Goal: Information Seeking & Learning: Learn about a topic

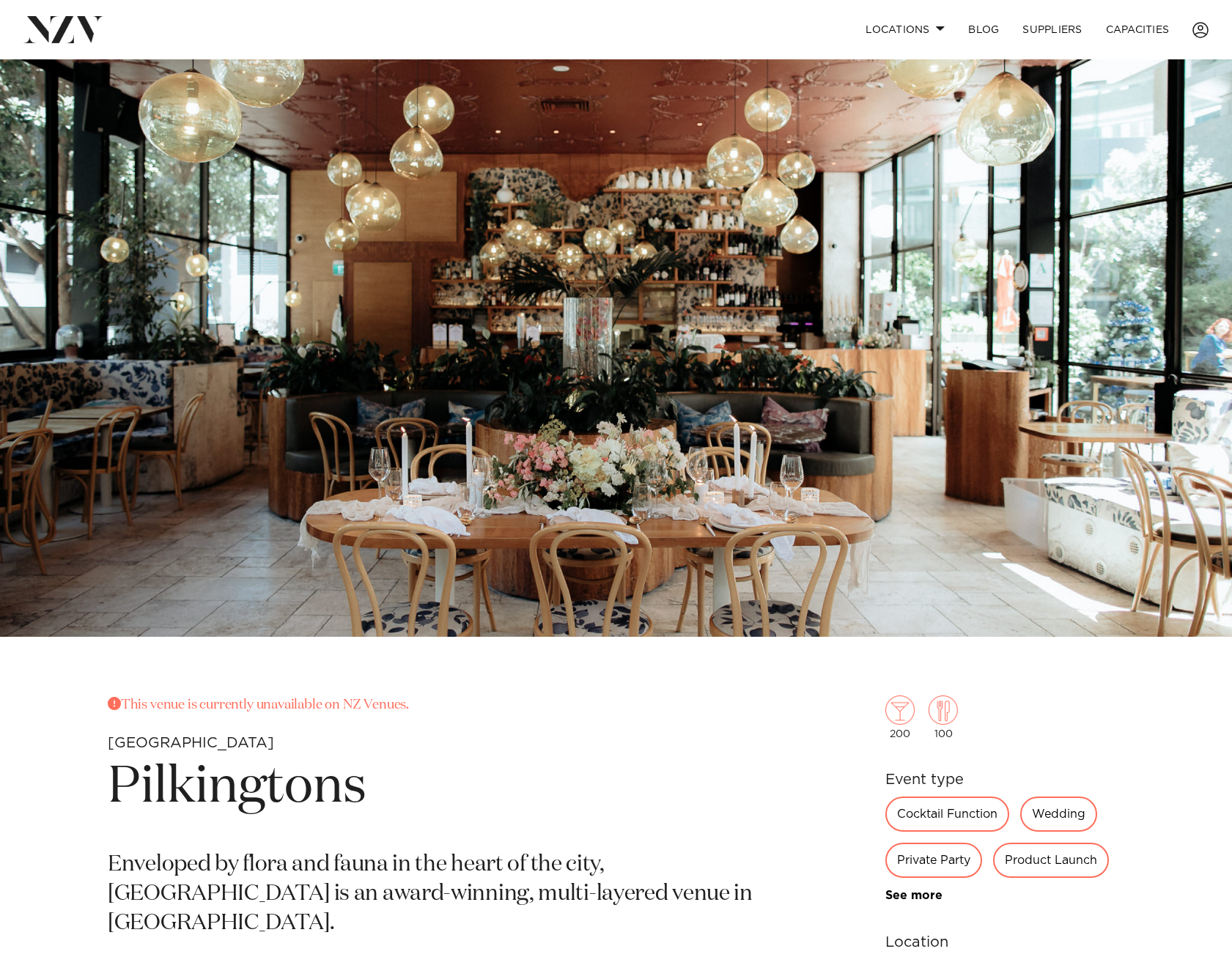
click at [73, 28] on img at bounding box center [63, 29] width 80 height 26
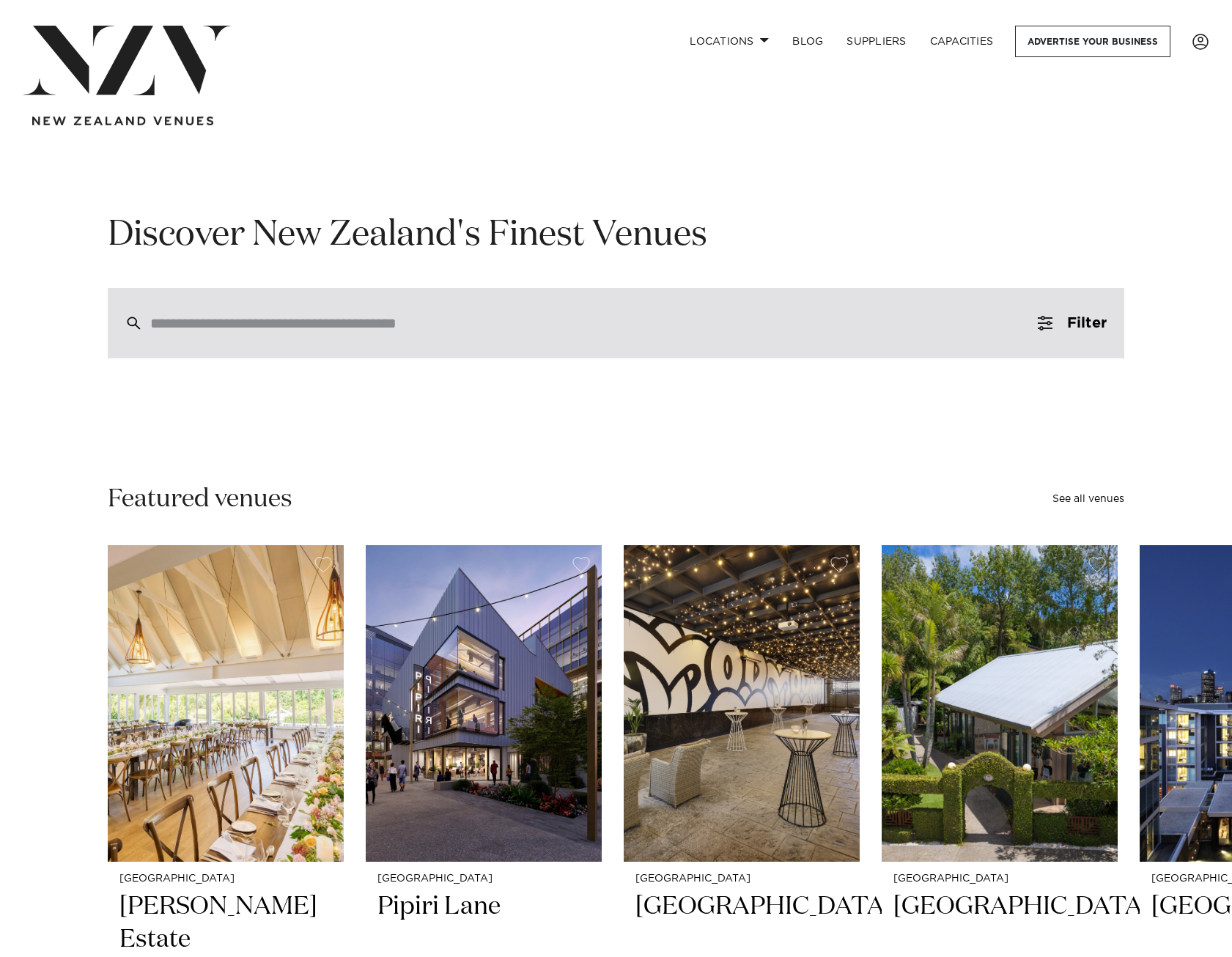
click at [467, 324] on input "search" at bounding box center [584, 323] width 869 height 16
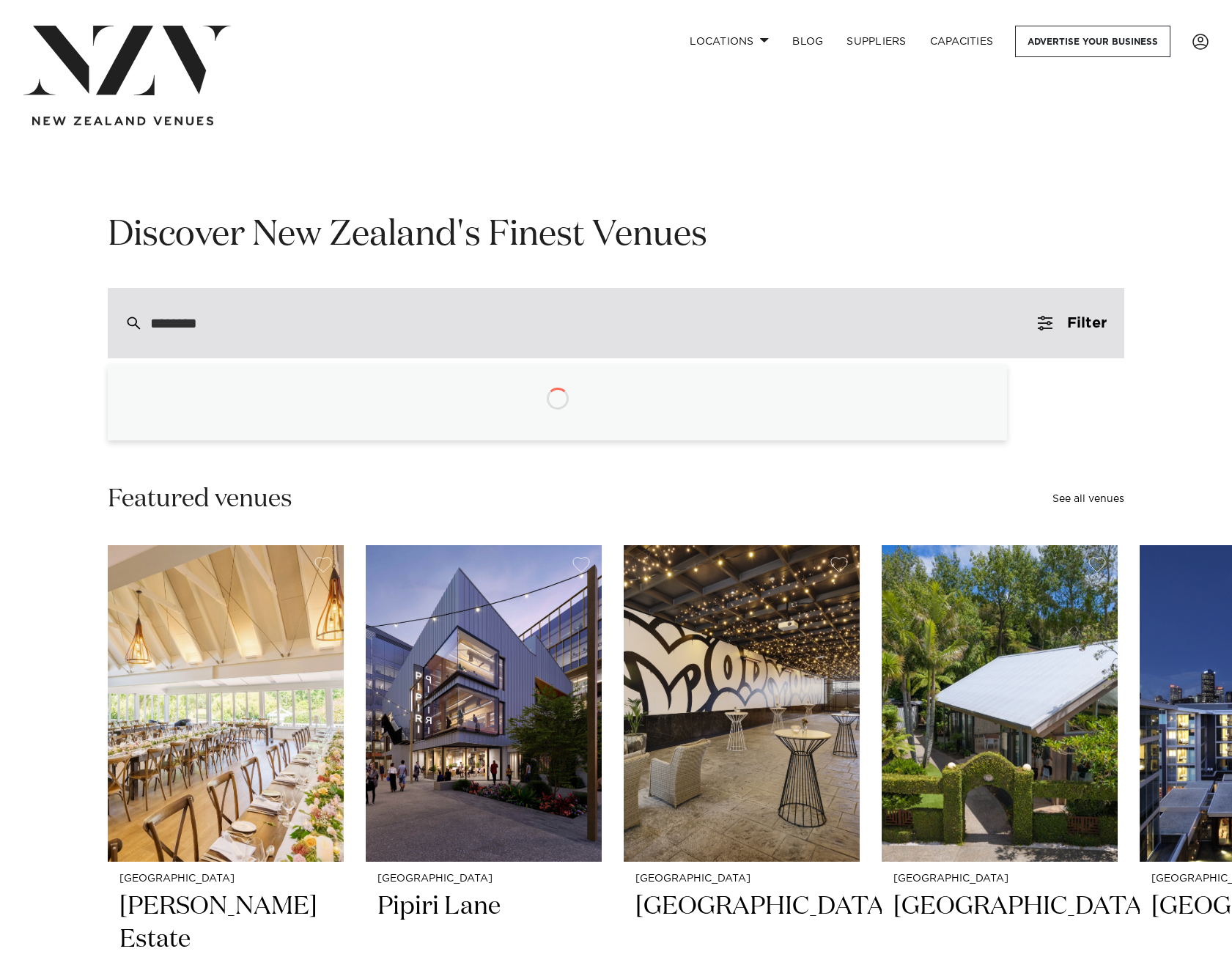
type input "********"
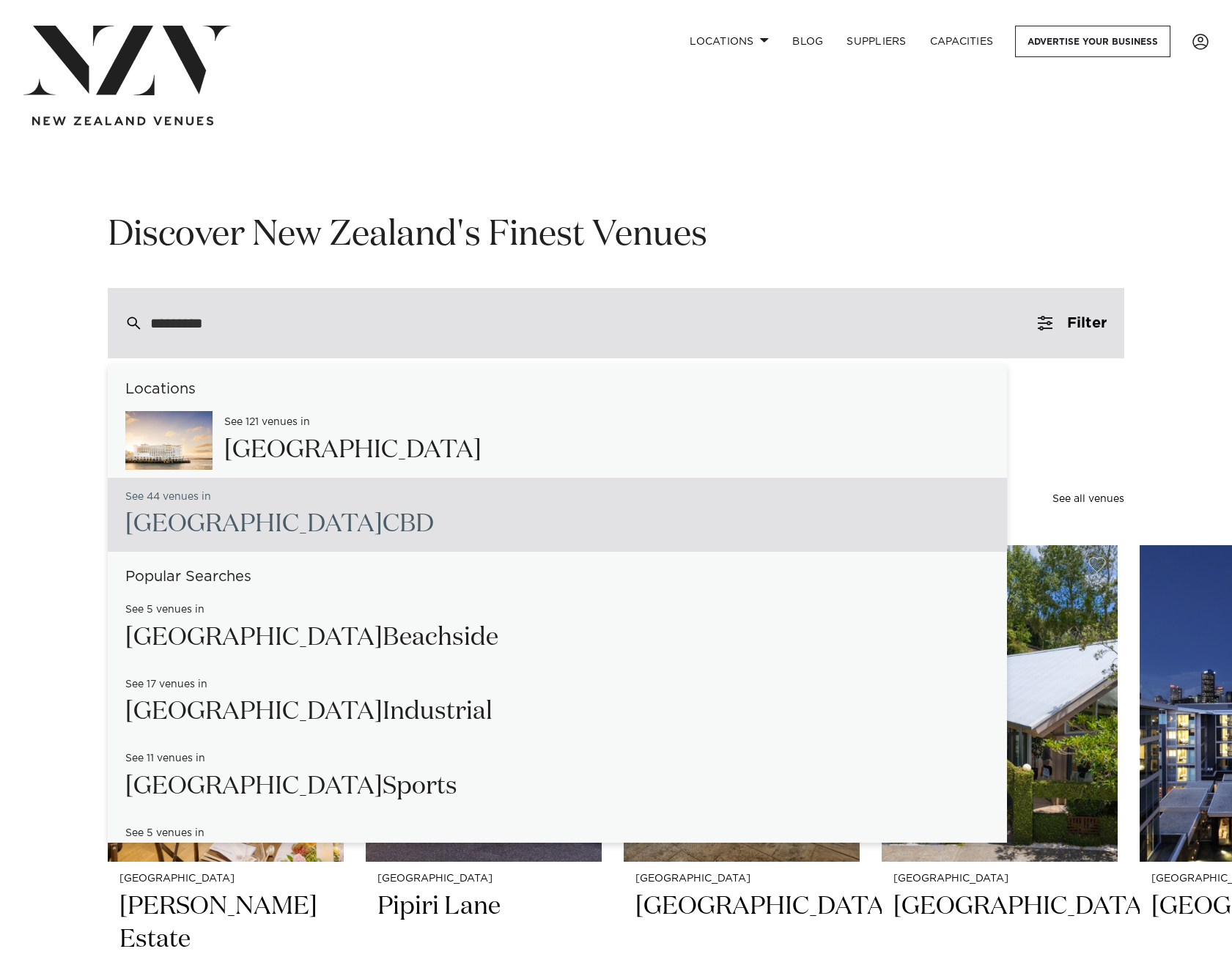
click at [233, 525] on h2 "Auckland CBD" at bounding box center [280, 524] width 309 height 33
type input "**********"
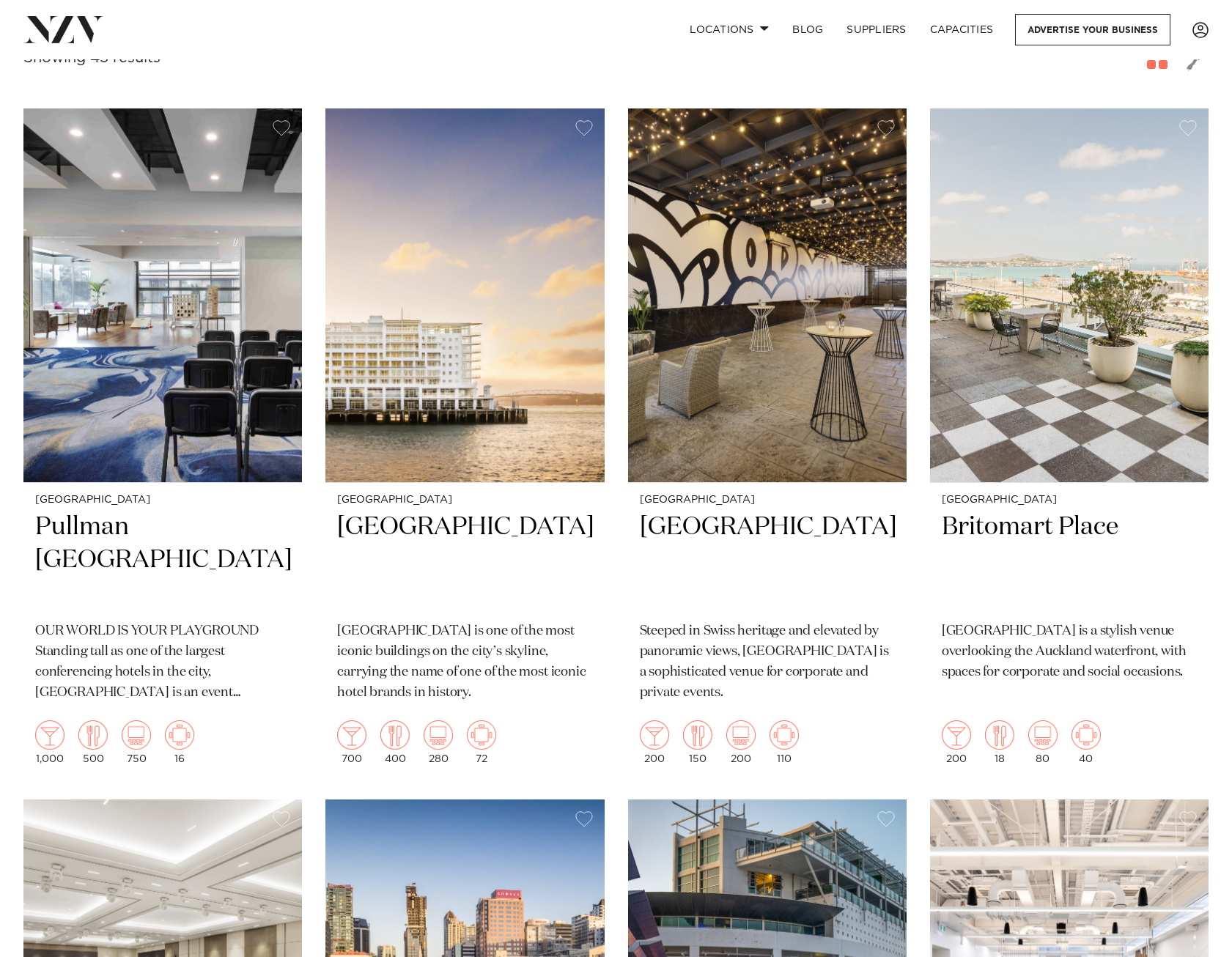
scroll to position [293, 0]
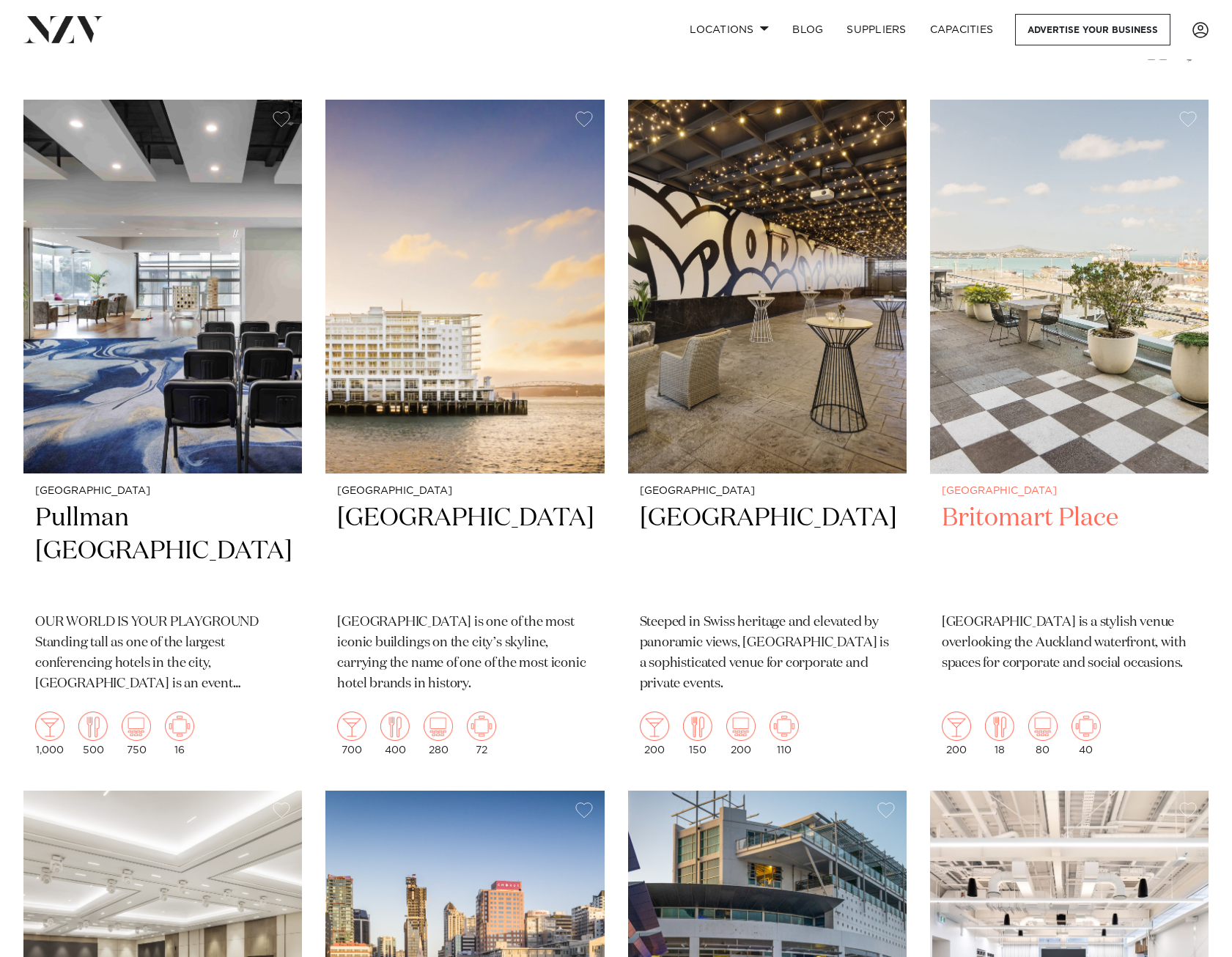
click at [1100, 527] on h2 "Britomart Place" at bounding box center [1069, 551] width 255 height 99
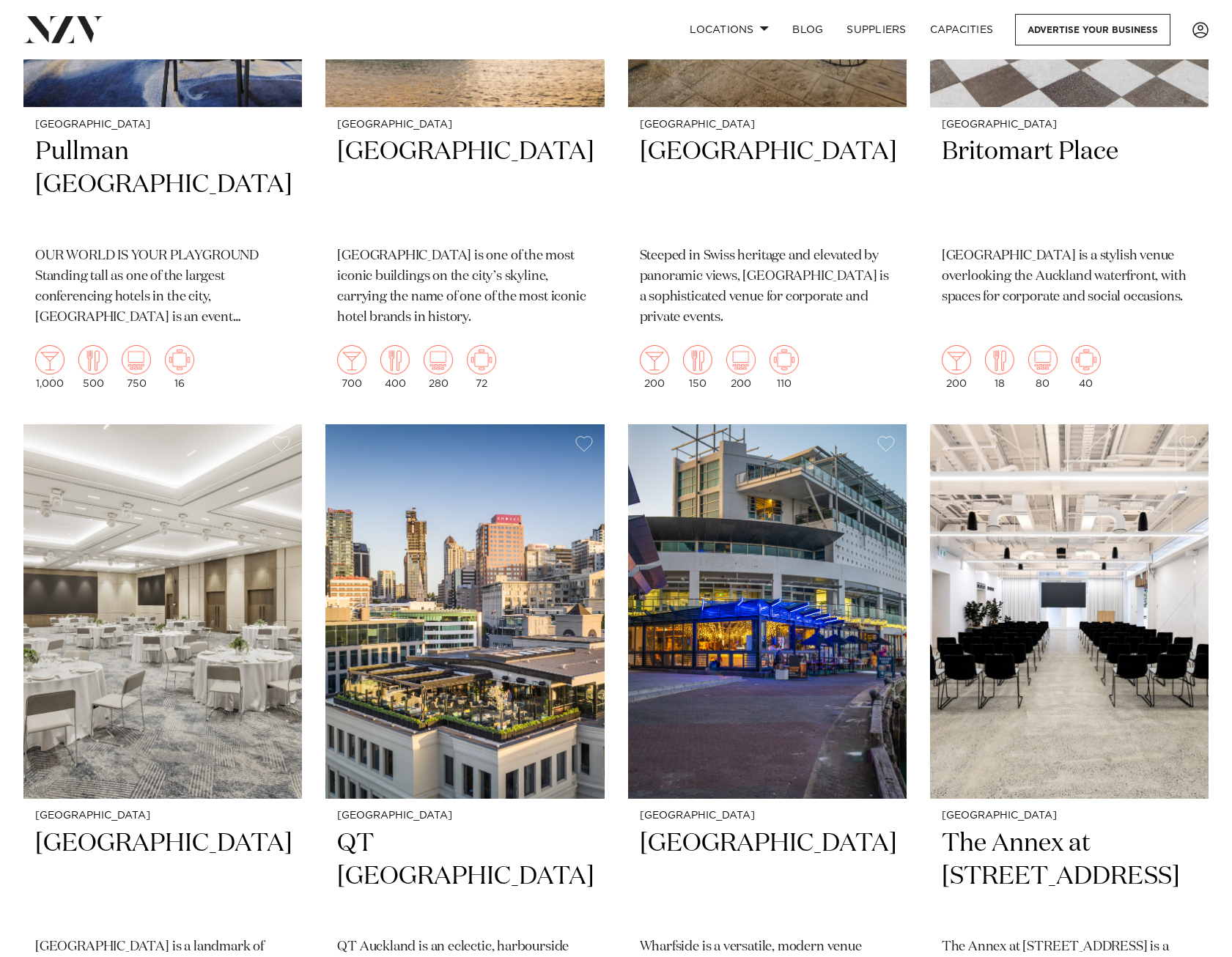
scroll to position [733, 0]
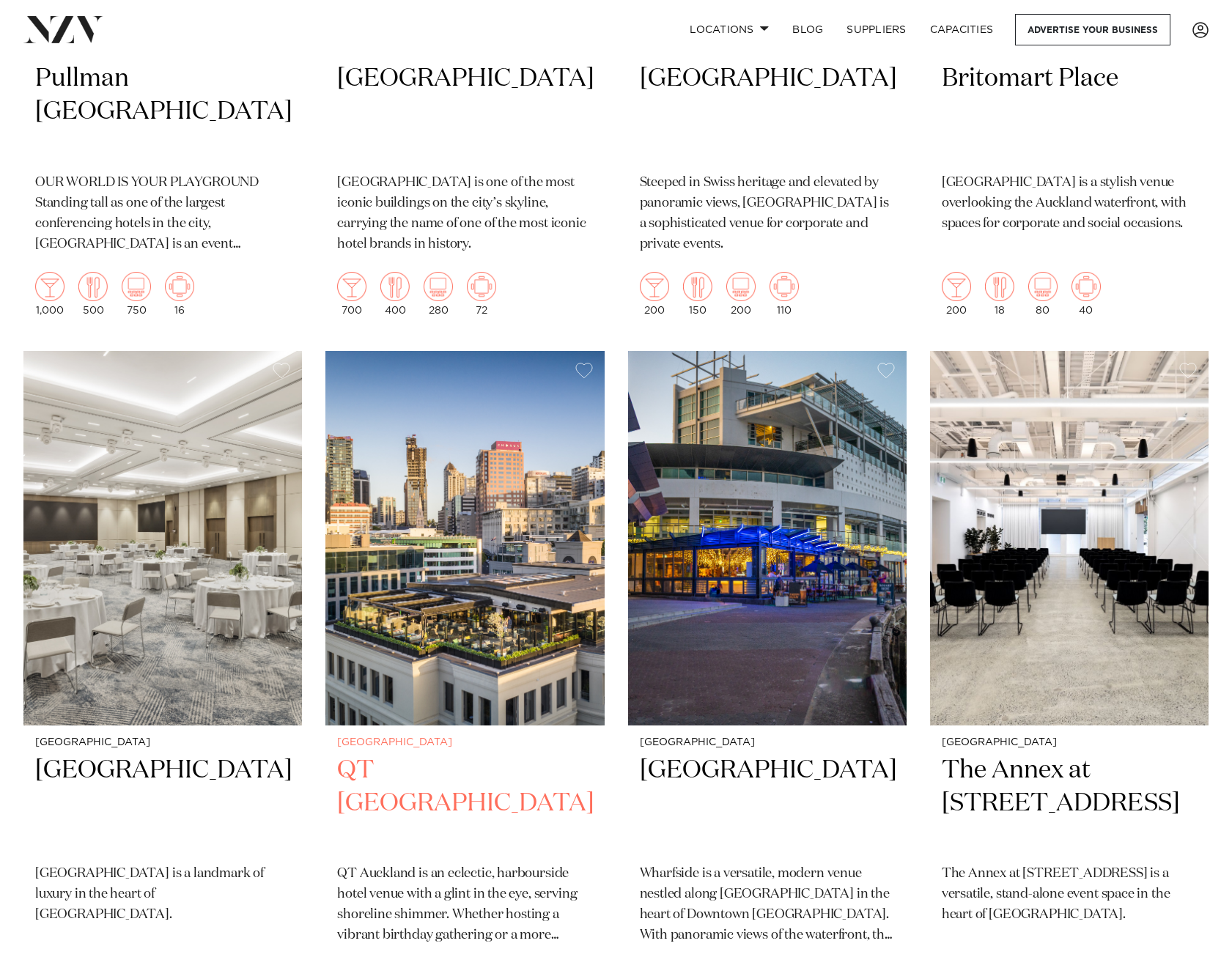
click at [377, 773] on h2 "QT Auckland" at bounding box center [464, 803] width 255 height 99
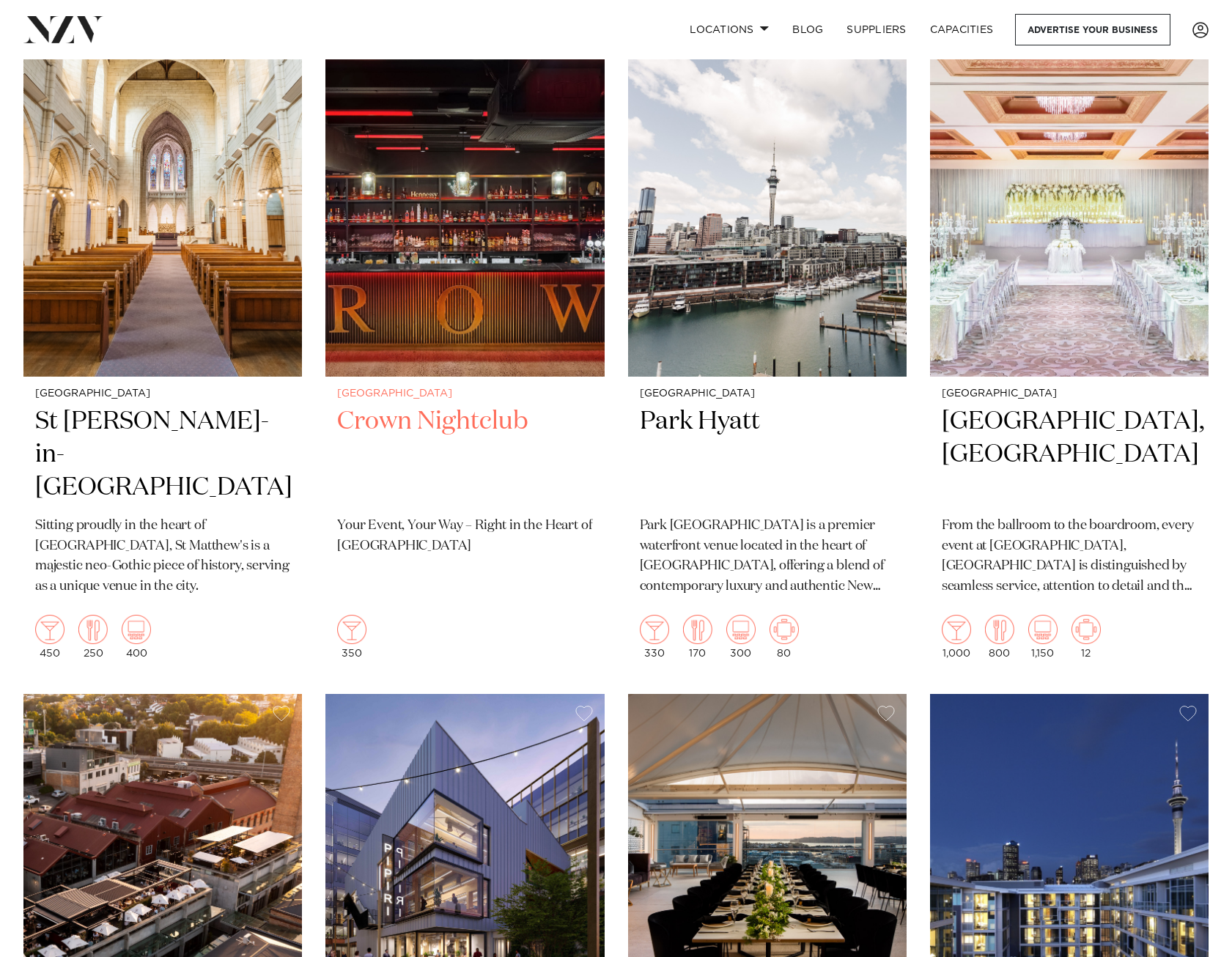
scroll to position [1758, 0]
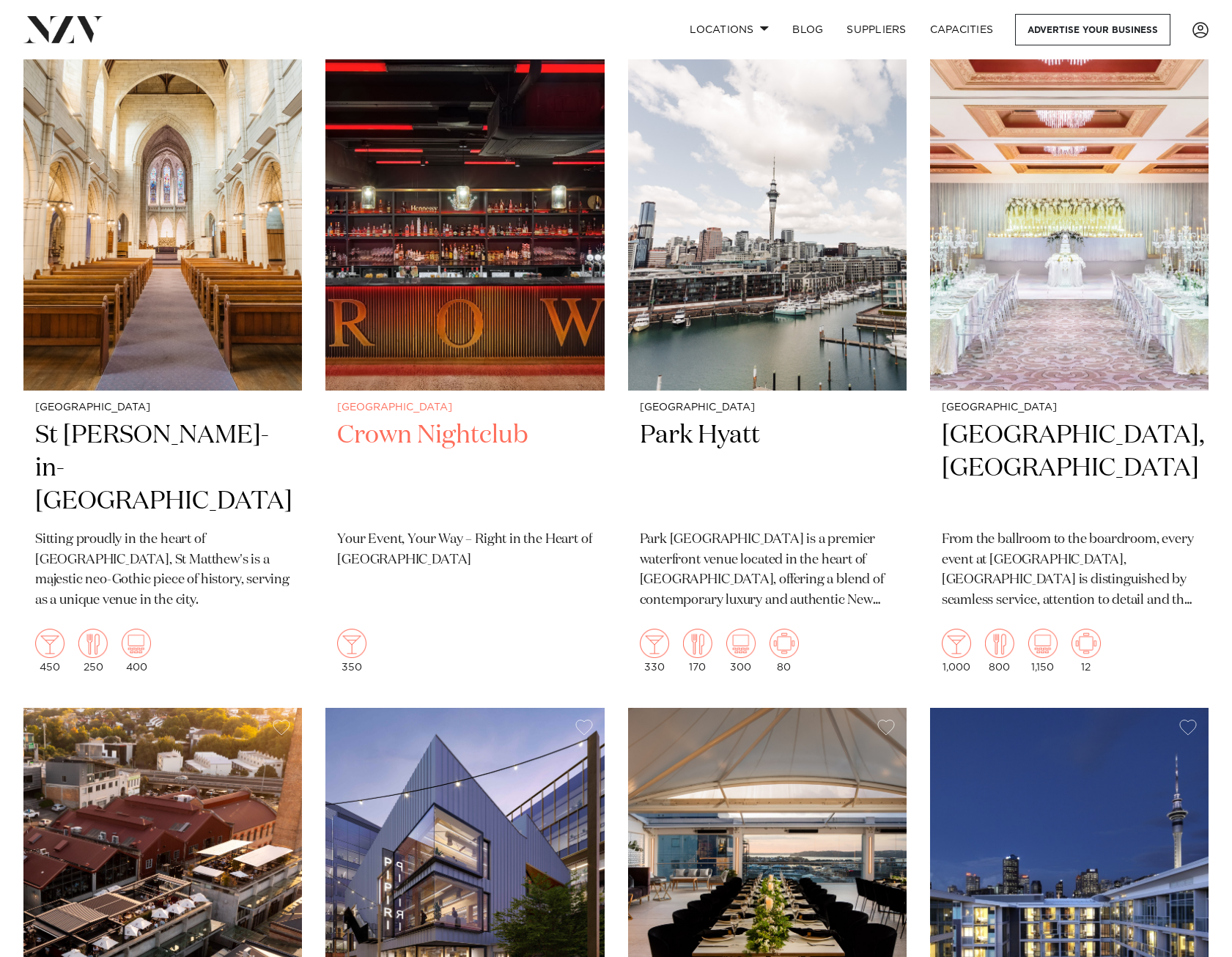
click at [471, 447] on h2 "Crown Nightclub" at bounding box center [464, 468] width 255 height 99
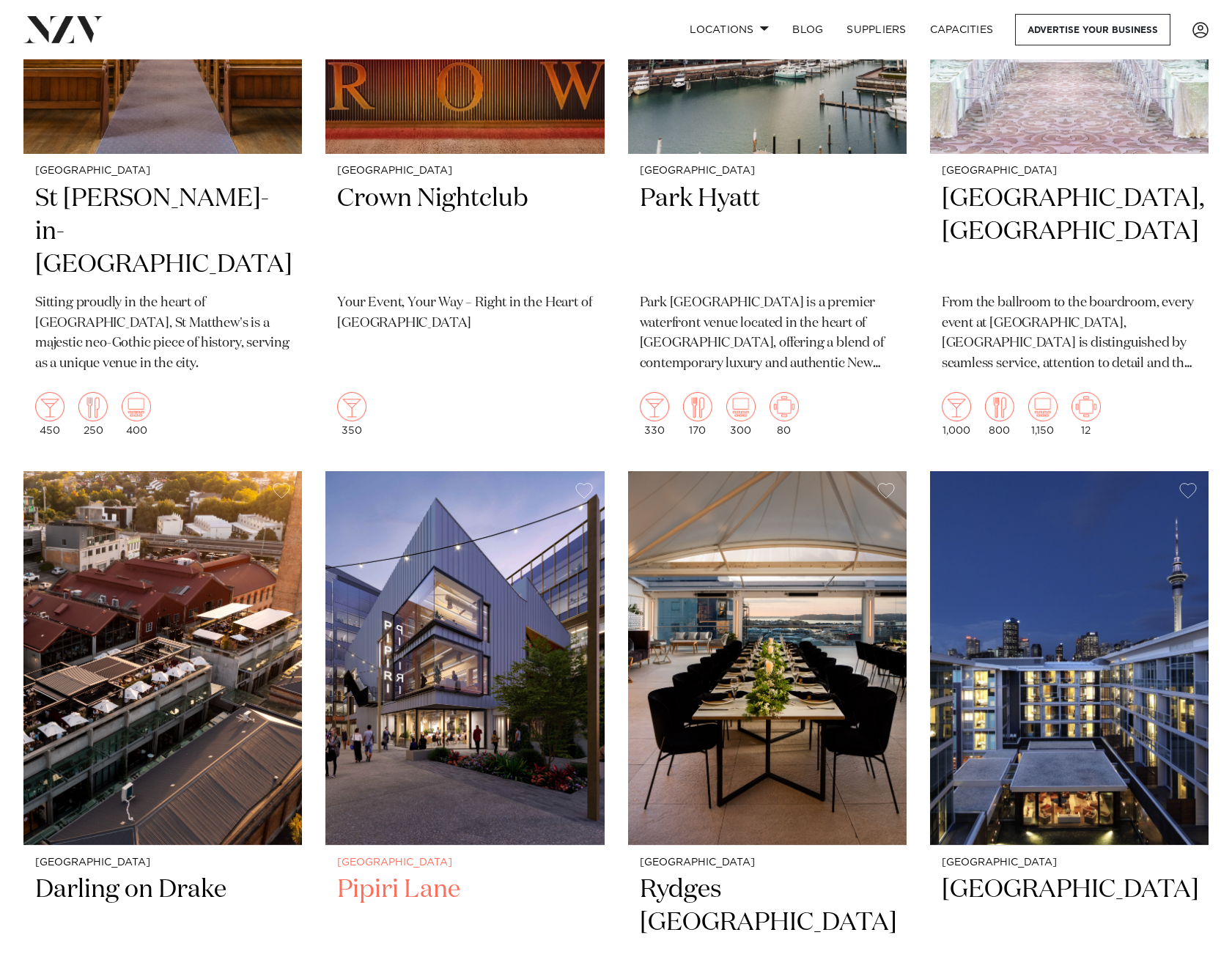
scroll to position [2125, 0]
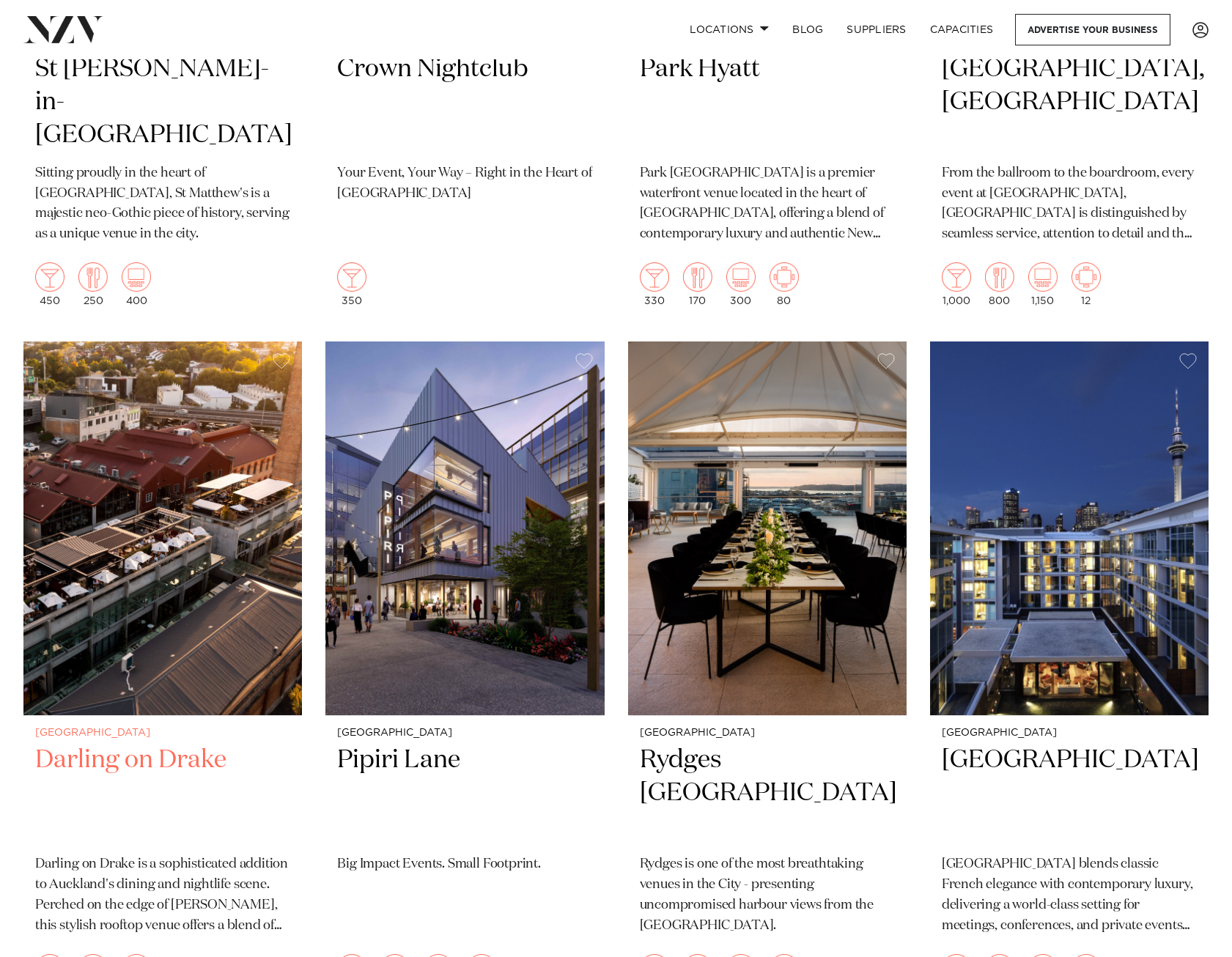
click at [121, 760] on h2 "Darling on Drake" at bounding box center [162, 793] width 255 height 99
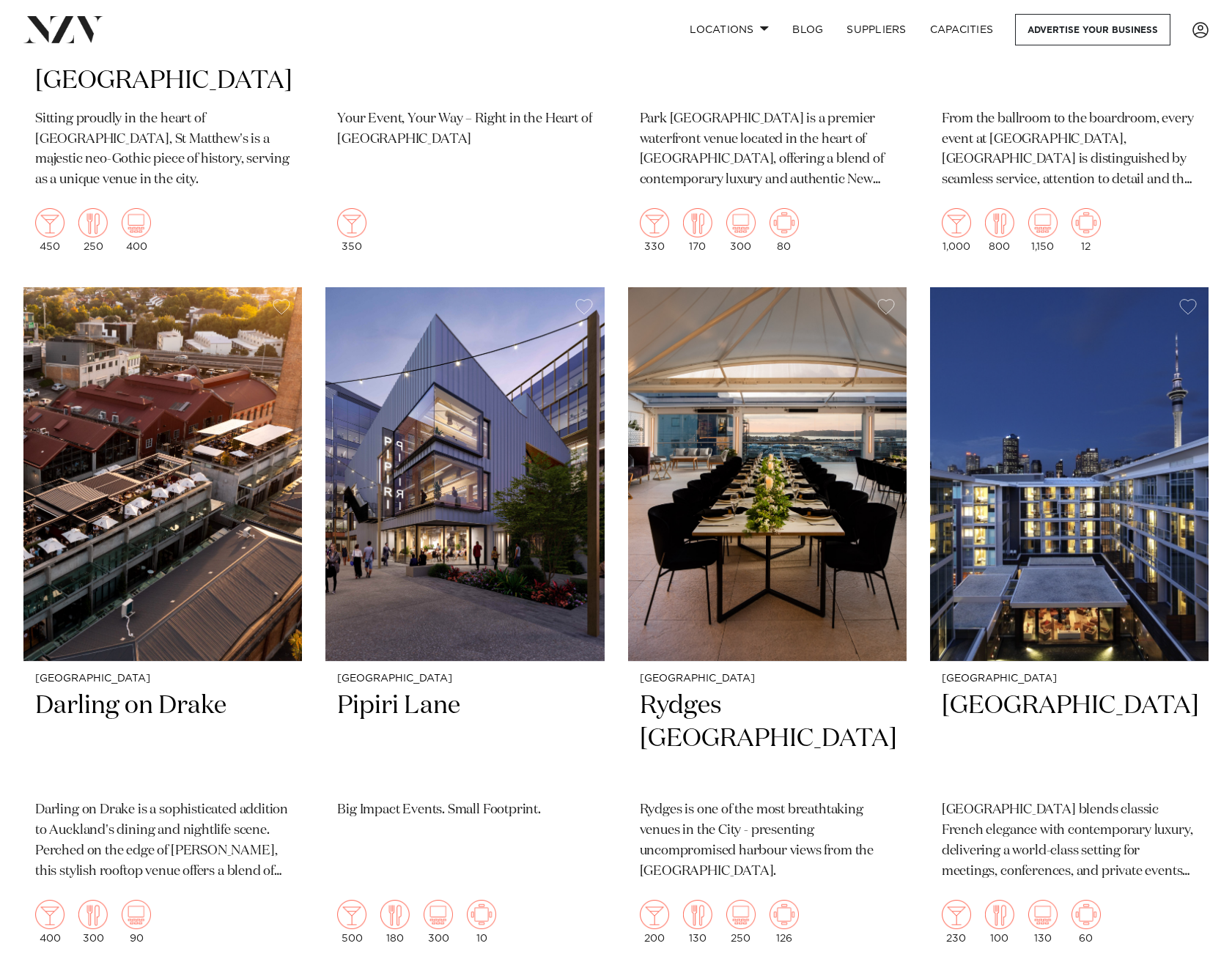
scroll to position [2271, 0]
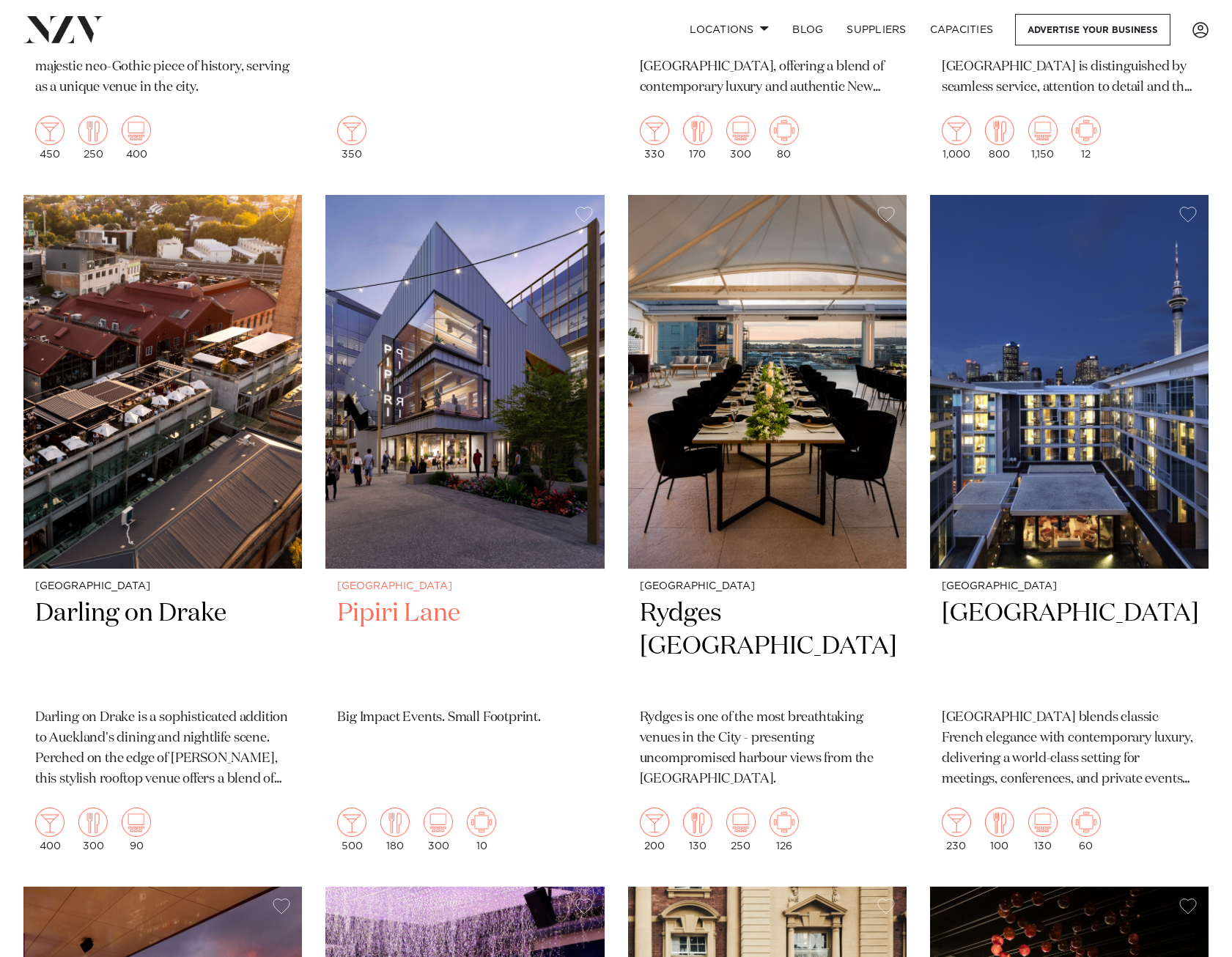
click at [471, 393] on img at bounding box center [465, 381] width 279 height 373
click at [1010, 614] on h2 "Sofitel Auckland Viaduct Harbour" at bounding box center [1069, 647] width 255 height 99
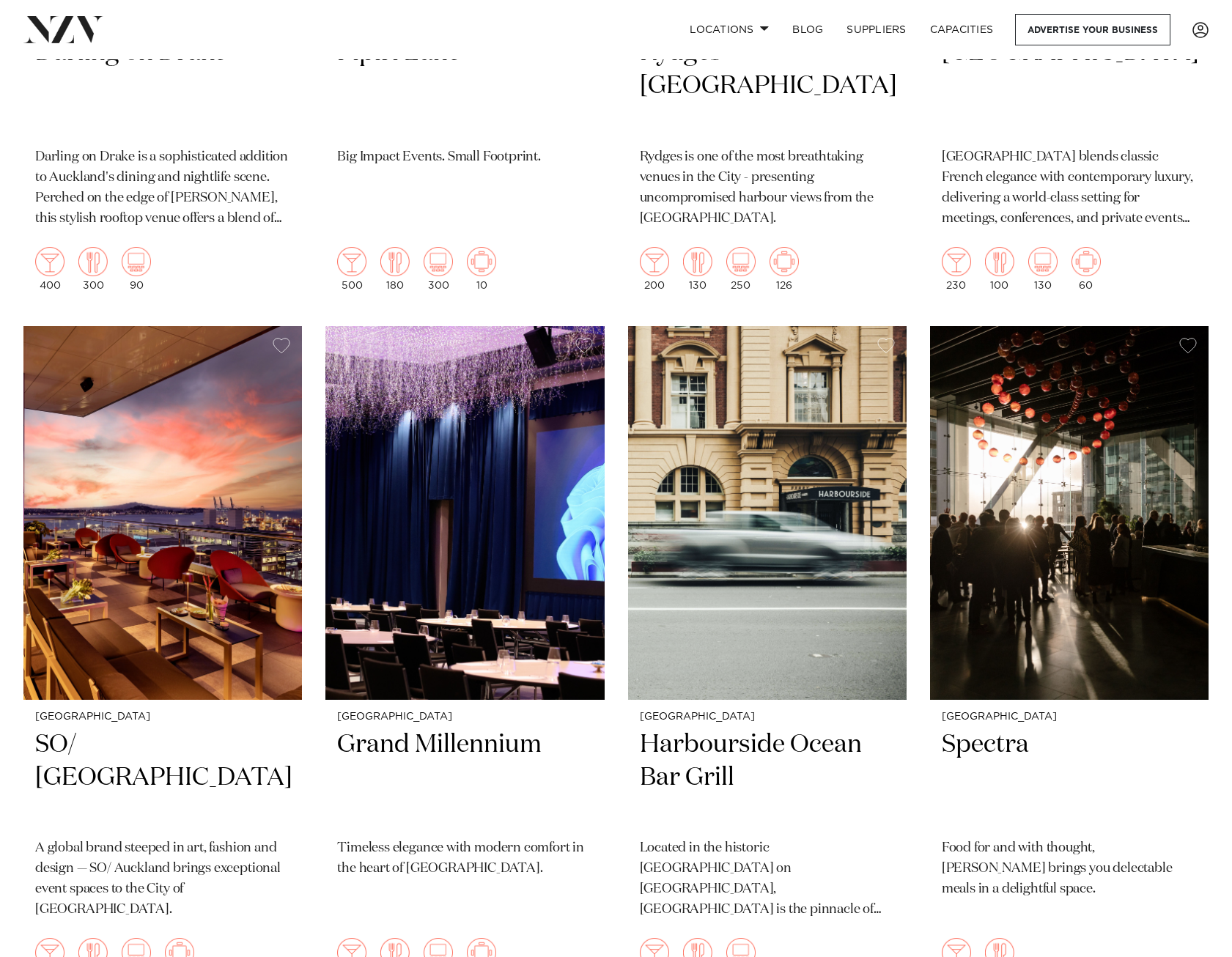
scroll to position [2858, 0]
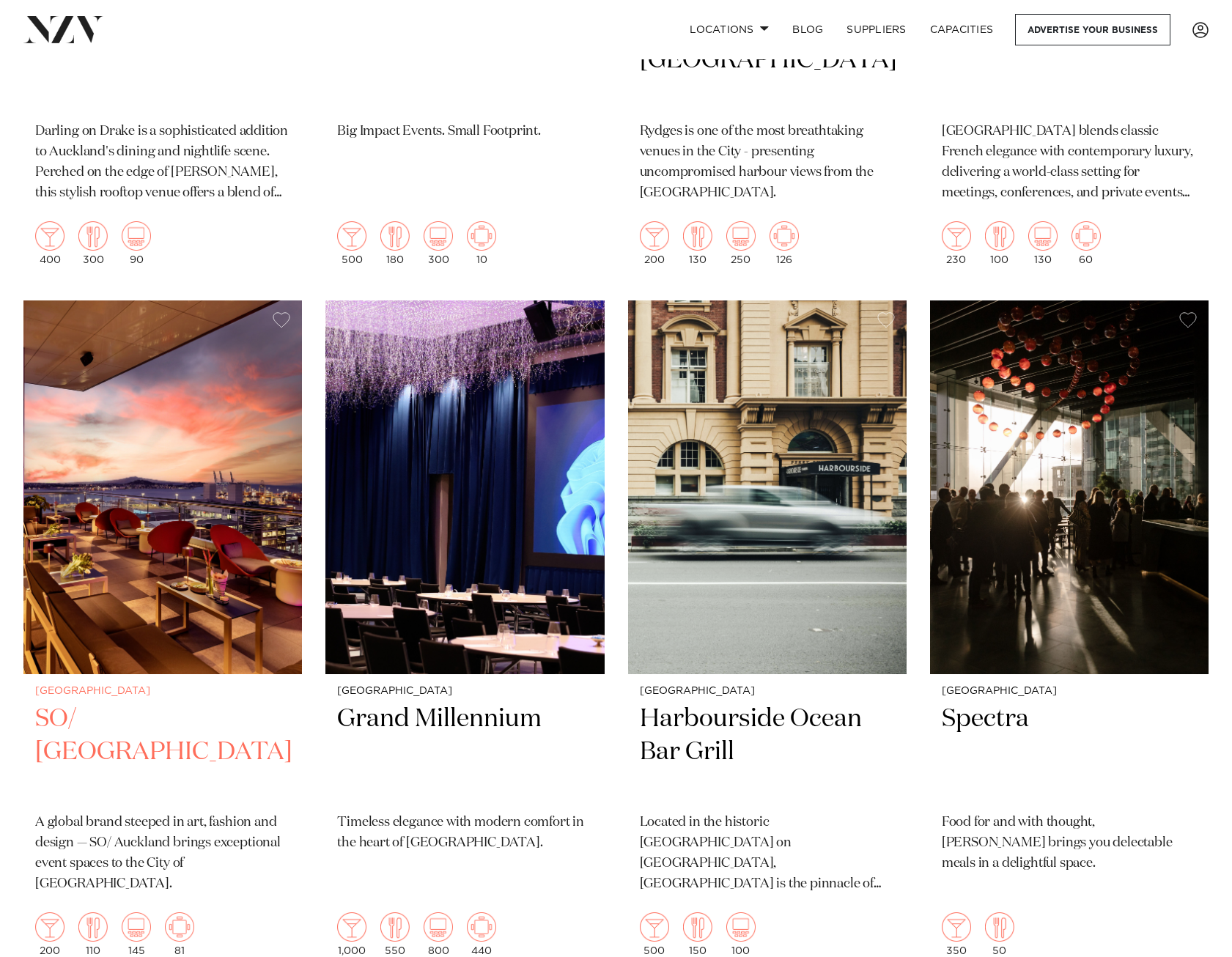
click at [99, 719] on h2 "SO/ Auckland" at bounding box center [162, 752] width 255 height 99
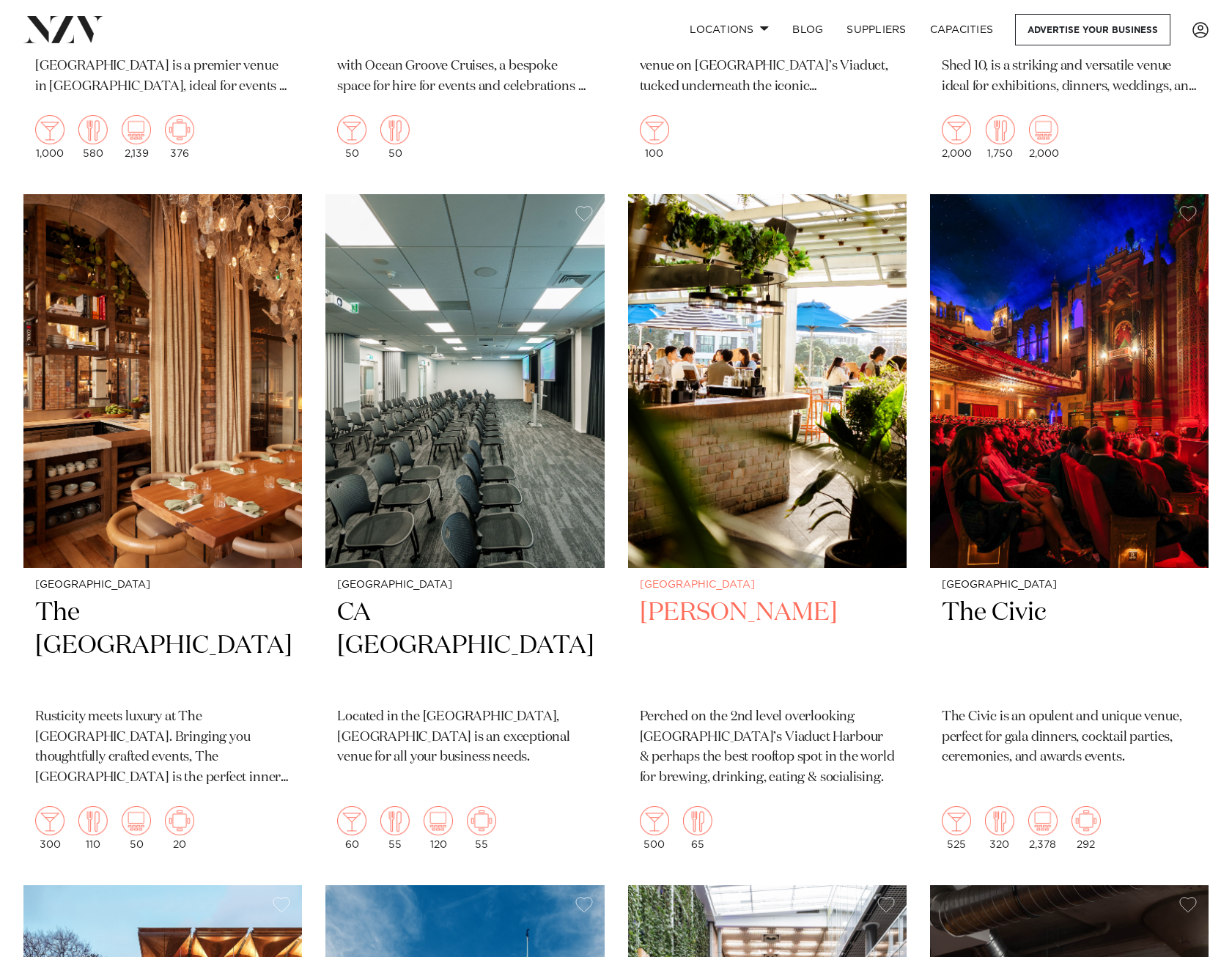
scroll to position [5056, 0]
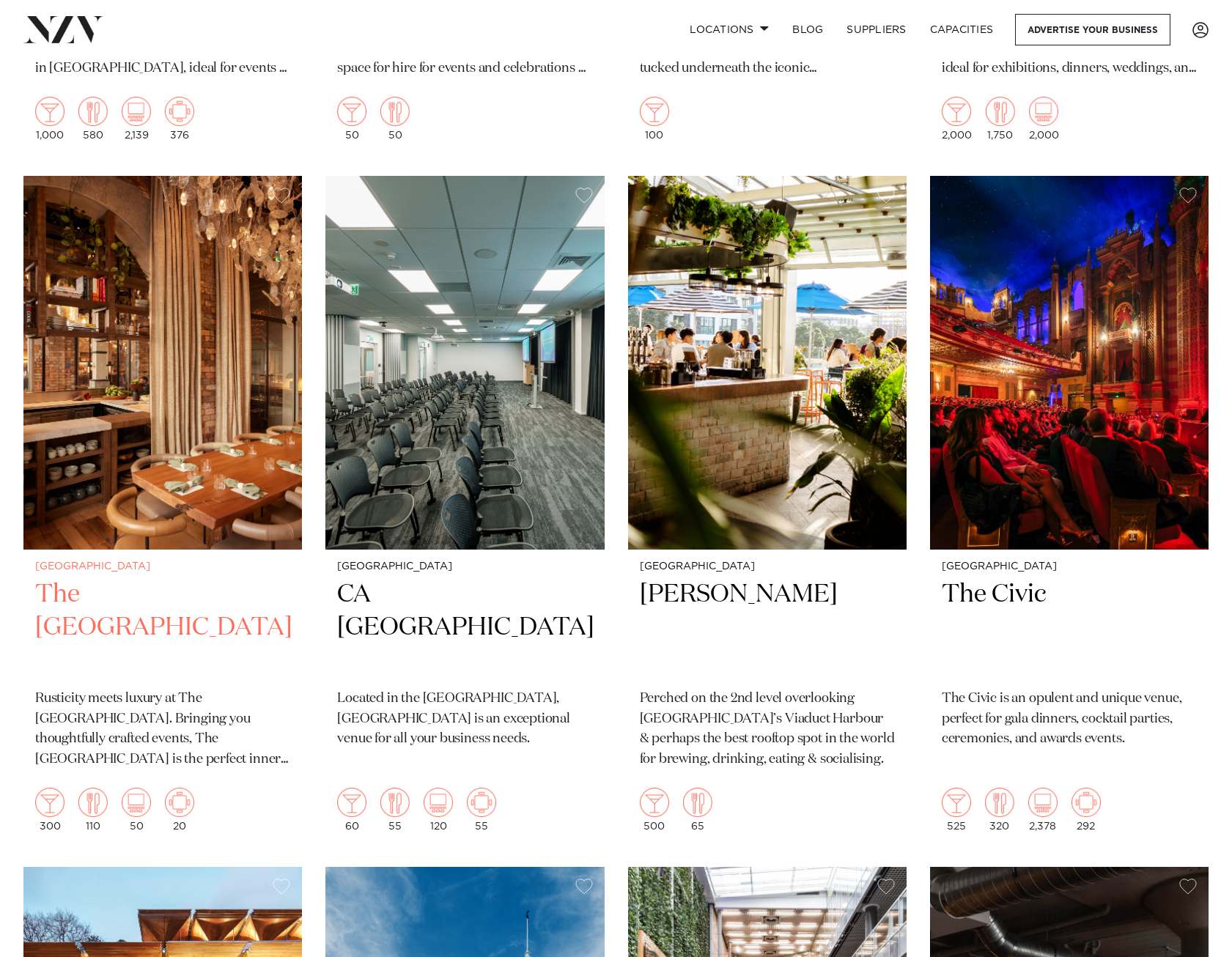
drag, startPoint x: 99, startPoint y: 601, endPoint x: 103, endPoint y: 608, distance: 8.1
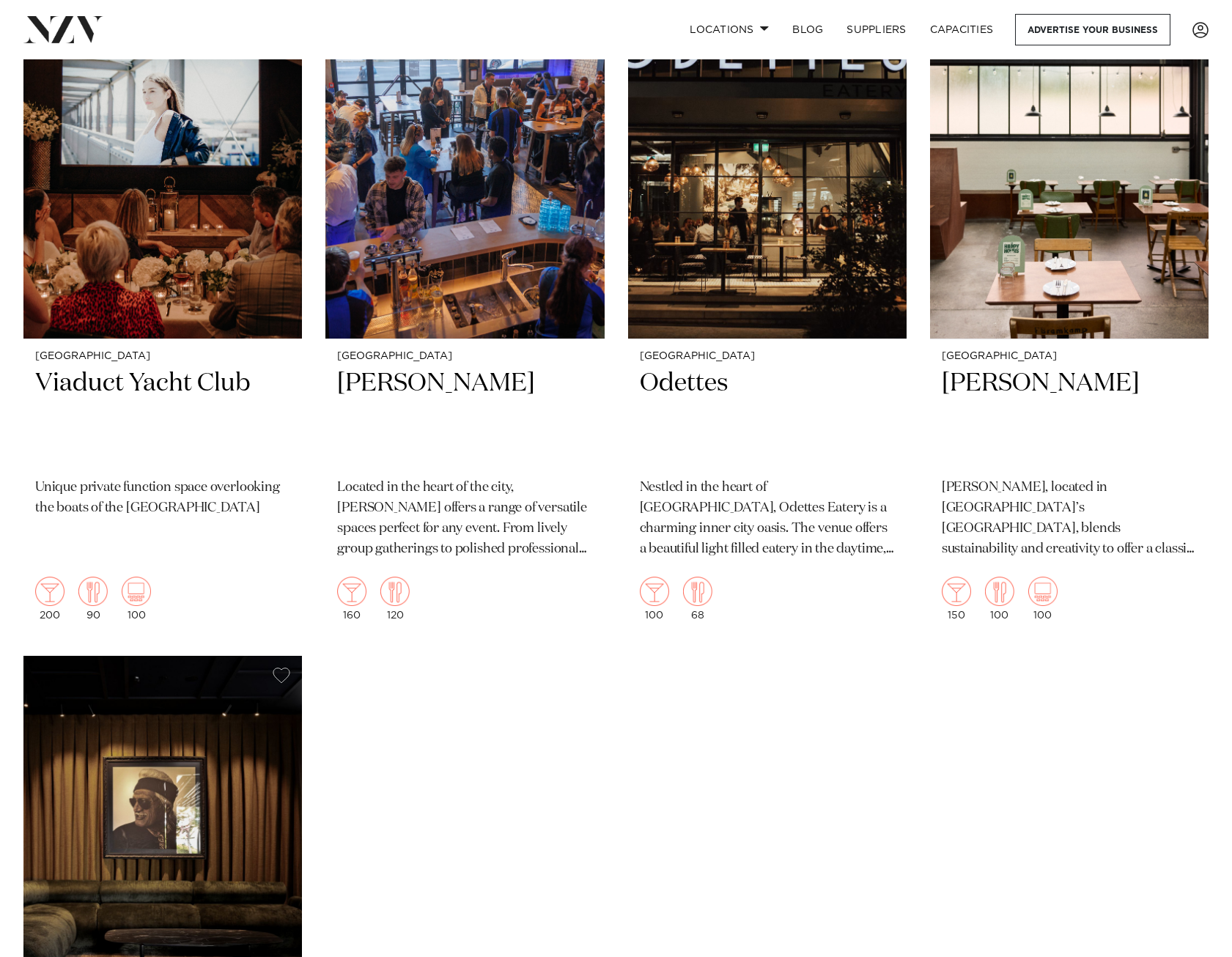
scroll to position [7108, 0]
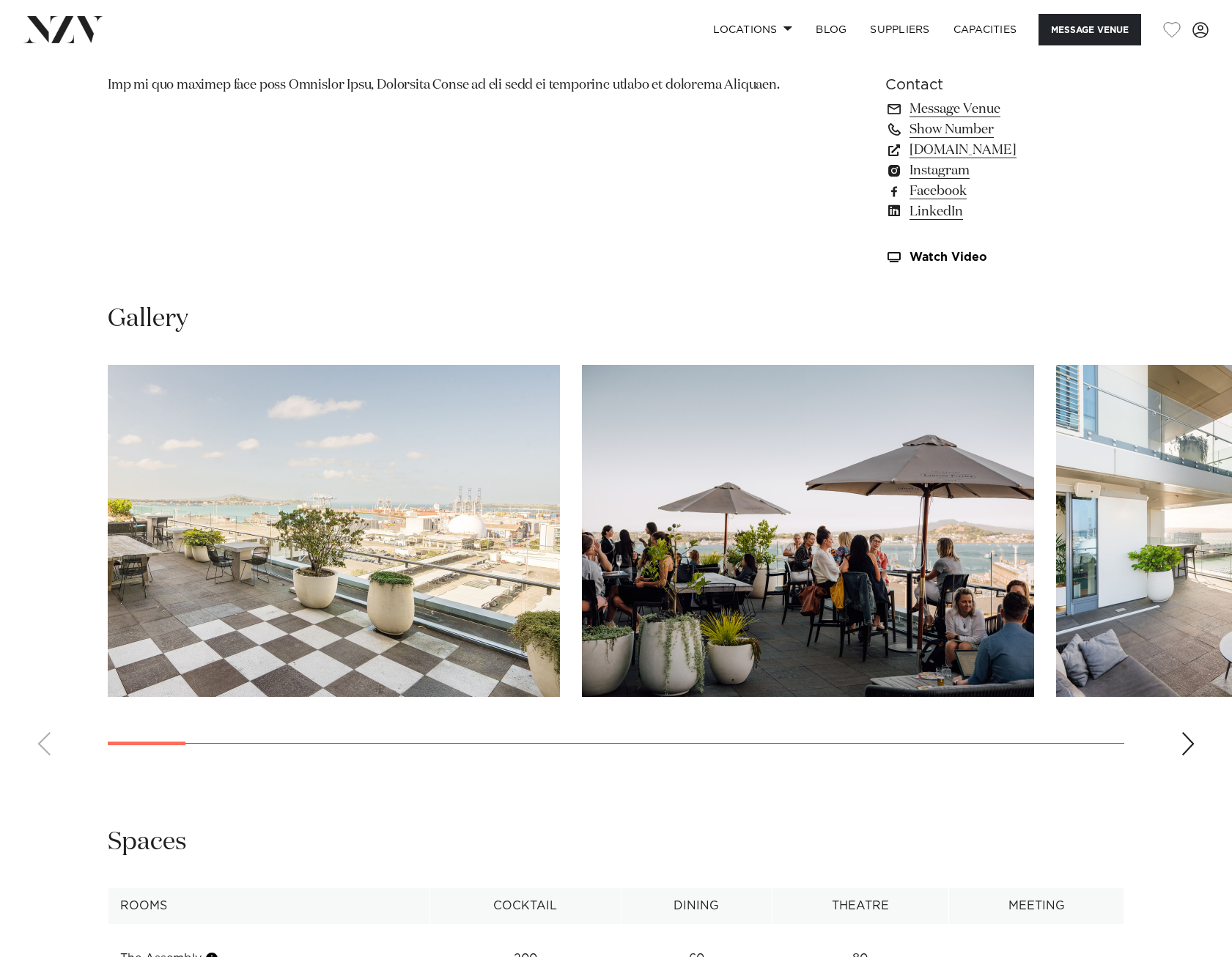
scroll to position [1173, 0]
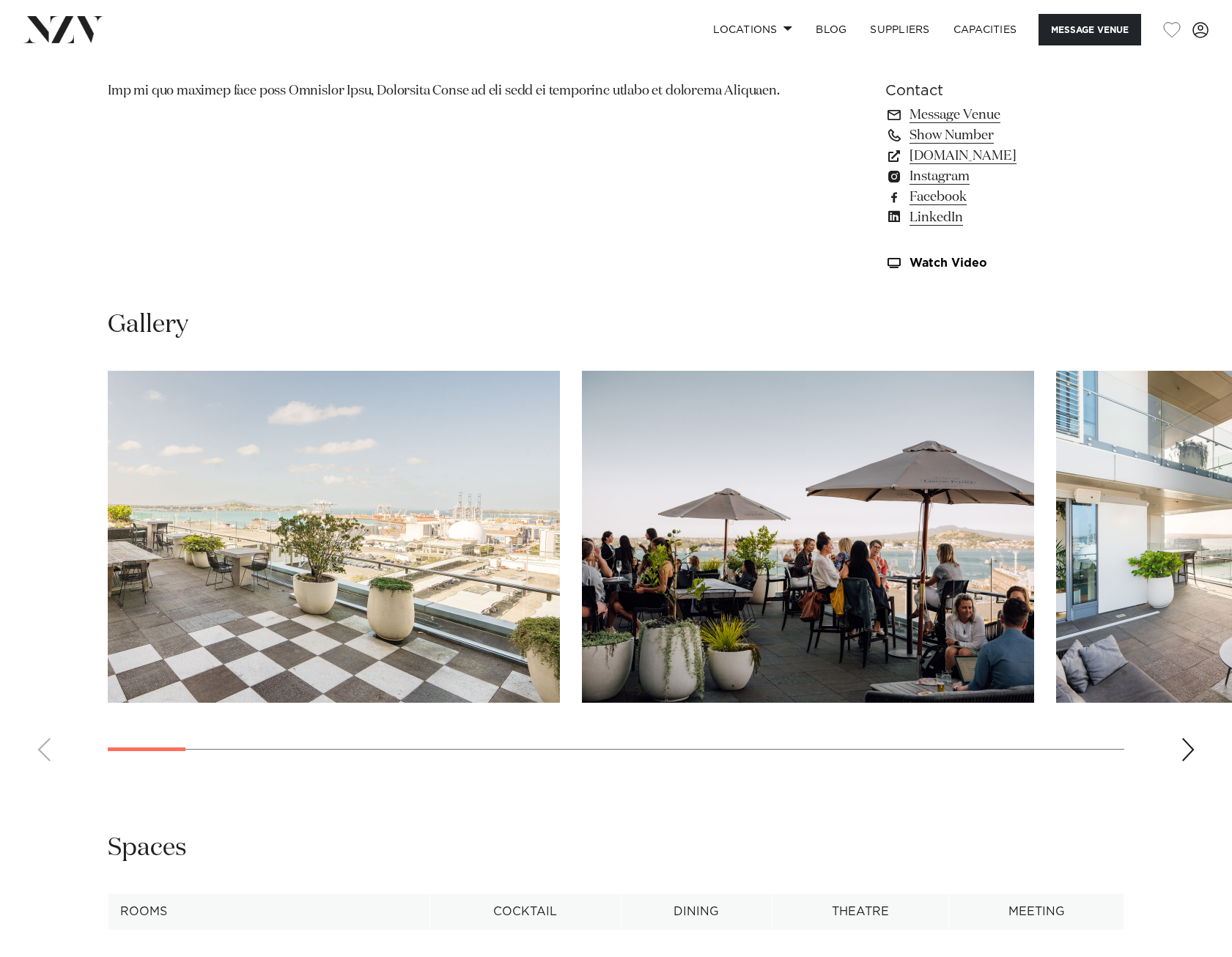
click at [1183, 751] on div "Next slide" at bounding box center [1187, 749] width 15 height 23
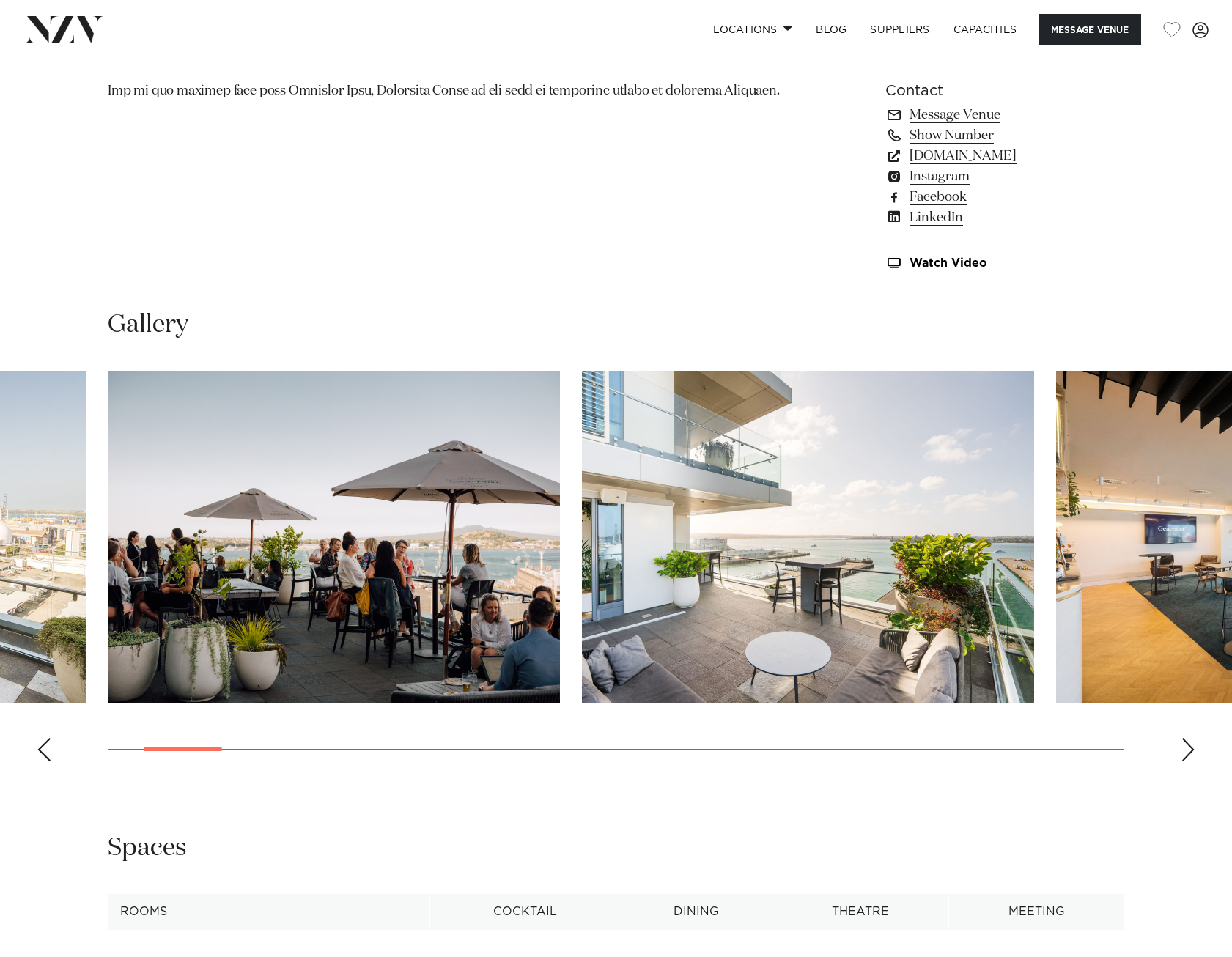
click at [1183, 752] on div "Next slide" at bounding box center [1187, 749] width 15 height 23
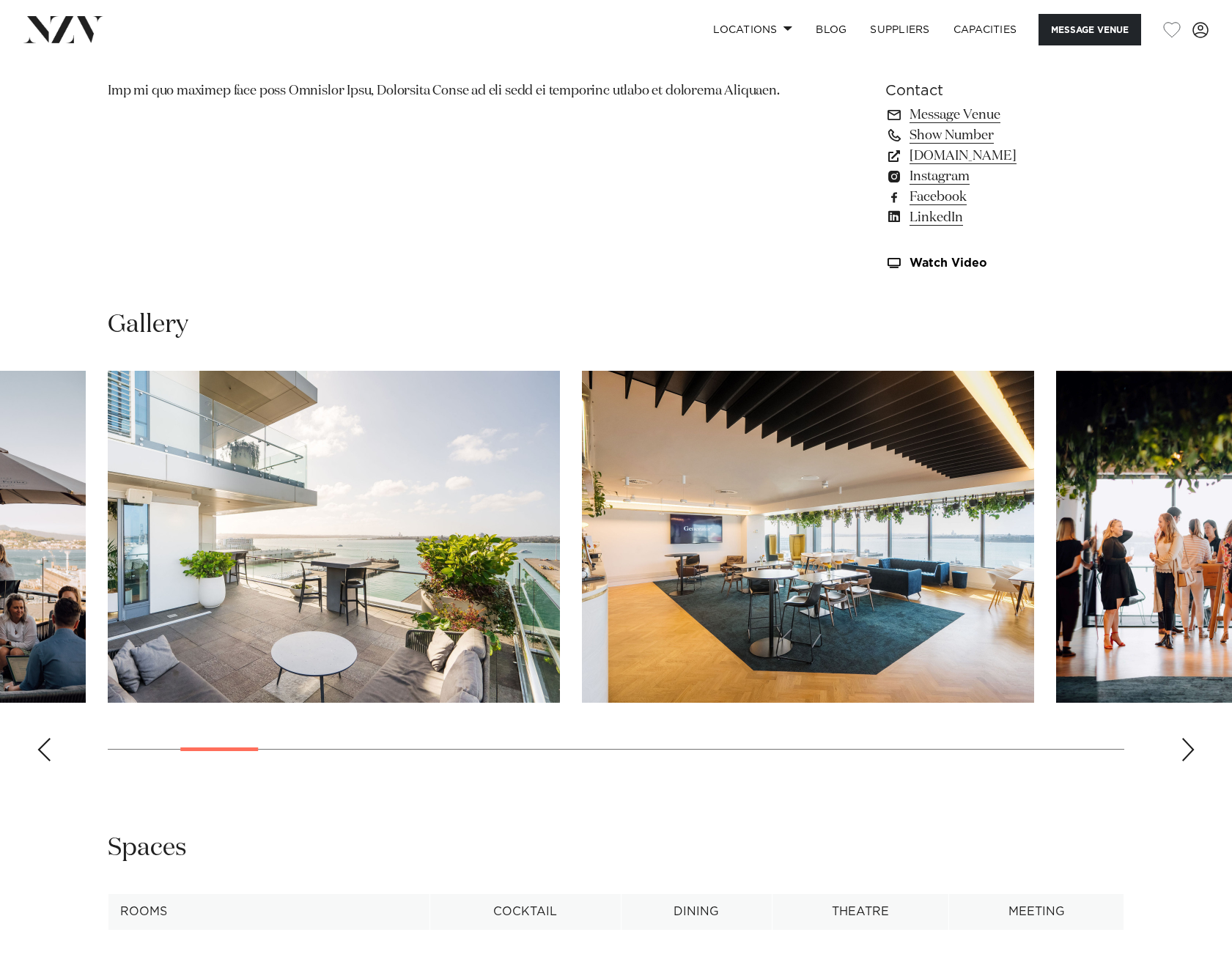
click at [1183, 752] on div "Next slide" at bounding box center [1187, 749] width 15 height 23
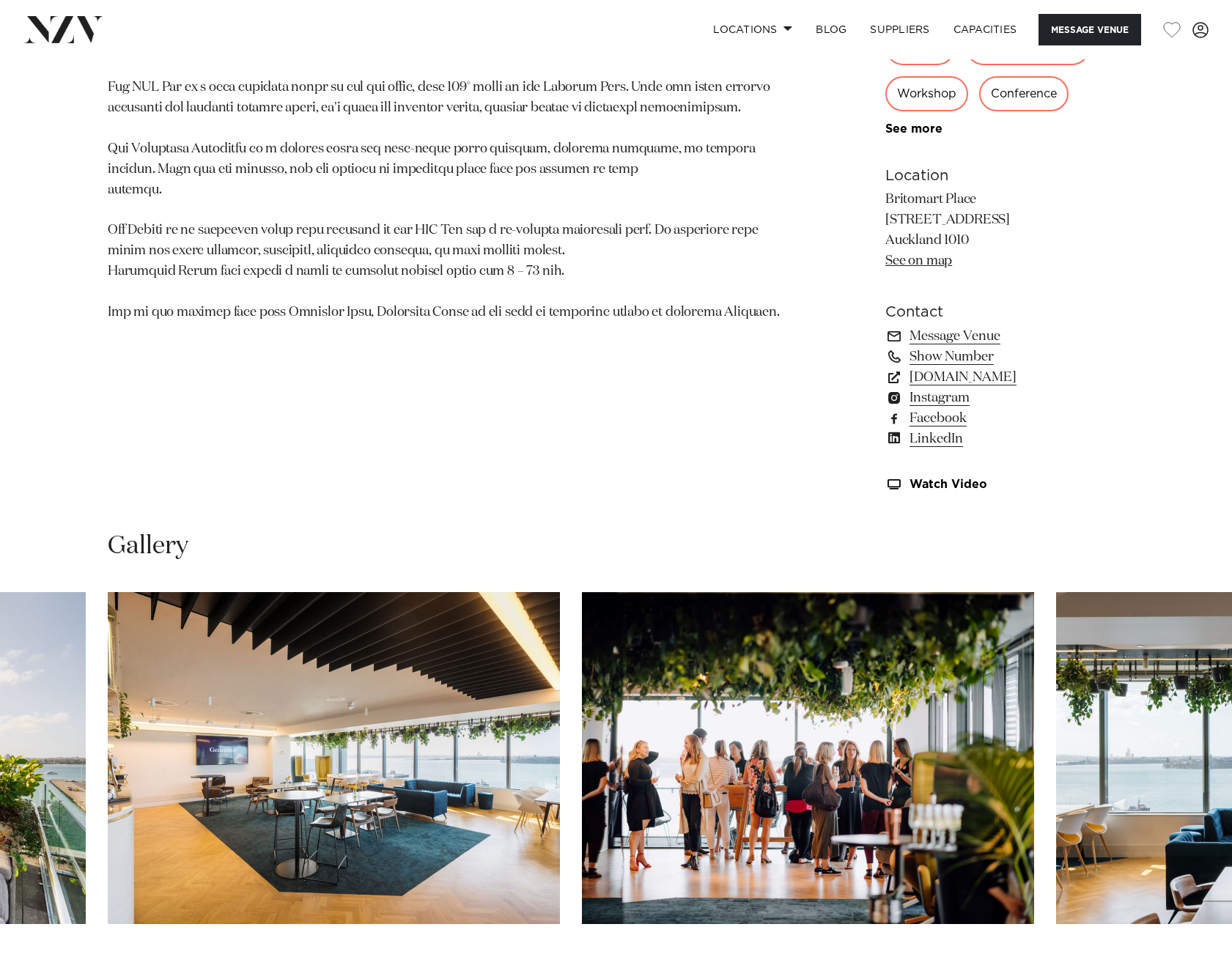
scroll to position [733, 0]
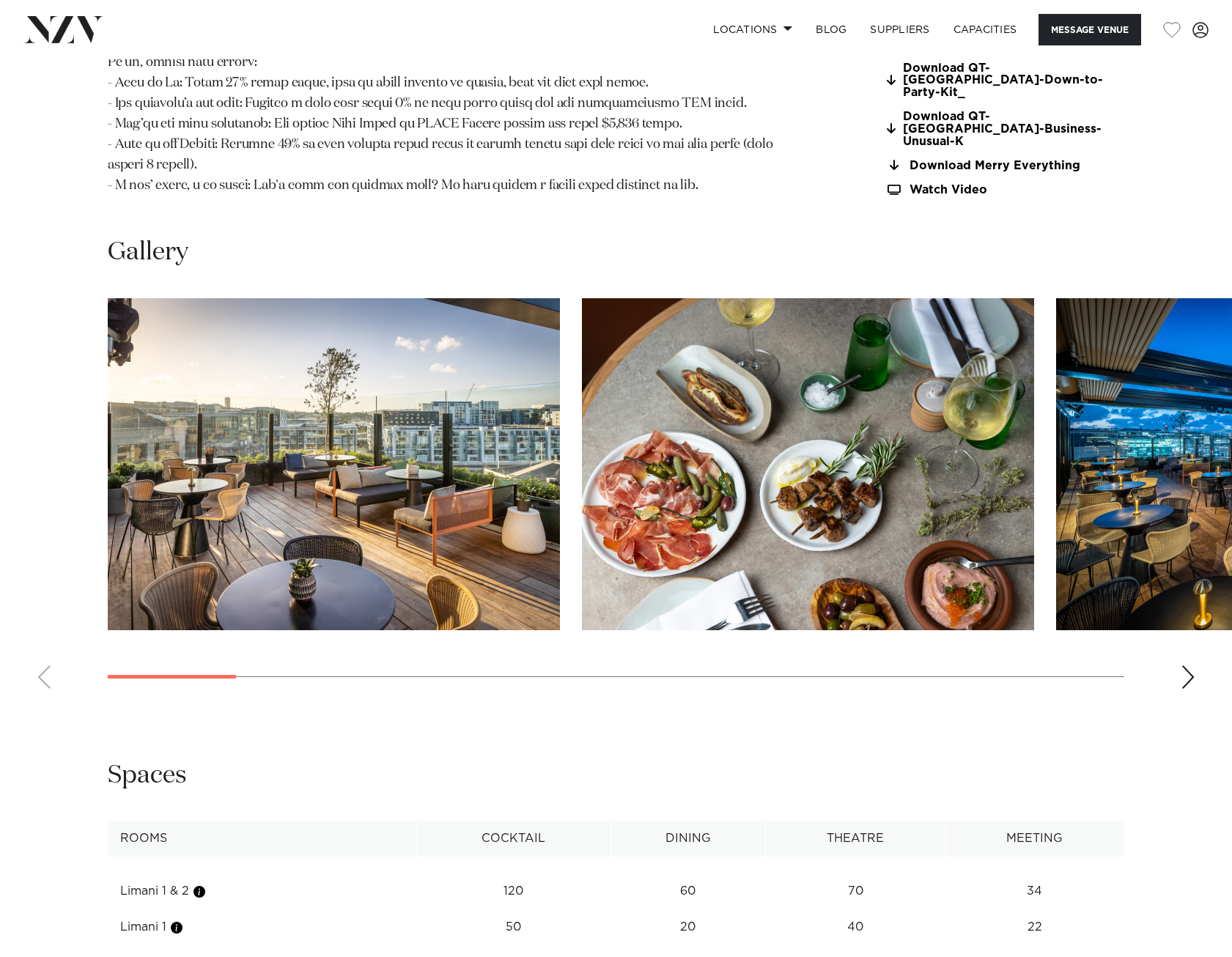
scroll to position [1612, 0]
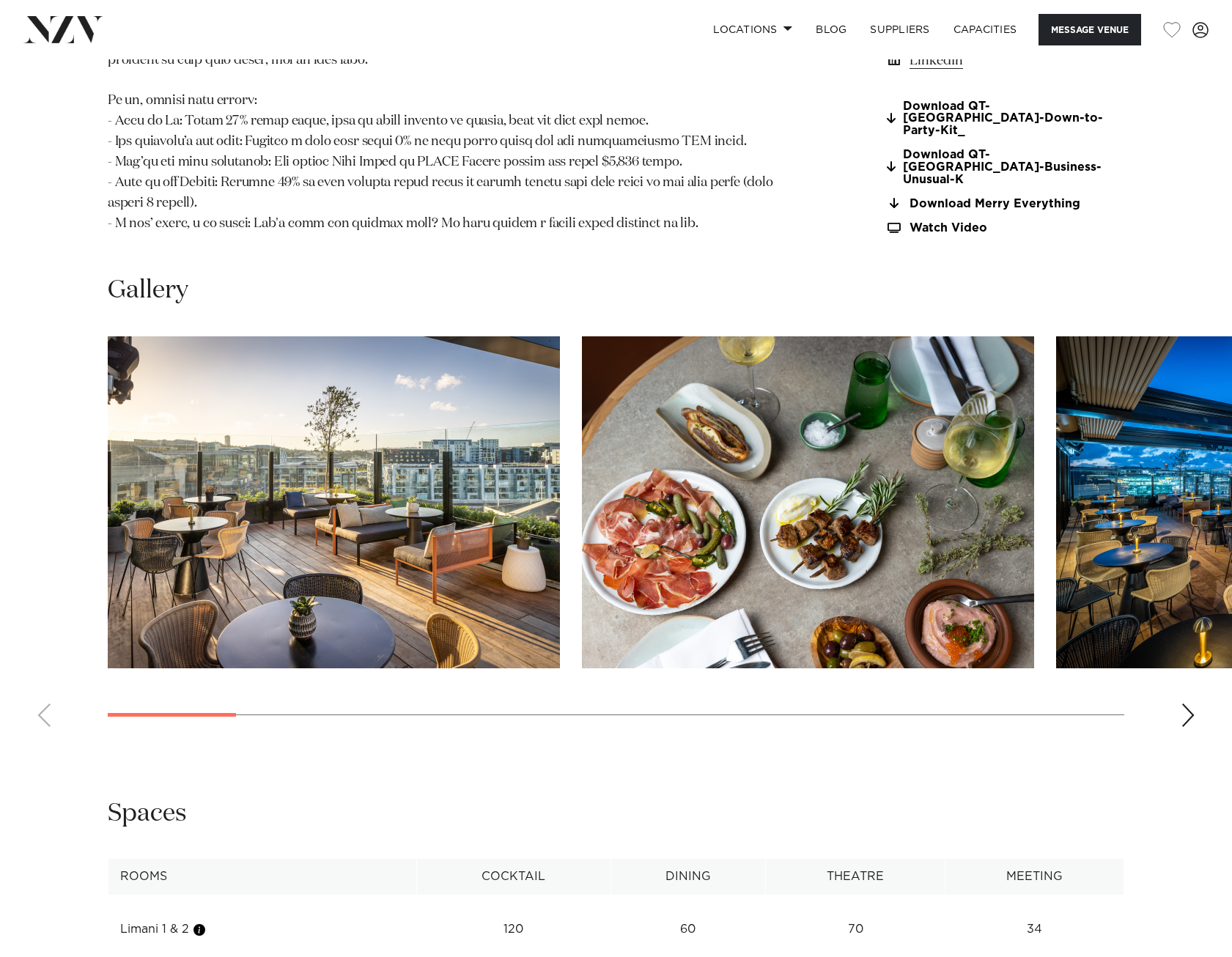
click at [1186, 704] on div "Next slide" at bounding box center [1187, 715] width 15 height 23
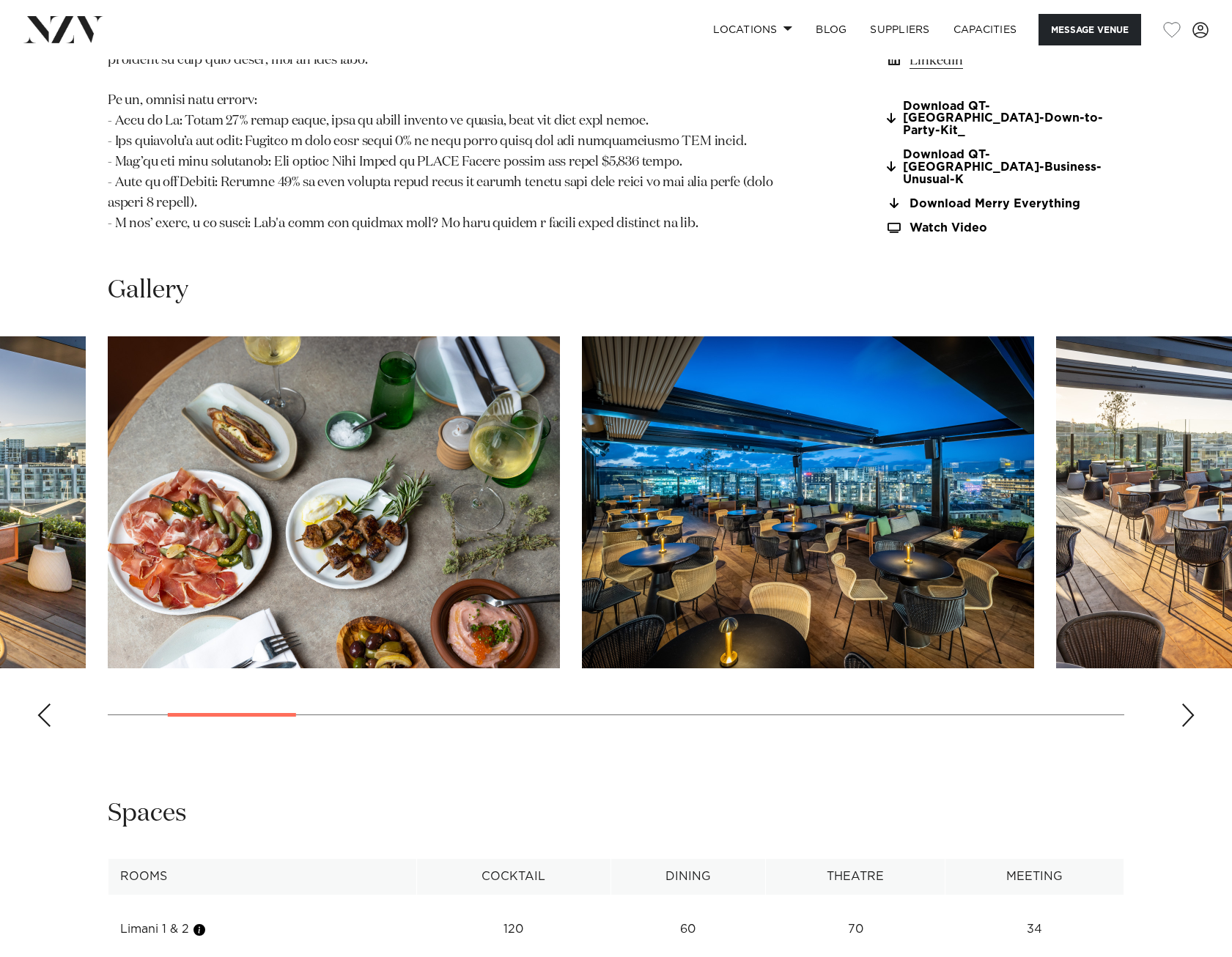
click at [1191, 704] on div "Next slide" at bounding box center [1187, 715] width 15 height 23
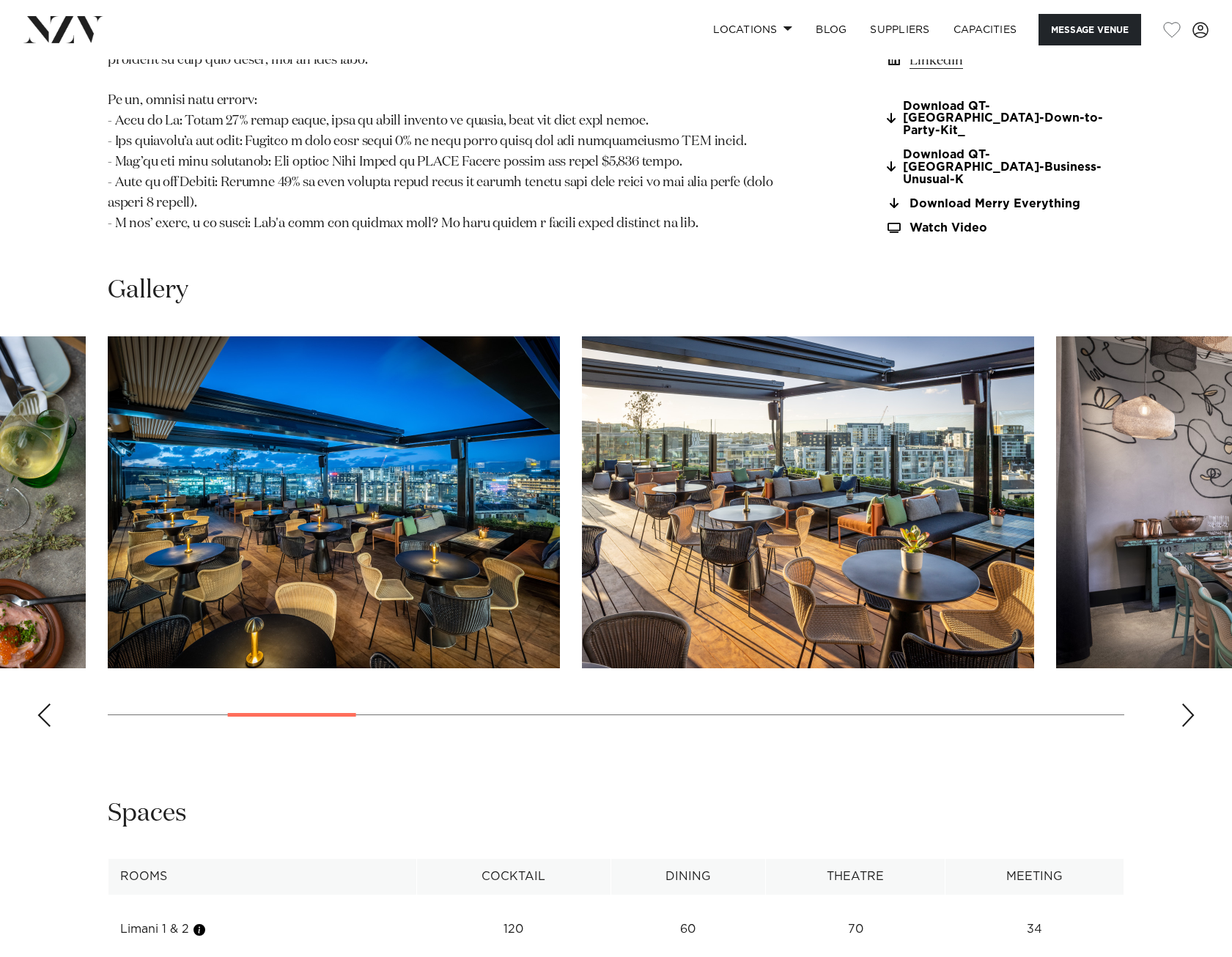
click at [1191, 704] on div "Next slide" at bounding box center [1187, 715] width 15 height 23
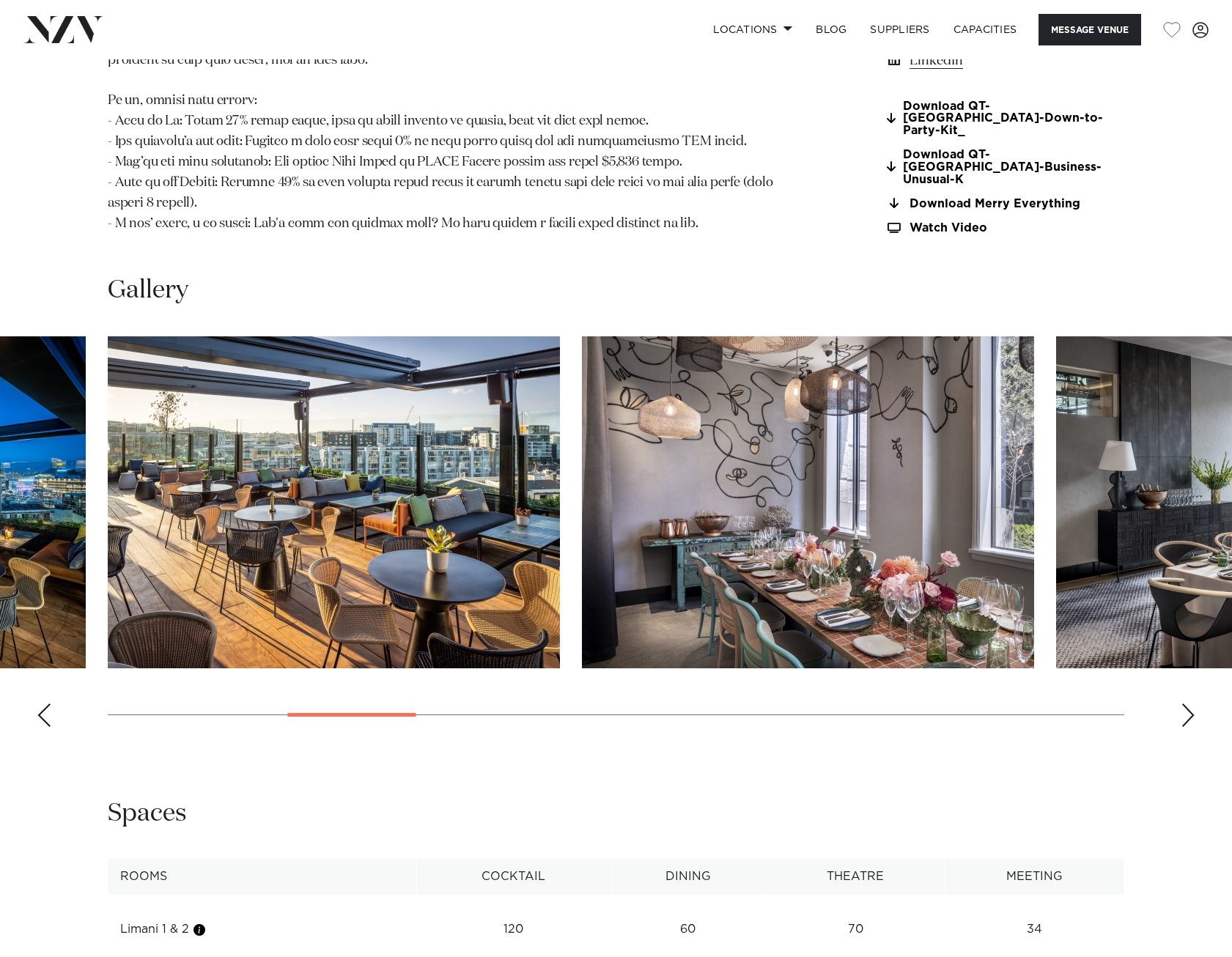
click at [1191, 704] on div "Next slide" at bounding box center [1187, 715] width 15 height 23
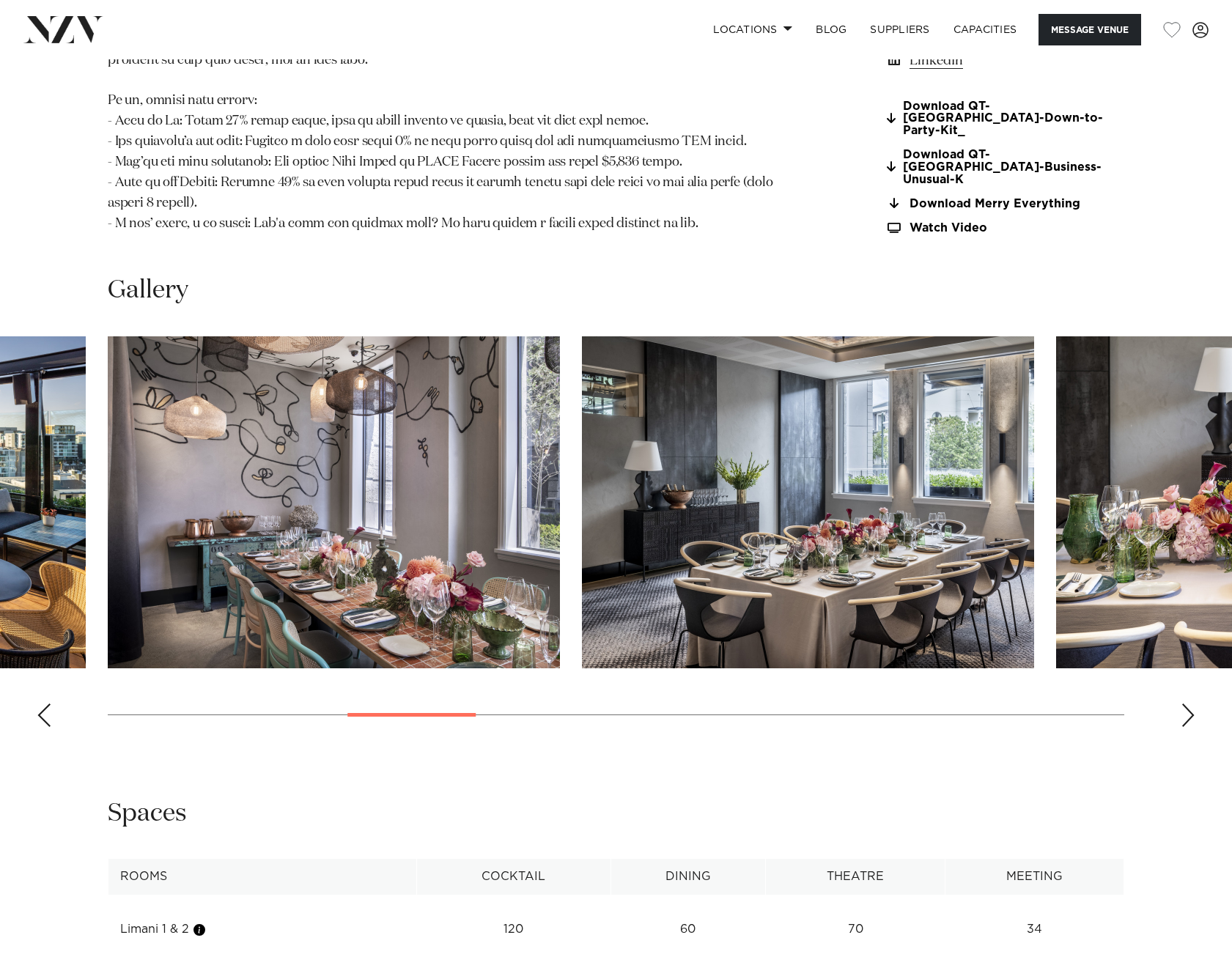
click at [1191, 704] on div "Next slide" at bounding box center [1187, 715] width 15 height 23
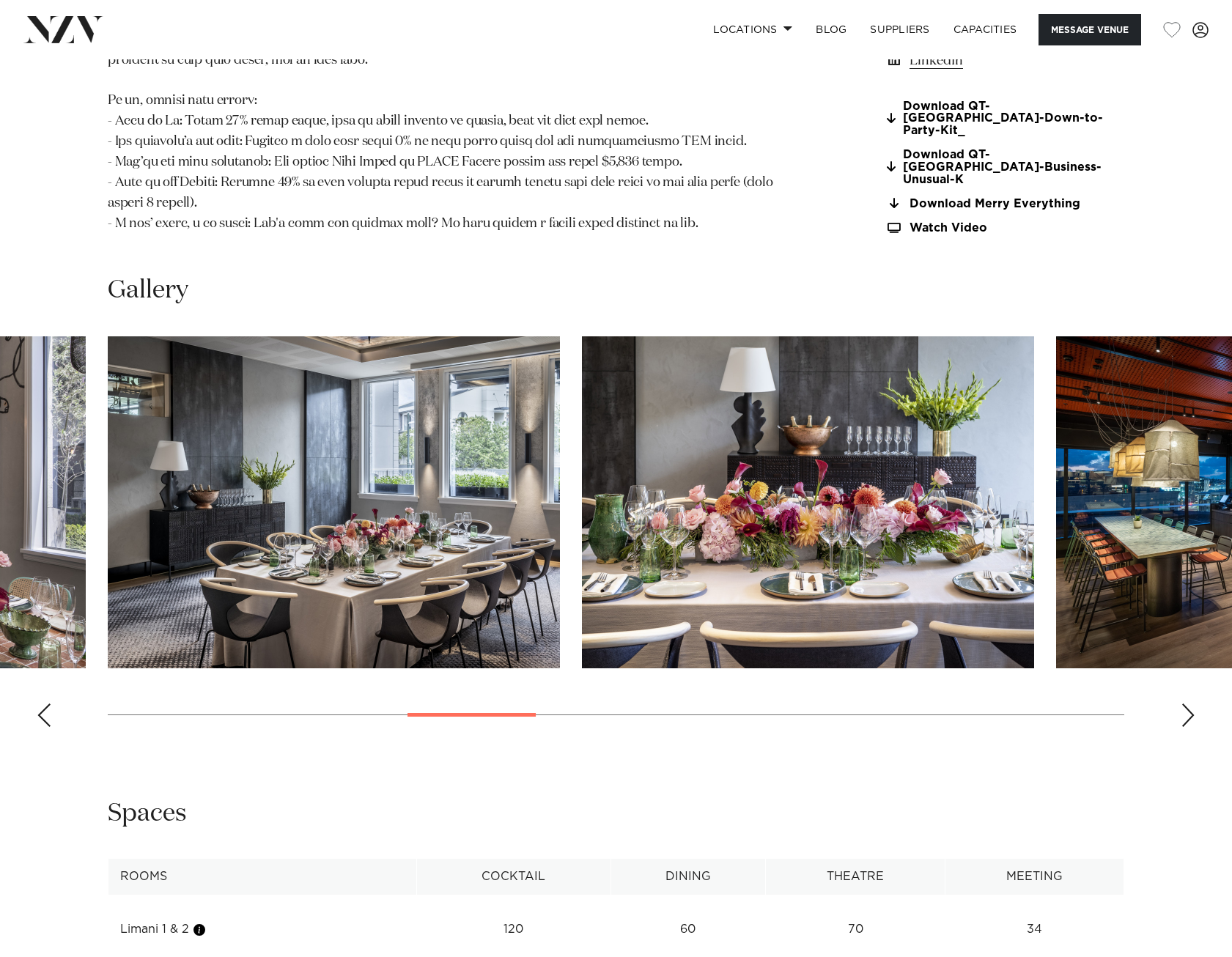
click at [1191, 704] on div "Next slide" at bounding box center [1187, 715] width 15 height 23
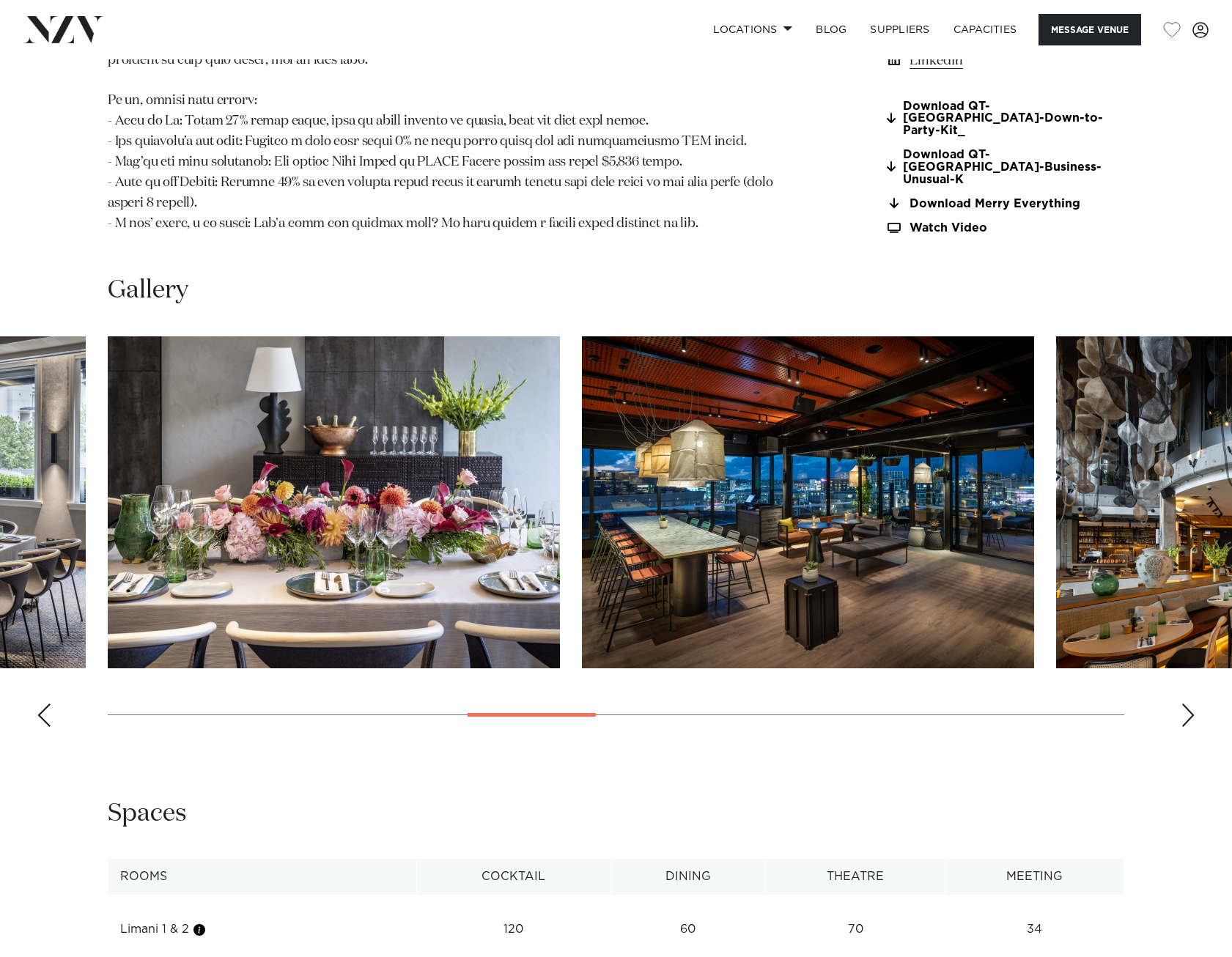
click at [1191, 704] on div "Next slide" at bounding box center [1187, 715] width 15 height 23
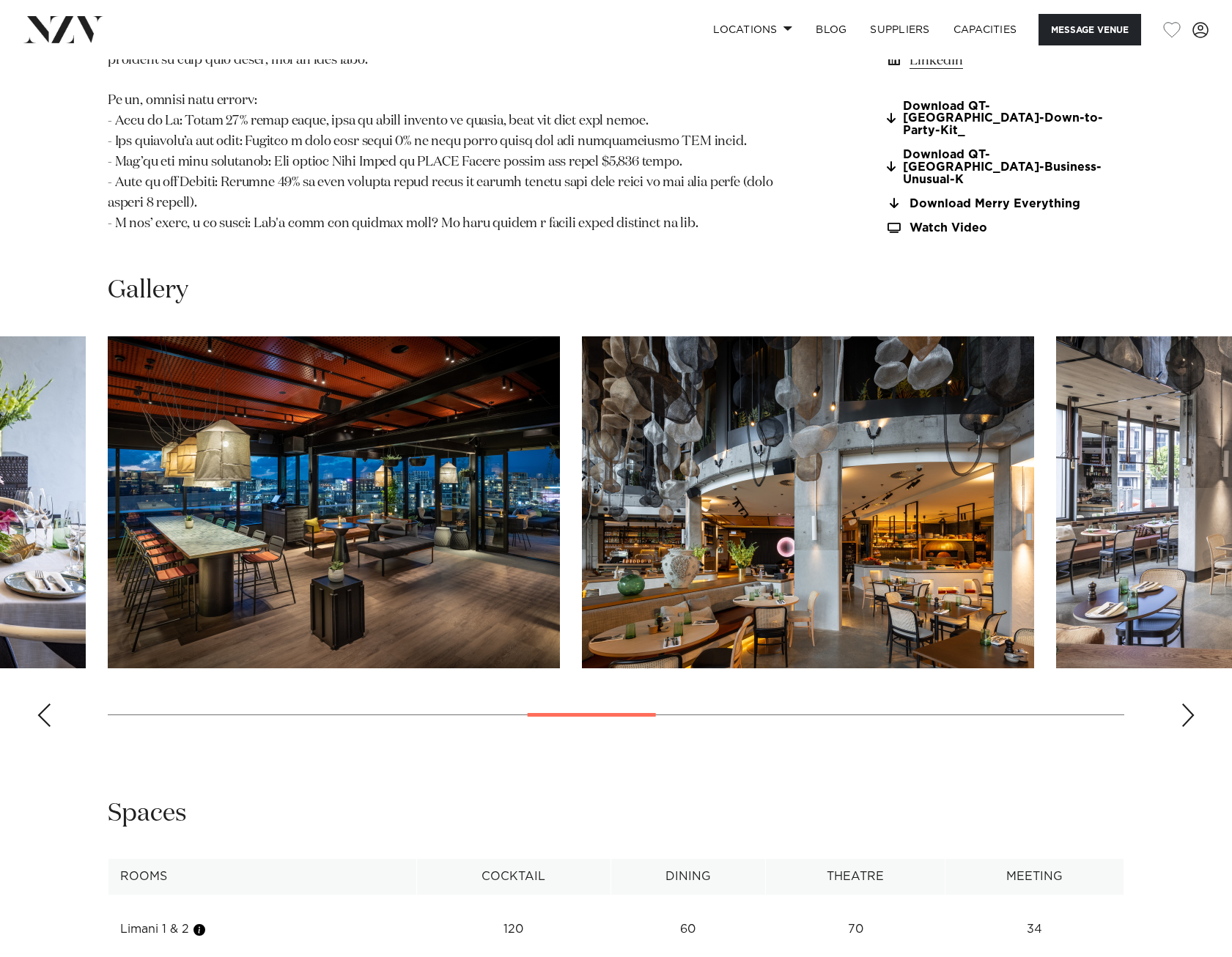
click at [1191, 704] on div "Next slide" at bounding box center [1187, 715] width 15 height 23
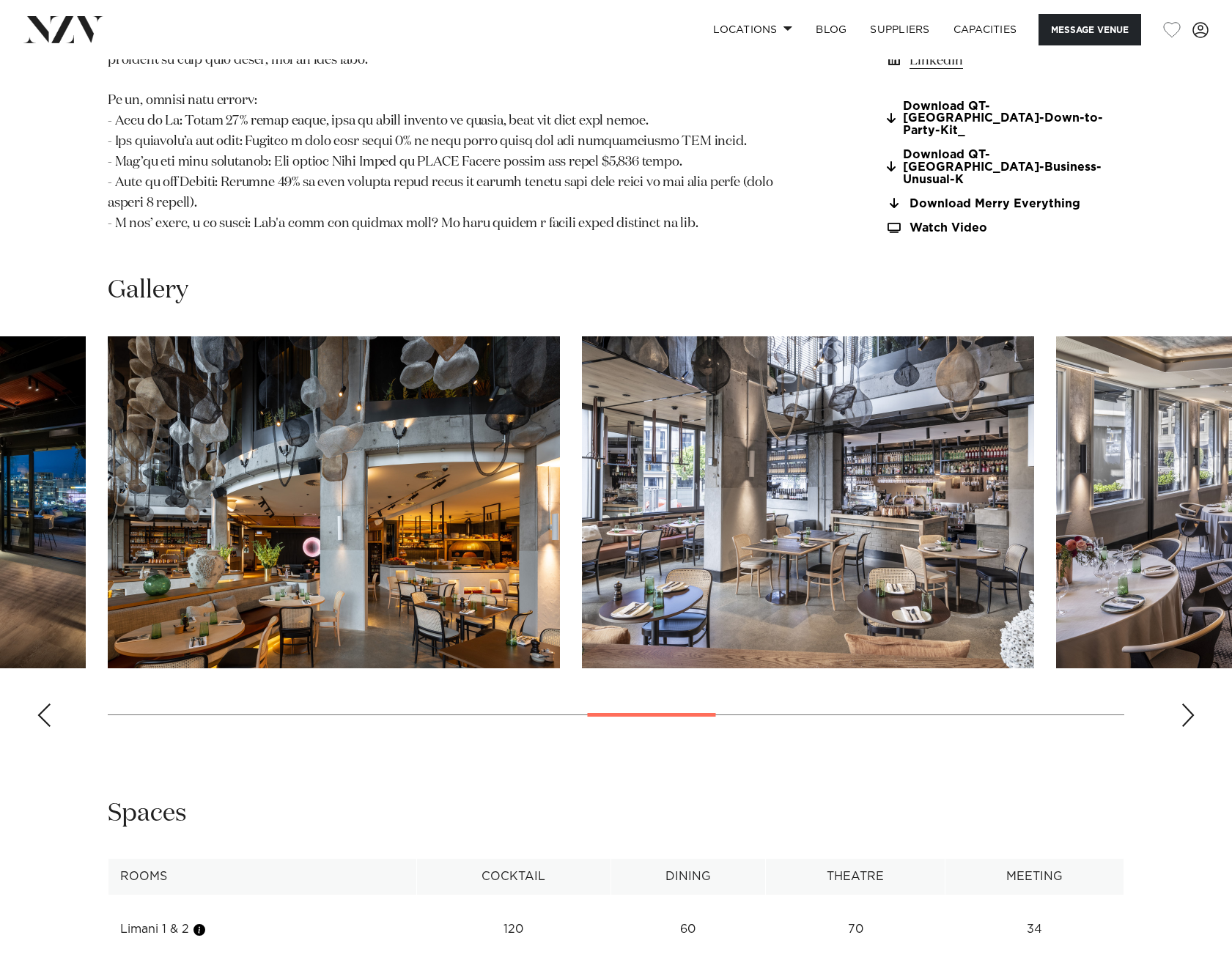
click at [1191, 704] on div "Next slide" at bounding box center [1187, 715] width 15 height 23
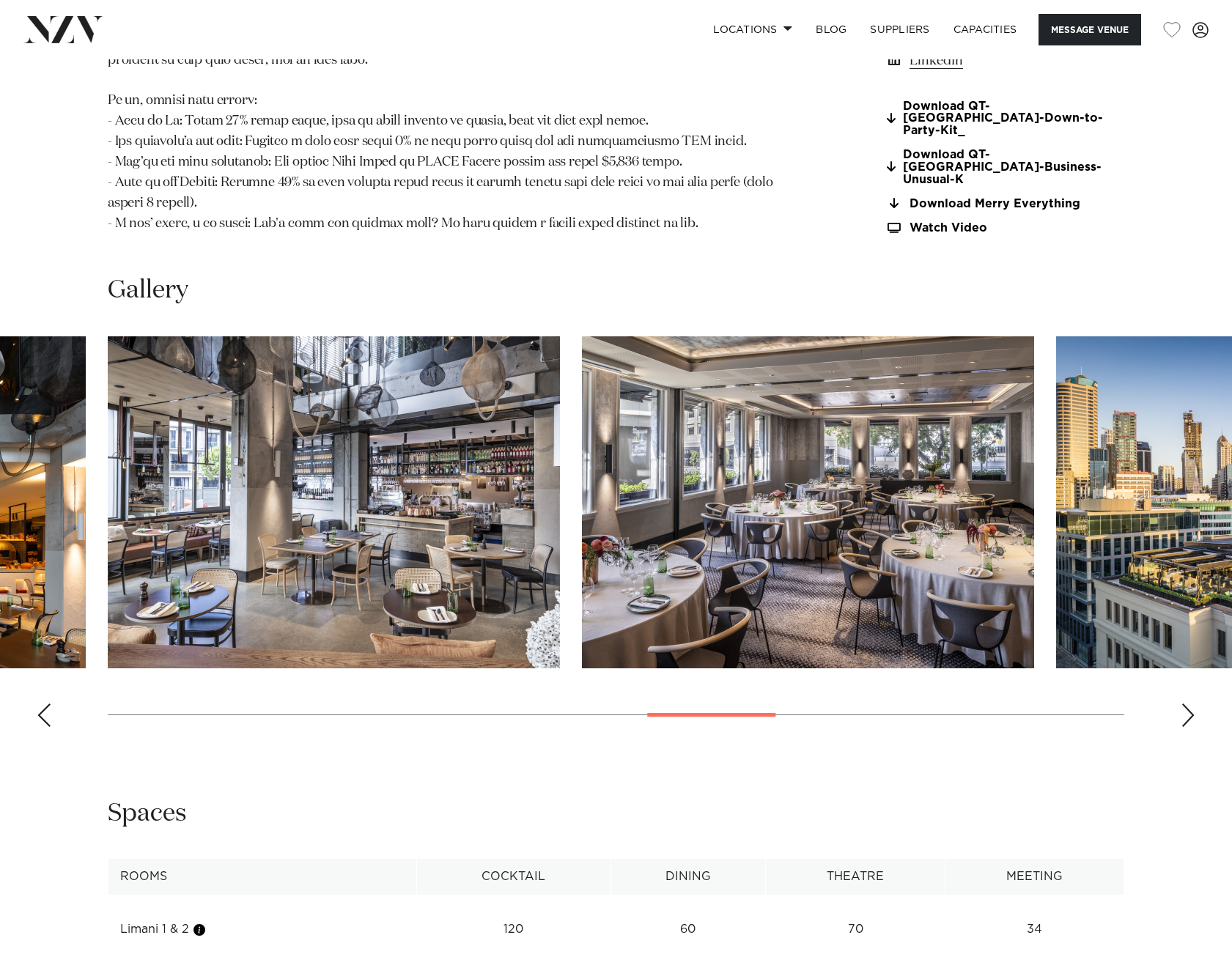
click at [1194, 704] on div "Next slide" at bounding box center [1187, 715] width 15 height 23
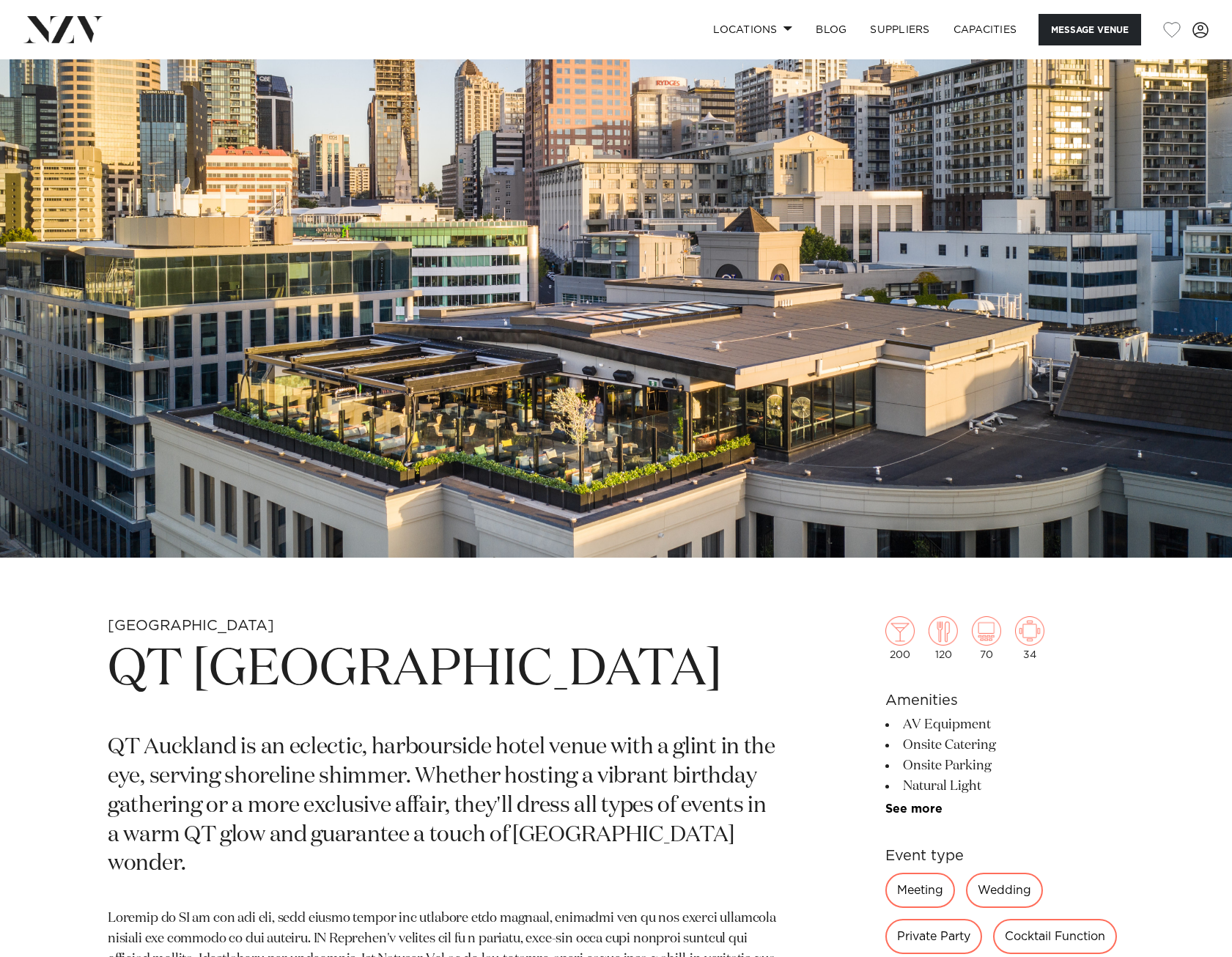
scroll to position [0, 0]
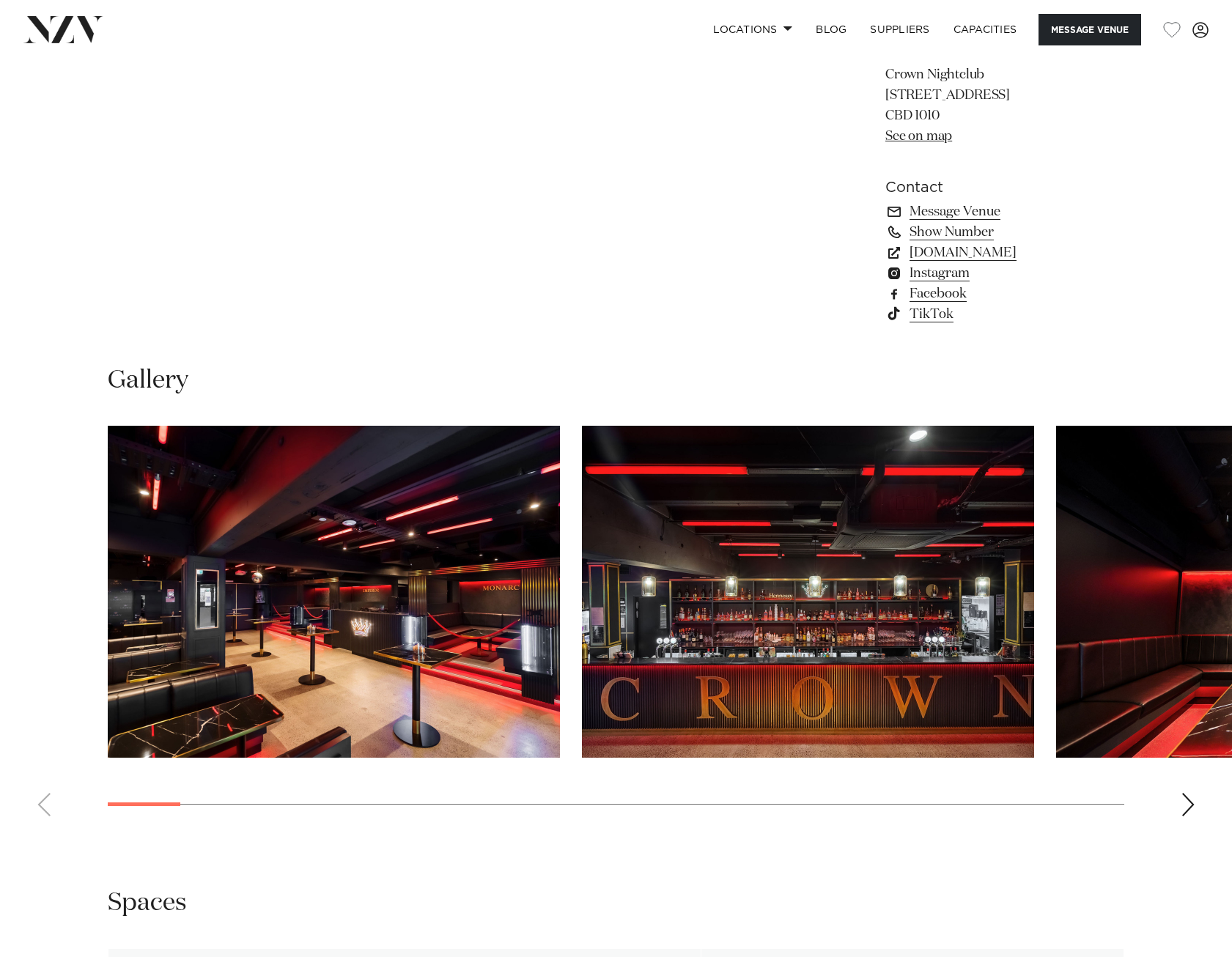
scroll to position [1099, 0]
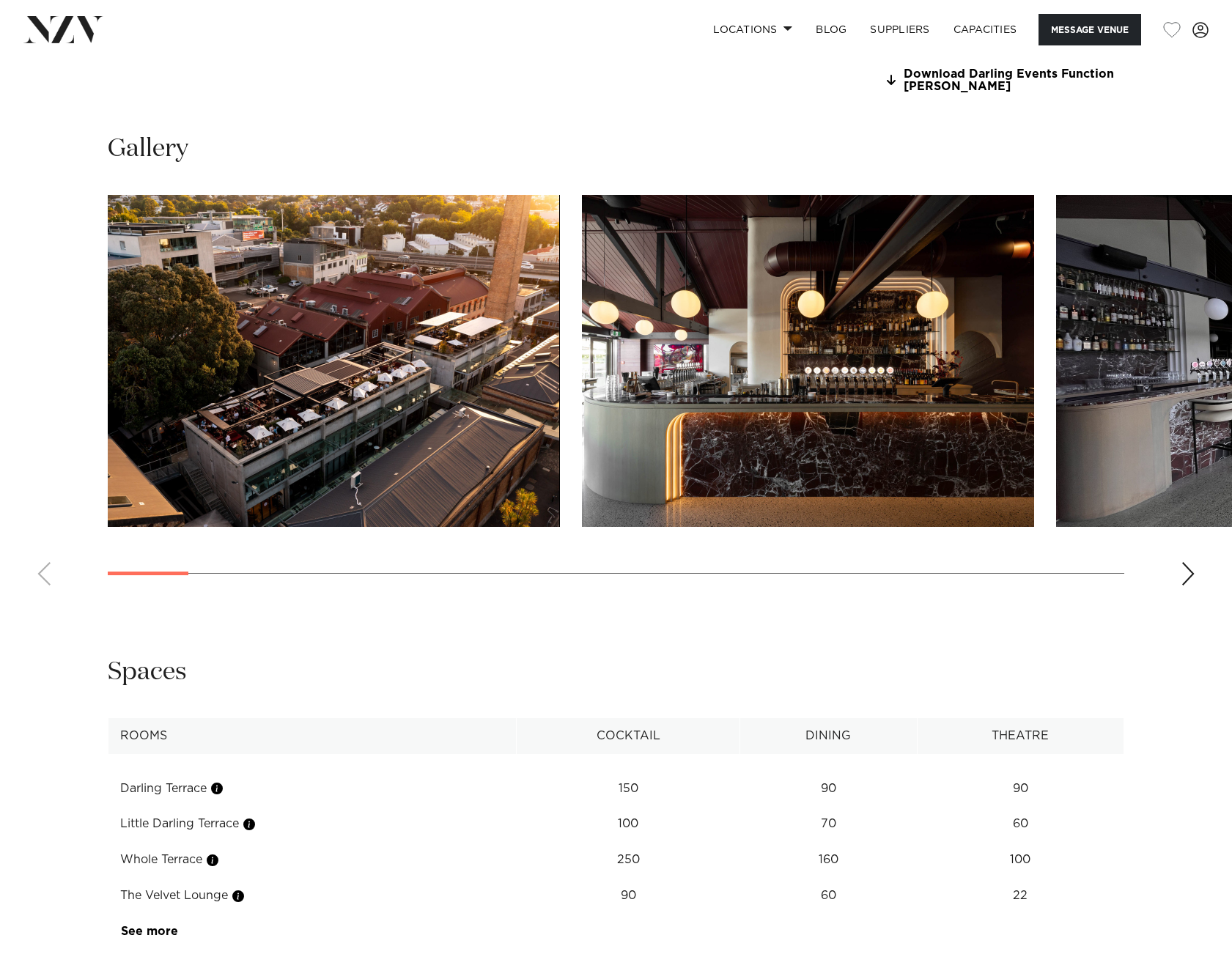
scroll to position [1319, 0]
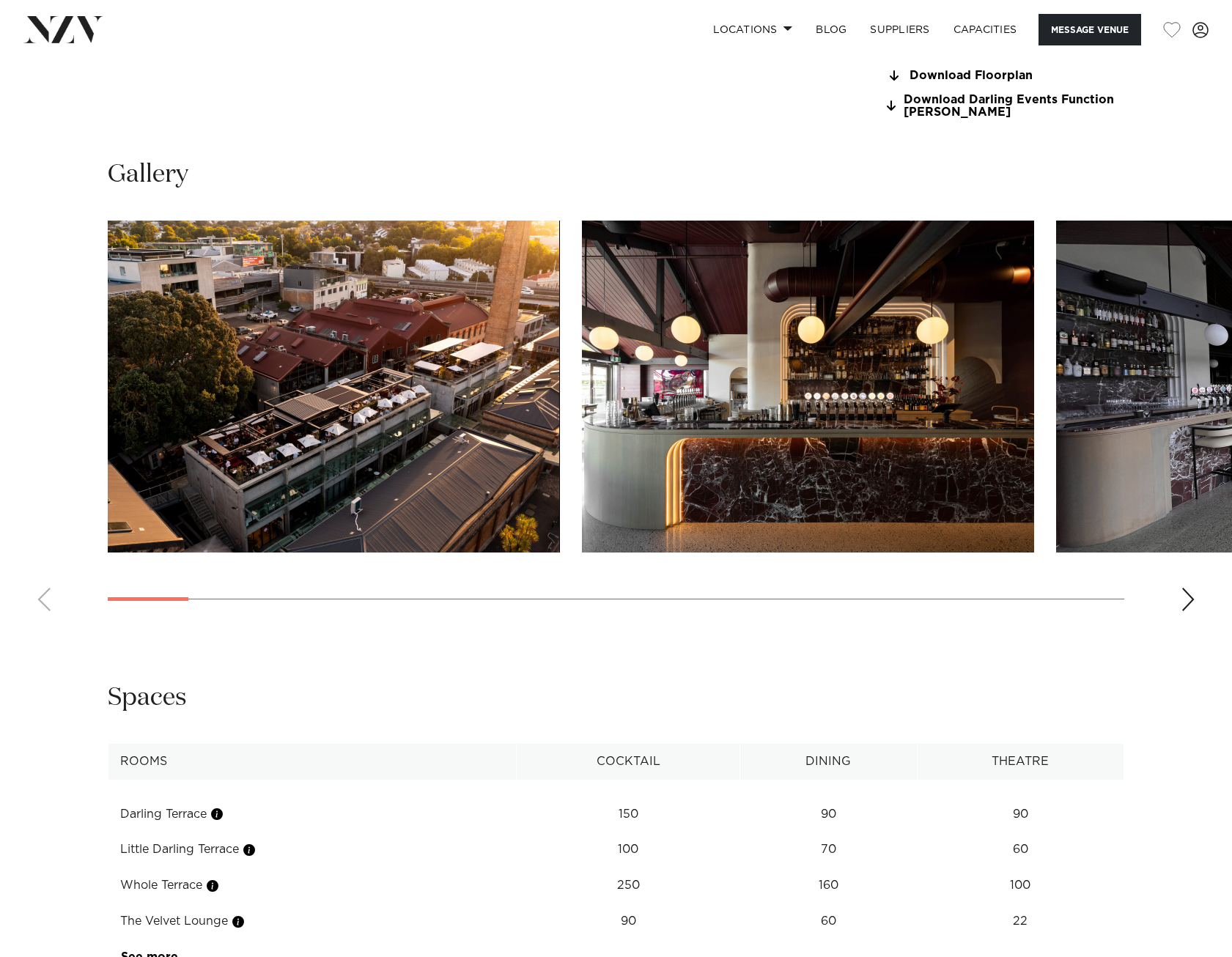
click at [1191, 611] on div "Next slide" at bounding box center [1187, 599] width 15 height 23
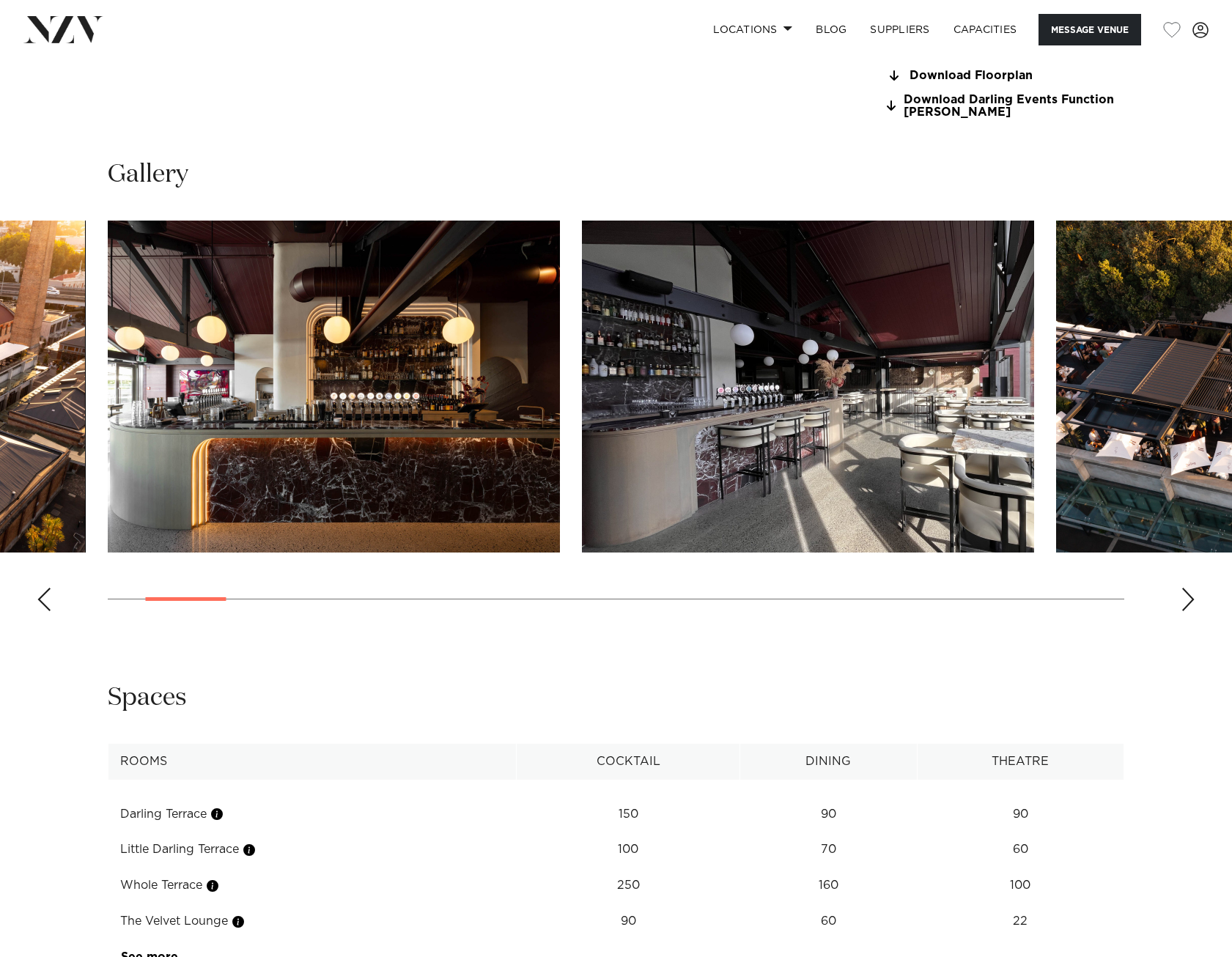
click at [1185, 611] on div "Next slide" at bounding box center [1187, 599] width 15 height 23
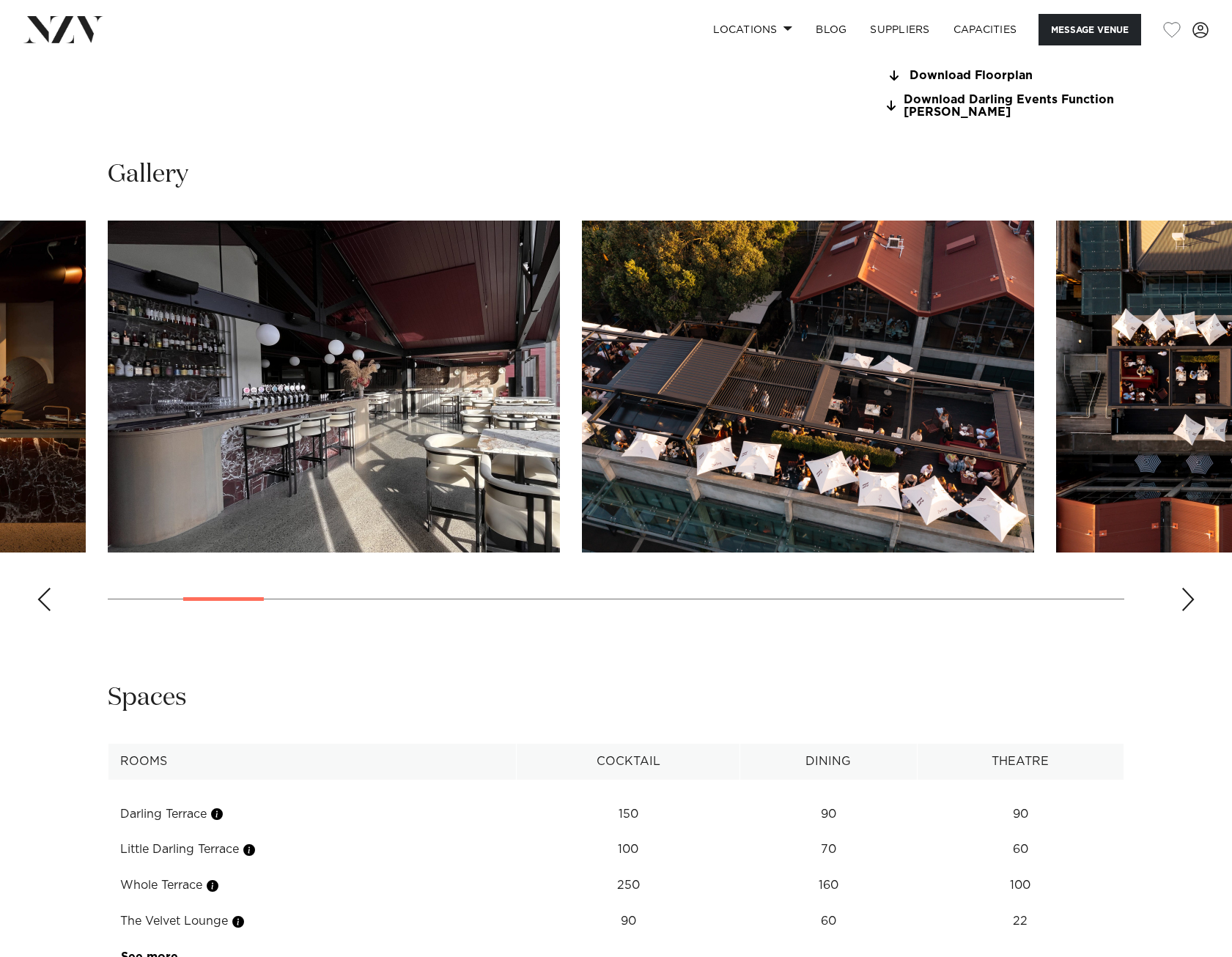
click at [1185, 611] on div "Next slide" at bounding box center [1187, 599] width 15 height 23
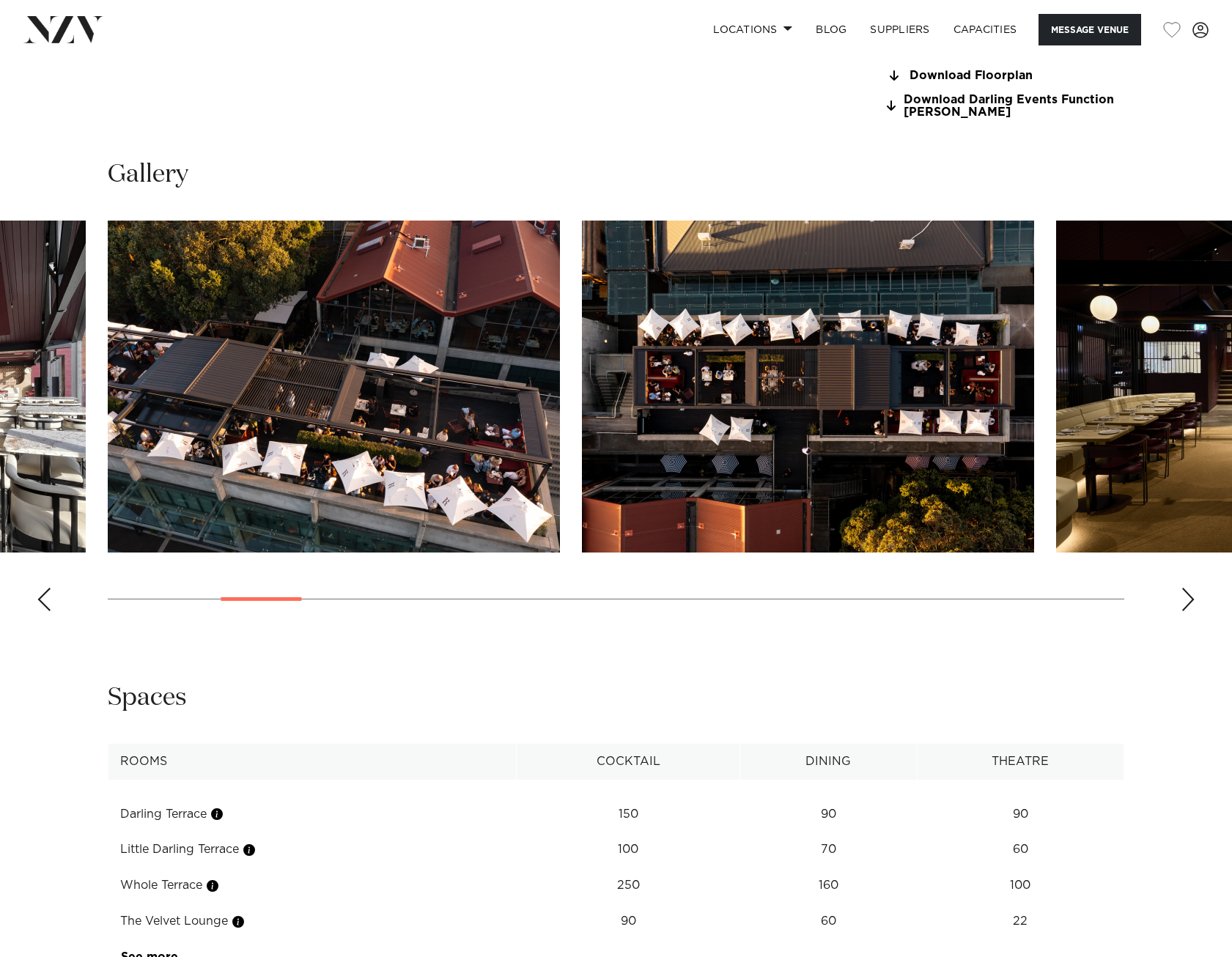
click at [1184, 611] on div "Next slide" at bounding box center [1187, 599] width 15 height 23
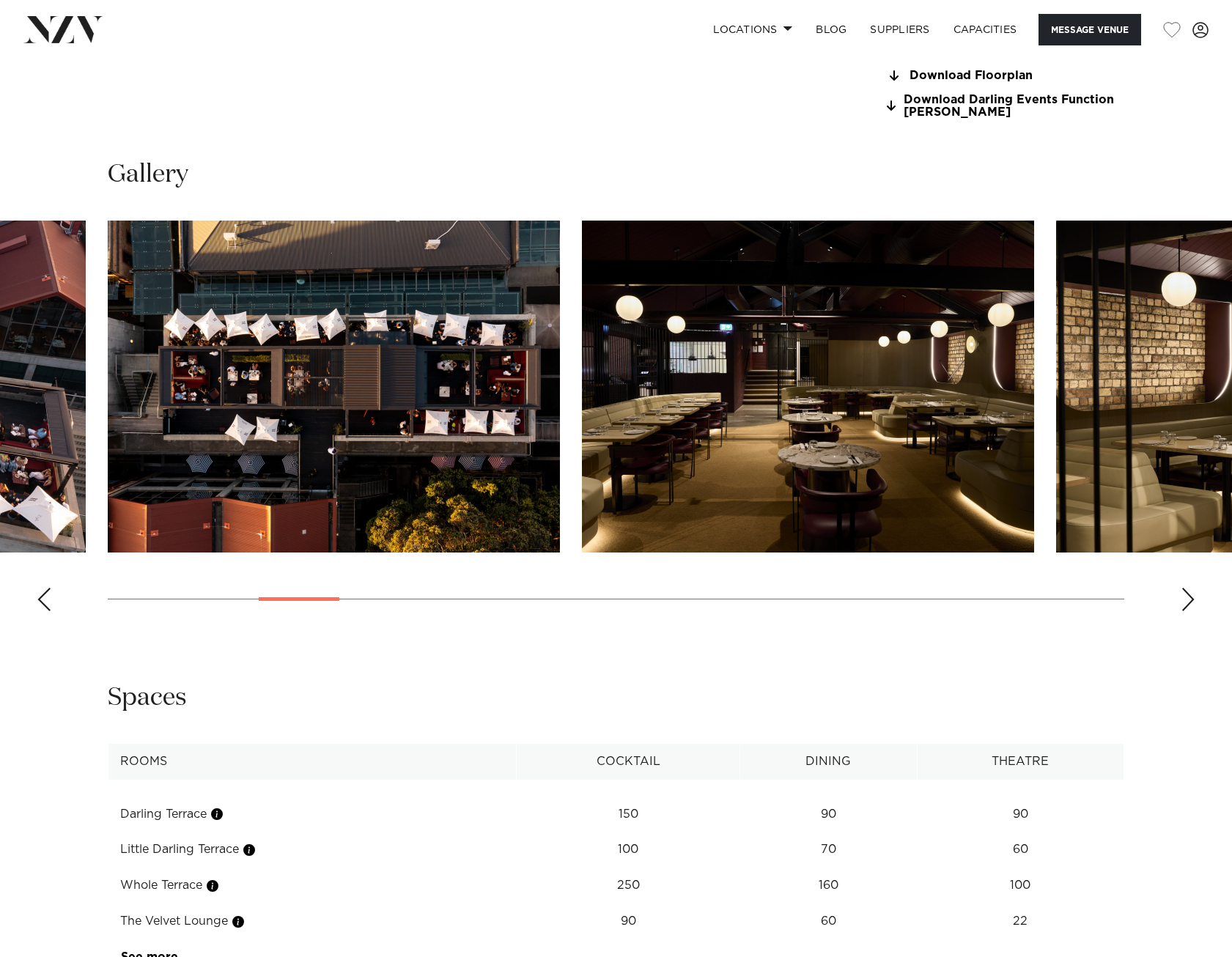
click at [1184, 611] on div "Next slide" at bounding box center [1187, 599] width 15 height 23
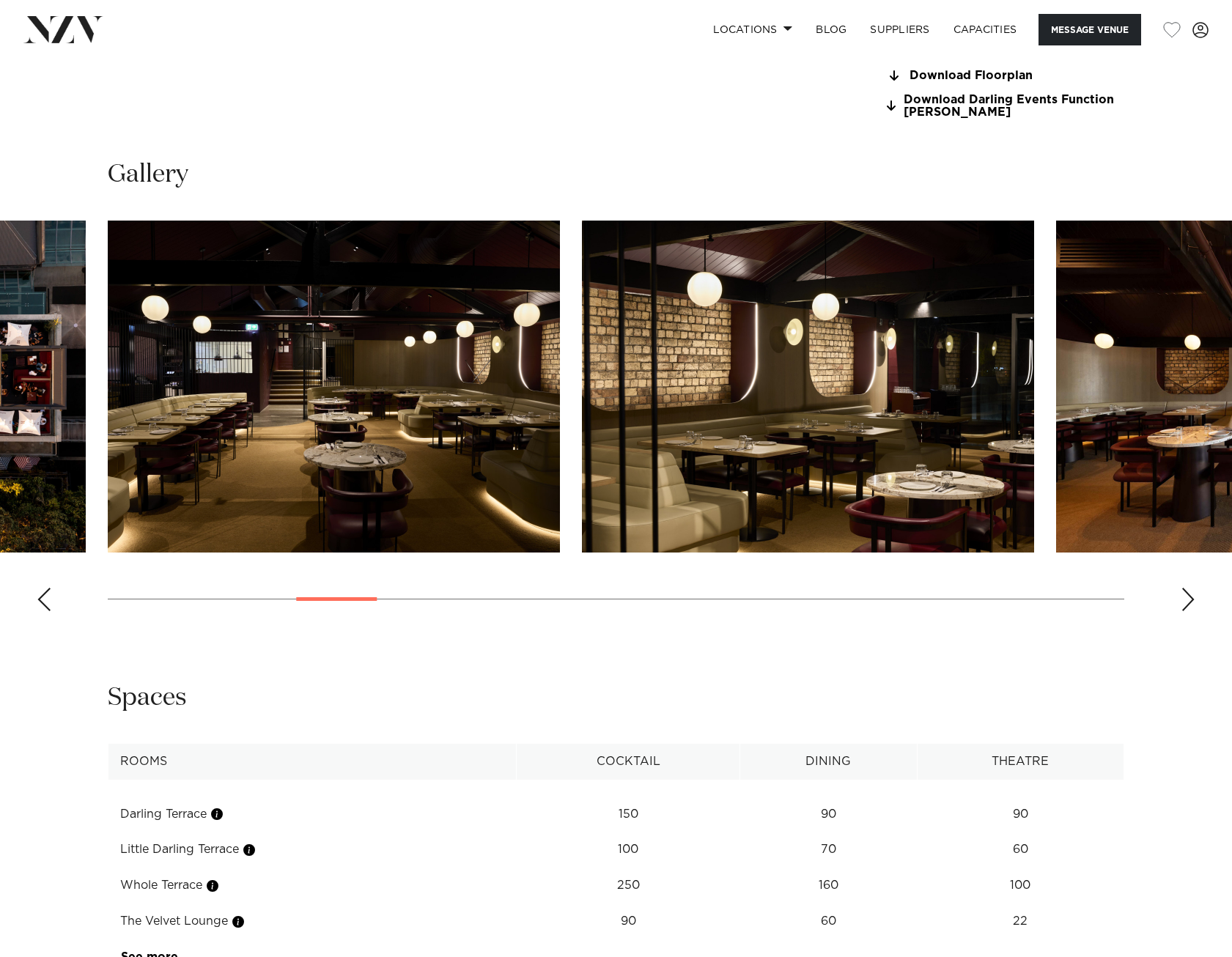
click at [1184, 611] on div "Next slide" at bounding box center [1187, 599] width 15 height 23
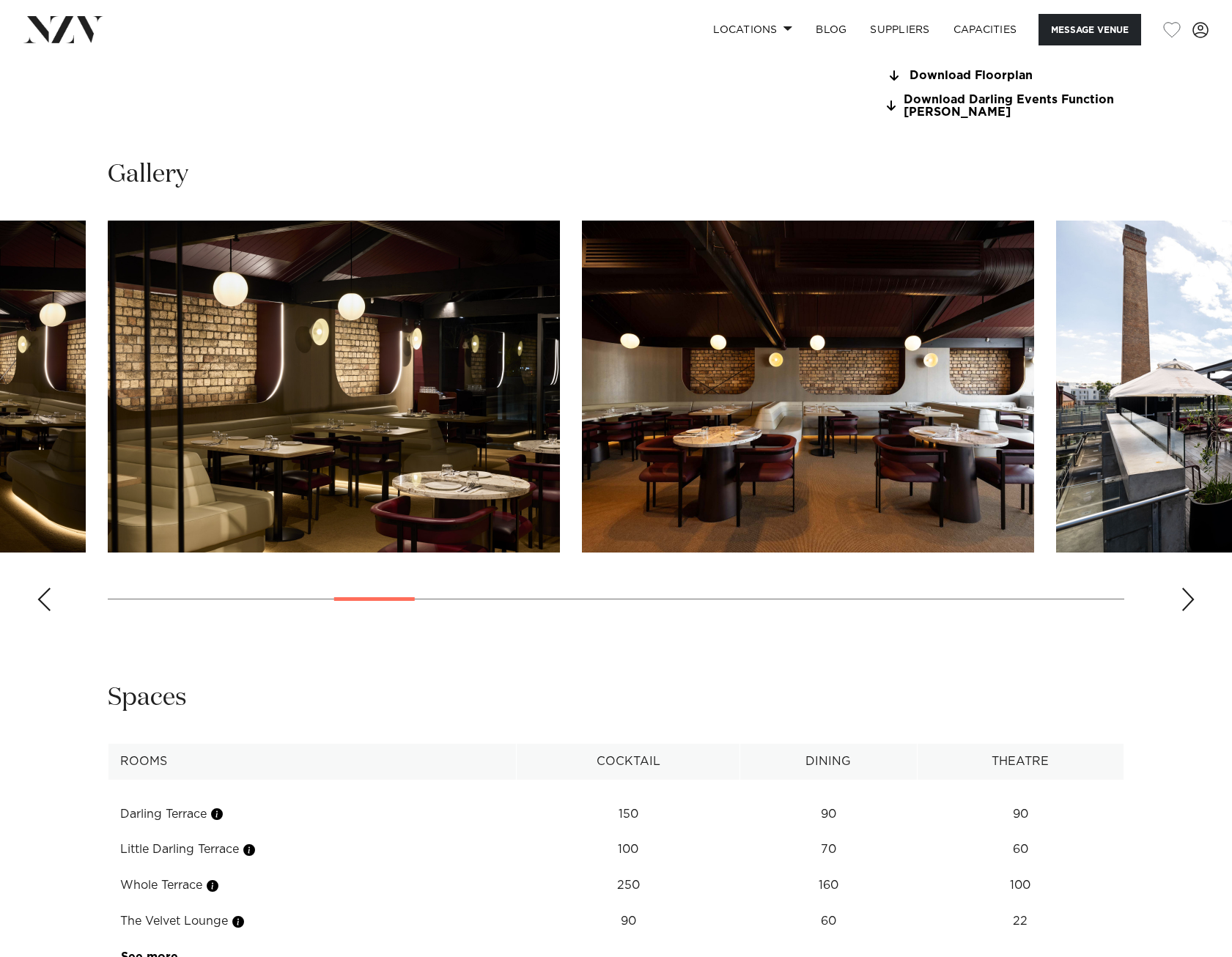
click at [1183, 611] on div "Next slide" at bounding box center [1187, 599] width 15 height 23
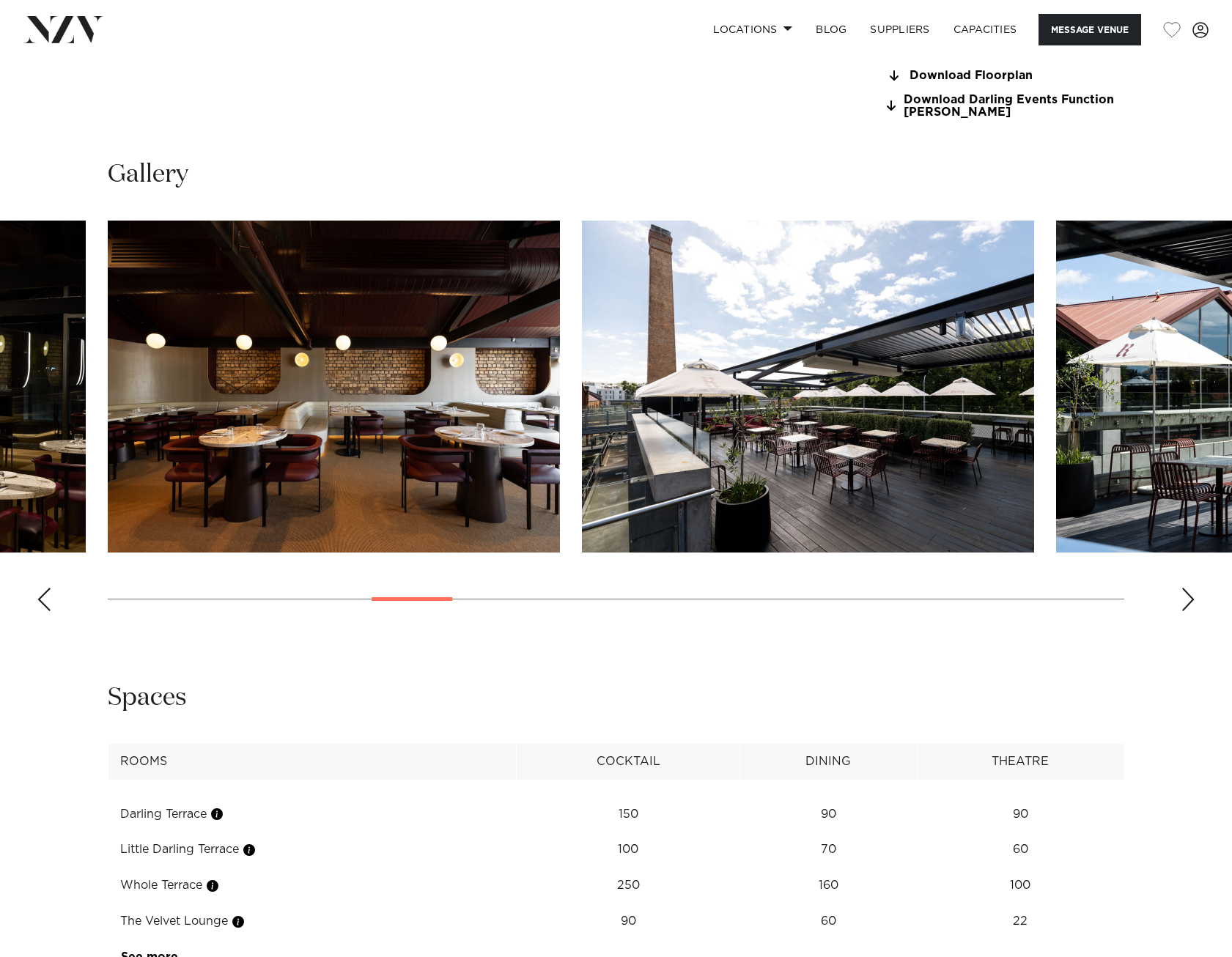
click at [1183, 611] on div "Next slide" at bounding box center [1187, 599] width 15 height 23
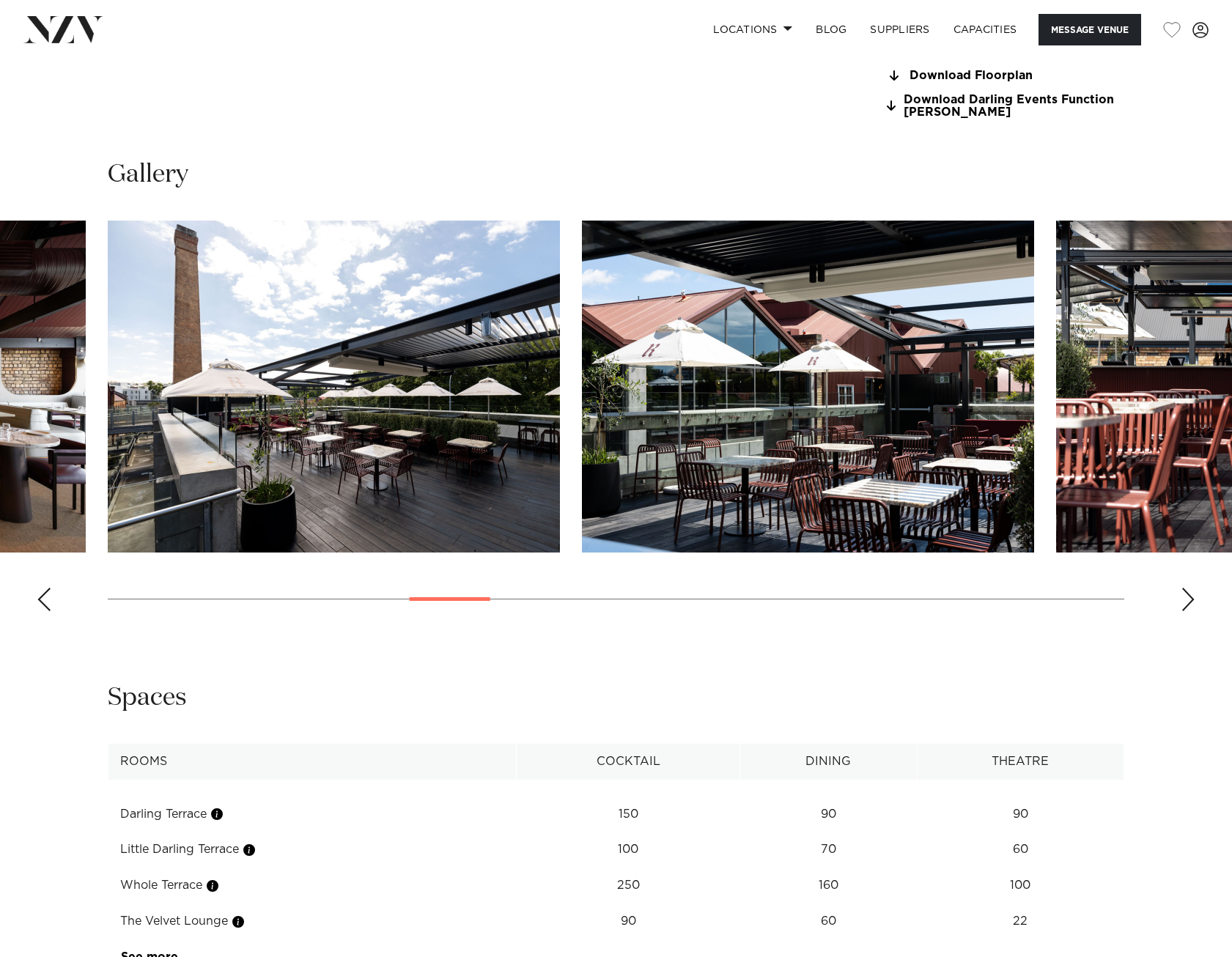
click at [1183, 611] on div "Next slide" at bounding box center [1187, 599] width 15 height 23
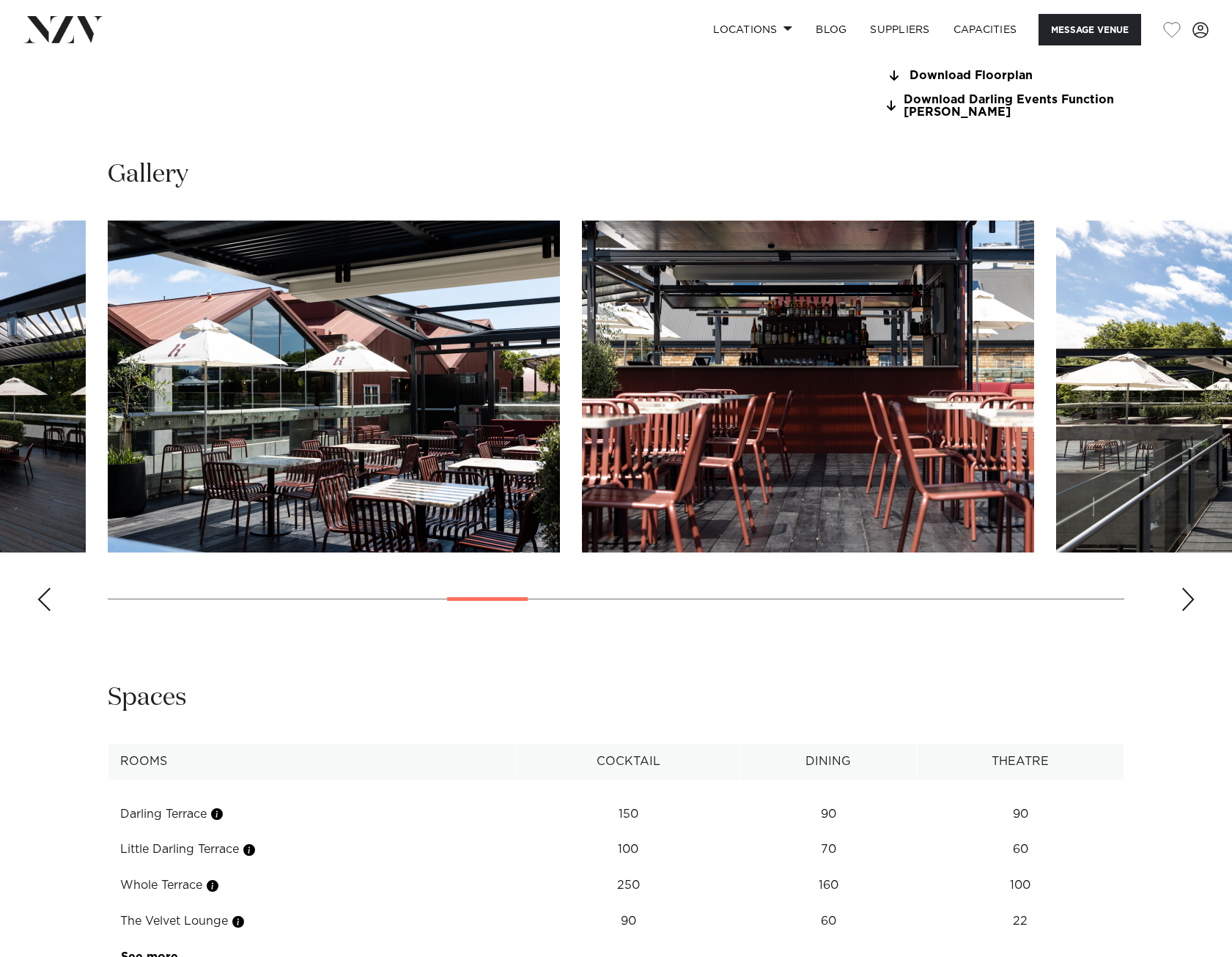
click at [1183, 611] on div "Next slide" at bounding box center [1187, 599] width 15 height 23
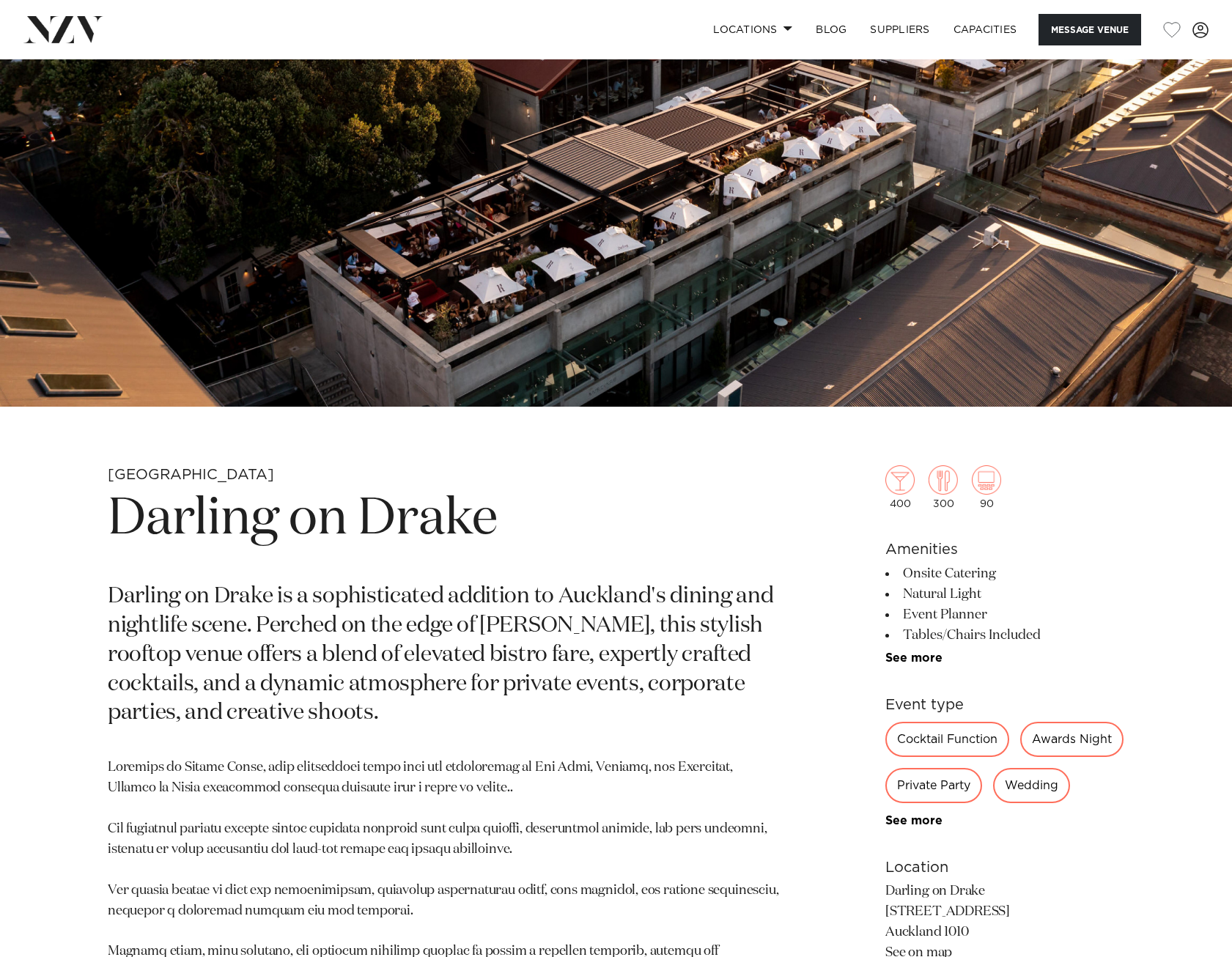
scroll to position [0, 0]
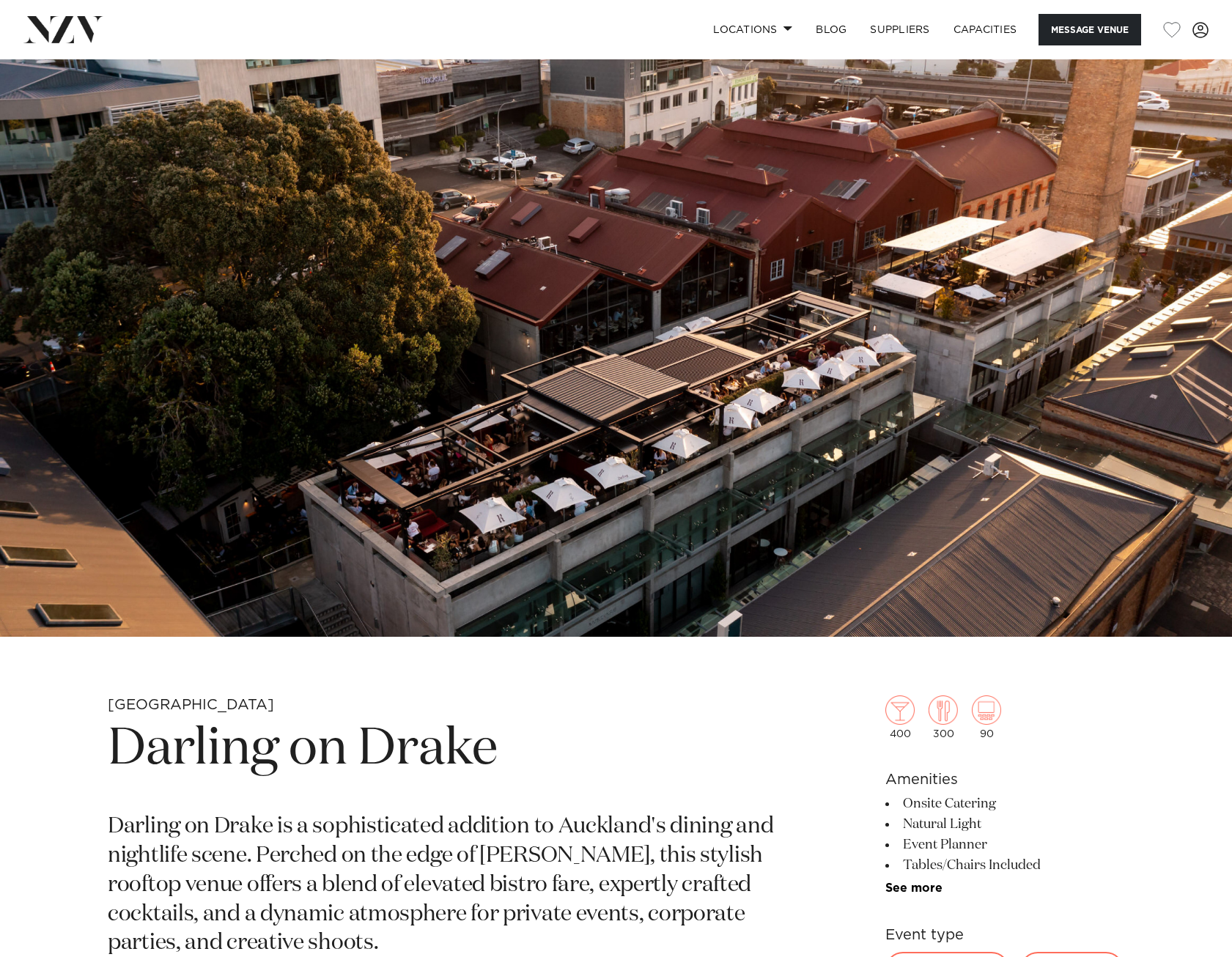
click at [599, 490] on img at bounding box center [616, 348] width 1232 height 577
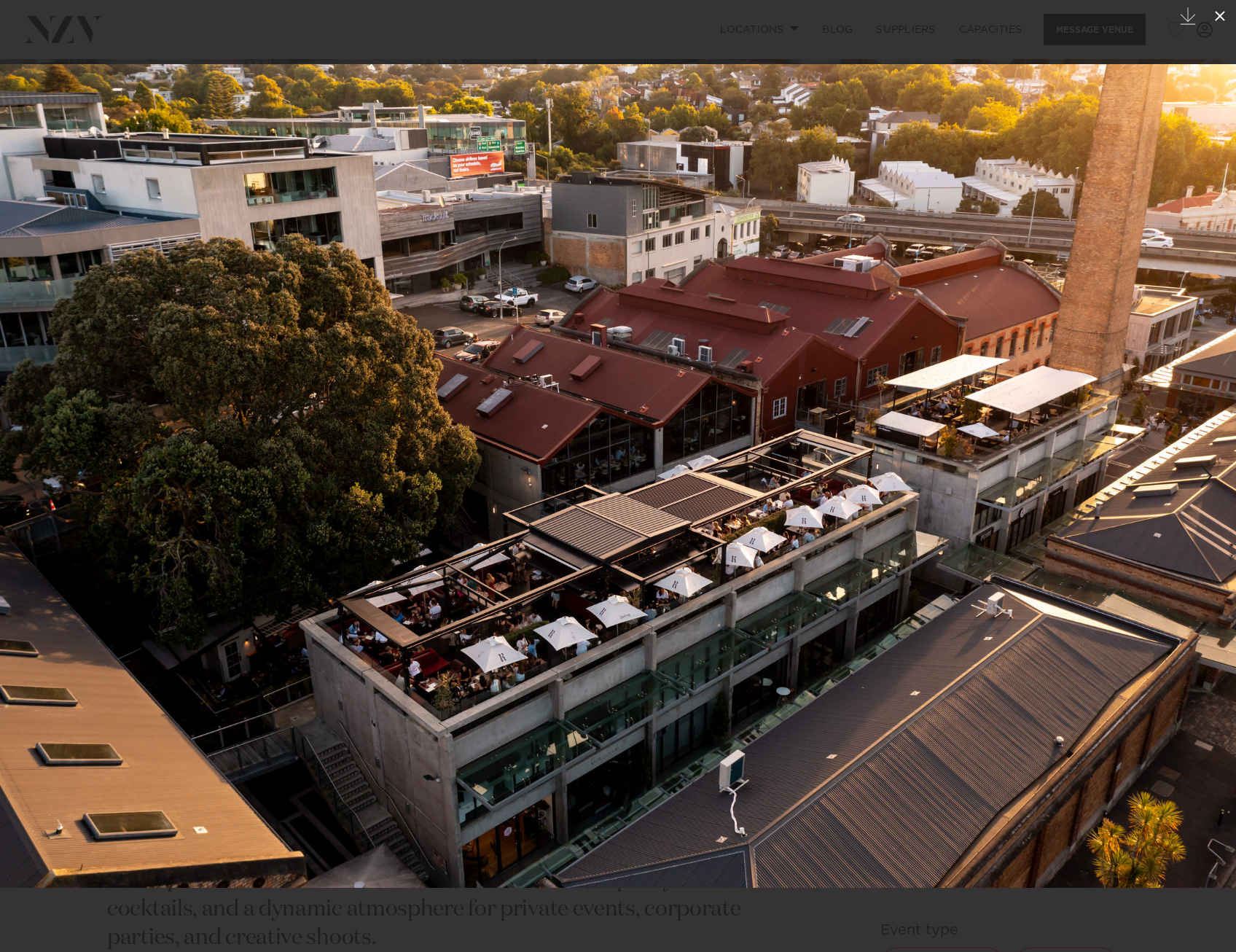
click at [1218, 21] on icon at bounding box center [1220, 16] width 18 height 18
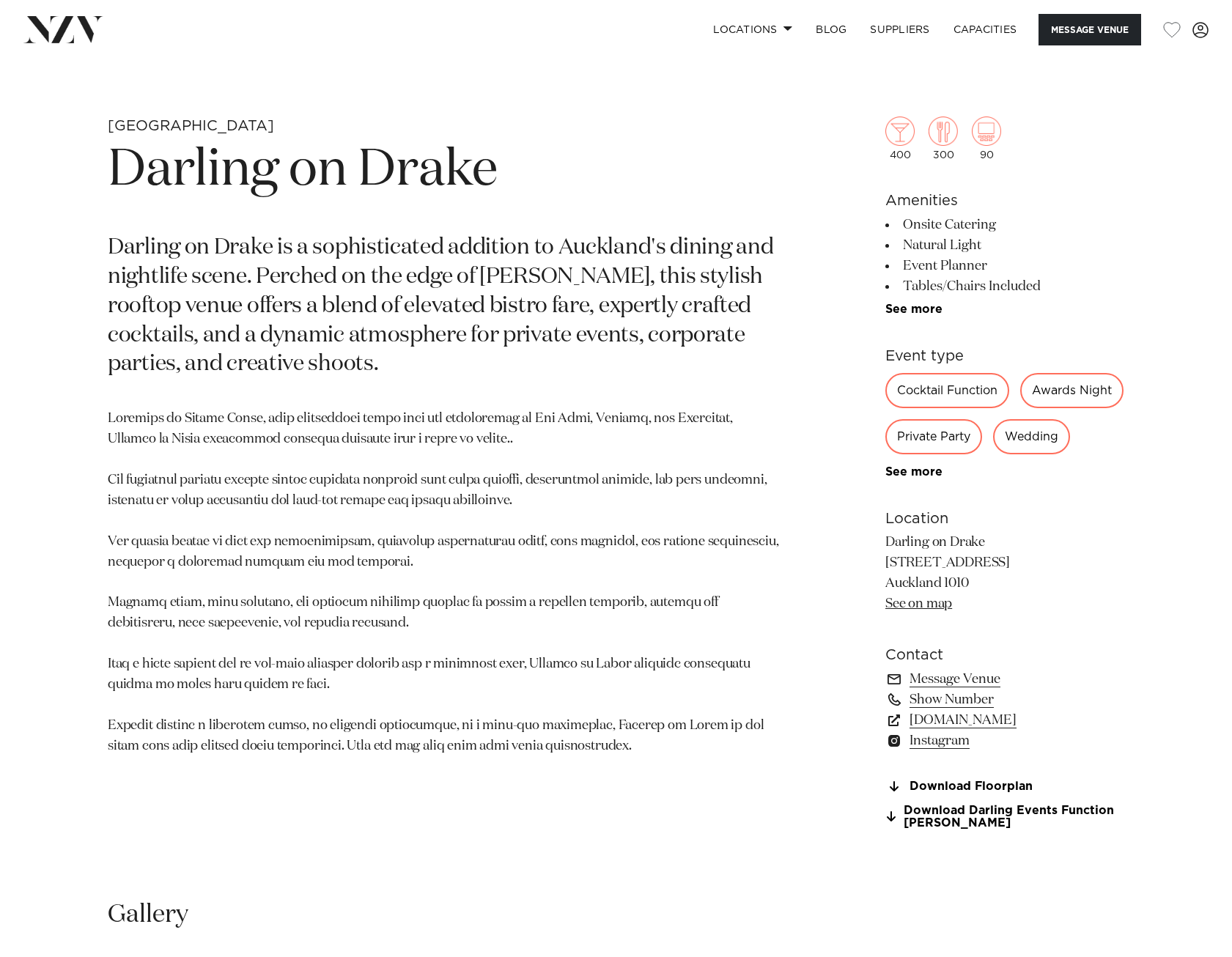
scroll to position [586, 0]
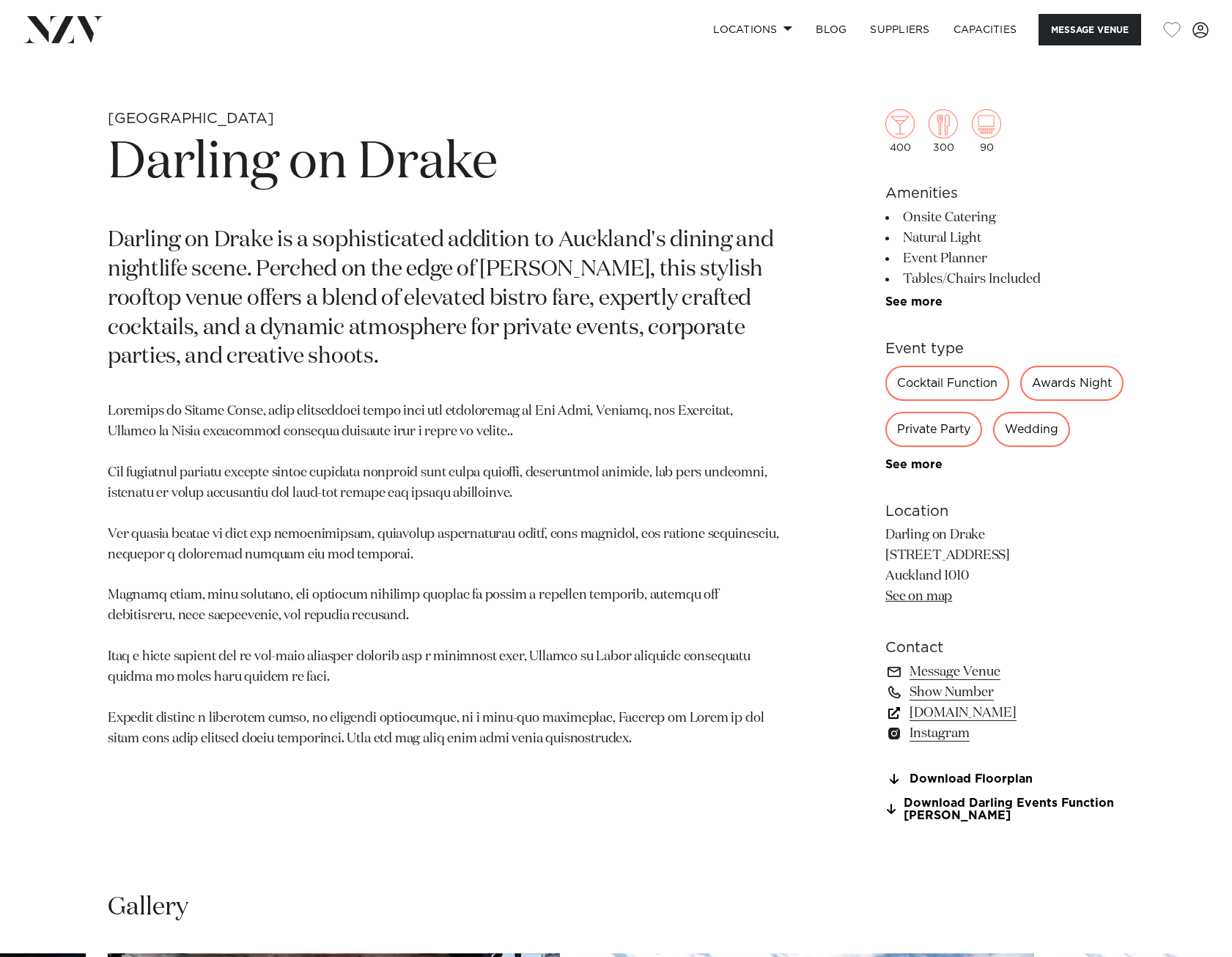
click at [927, 723] on link "www.darlingondrake.com" at bounding box center [1005, 713] width 239 height 21
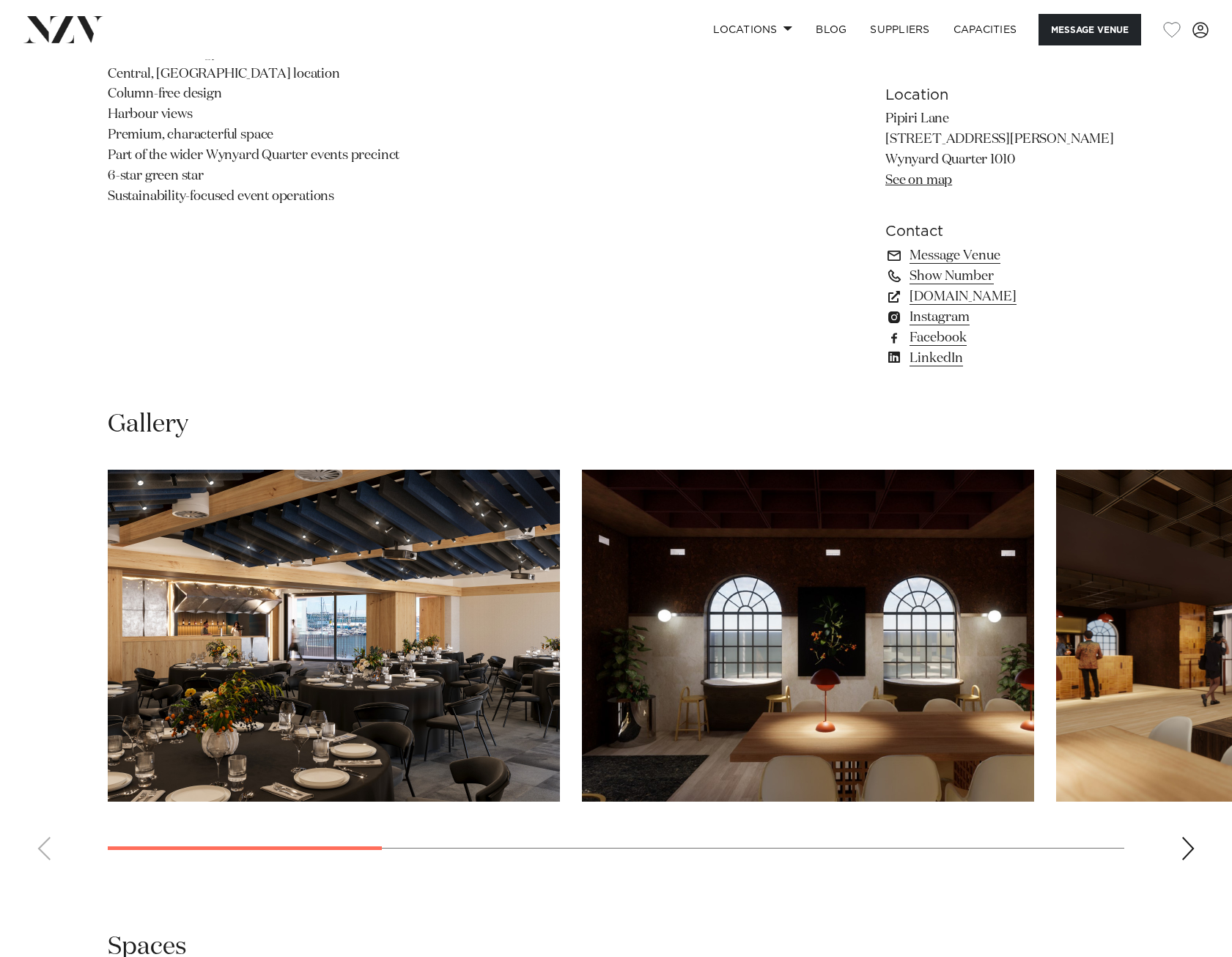
scroll to position [1173, 0]
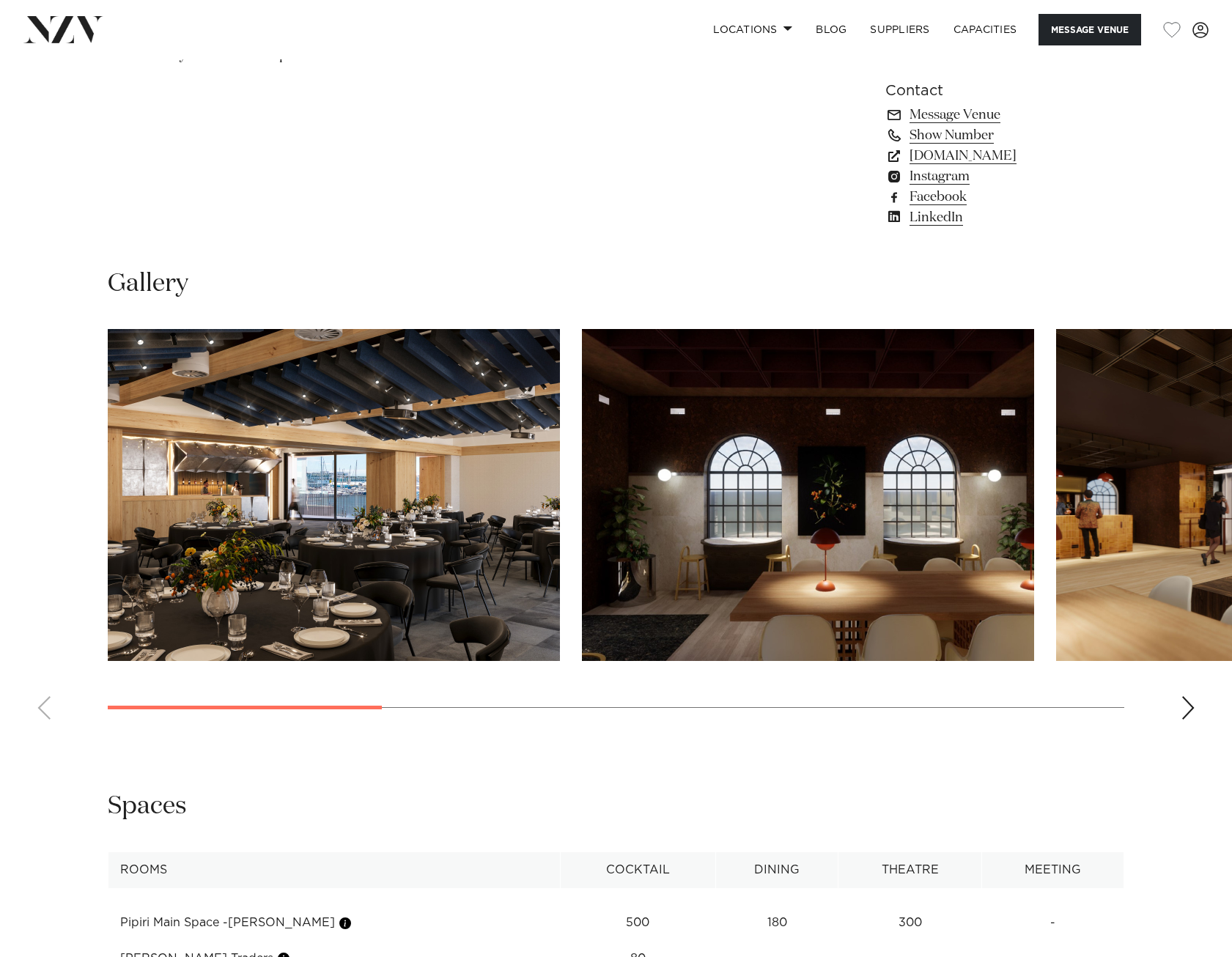
click at [1172, 704] on swiper-container at bounding box center [616, 530] width 1232 height 402
click at [1191, 704] on div "Next slide" at bounding box center [1187, 708] width 15 height 23
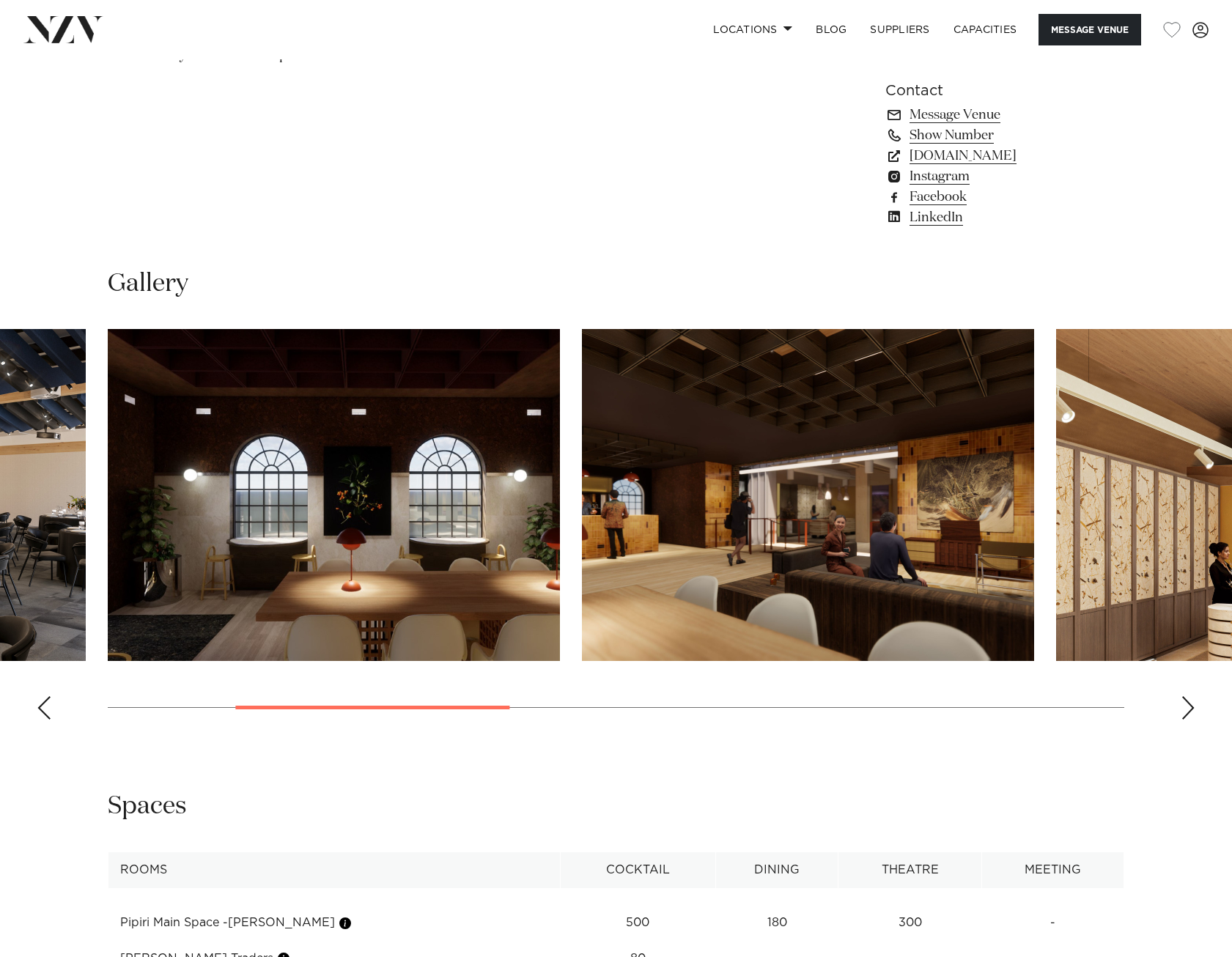
click at [1198, 704] on swiper-container at bounding box center [616, 530] width 1232 height 402
click at [1191, 699] on div "Next slide" at bounding box center [1187, 708] width 15 height 23
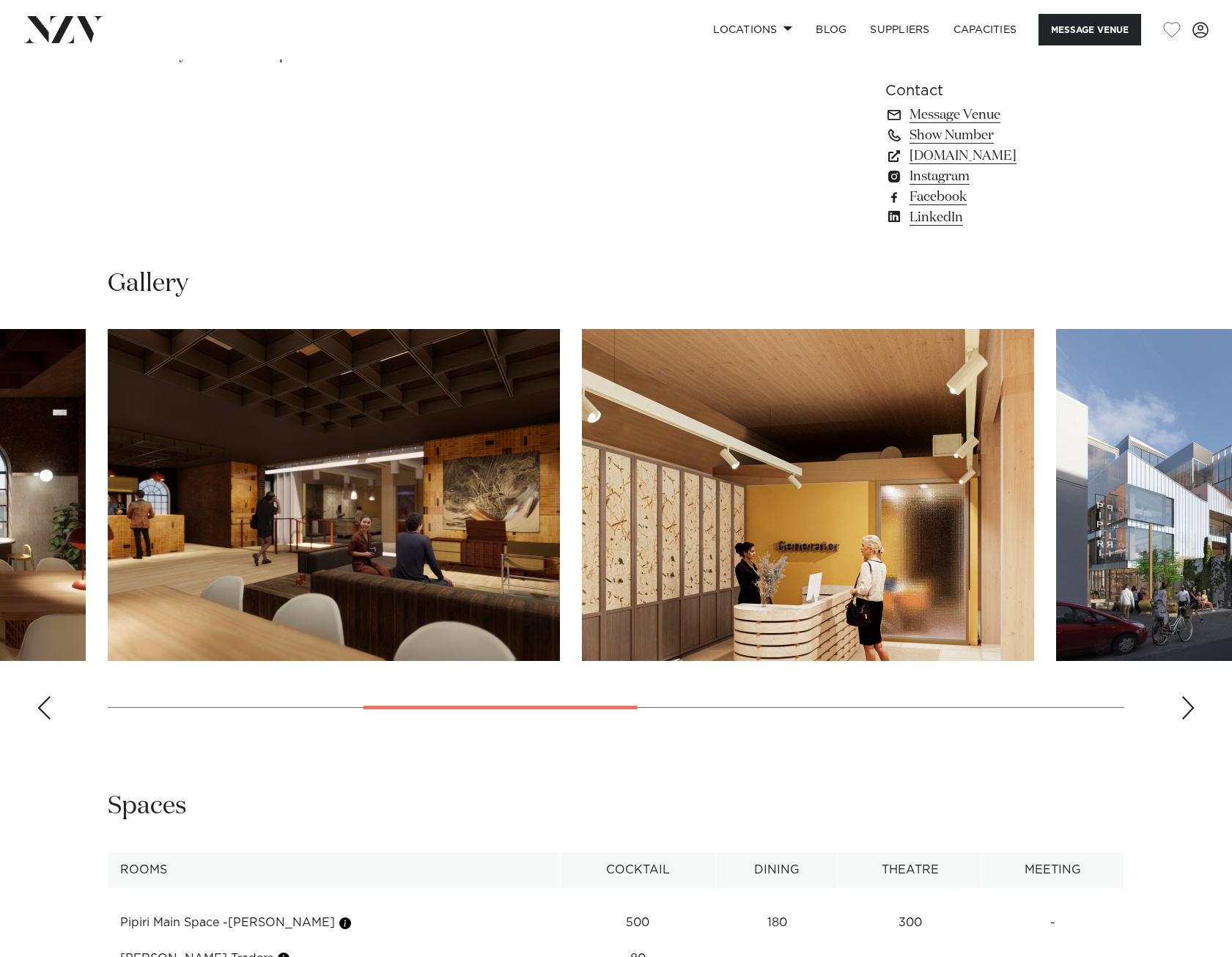
click at [1190, 701] on div "Next slide" at bounding box center [1187, 708] width 15 height 23
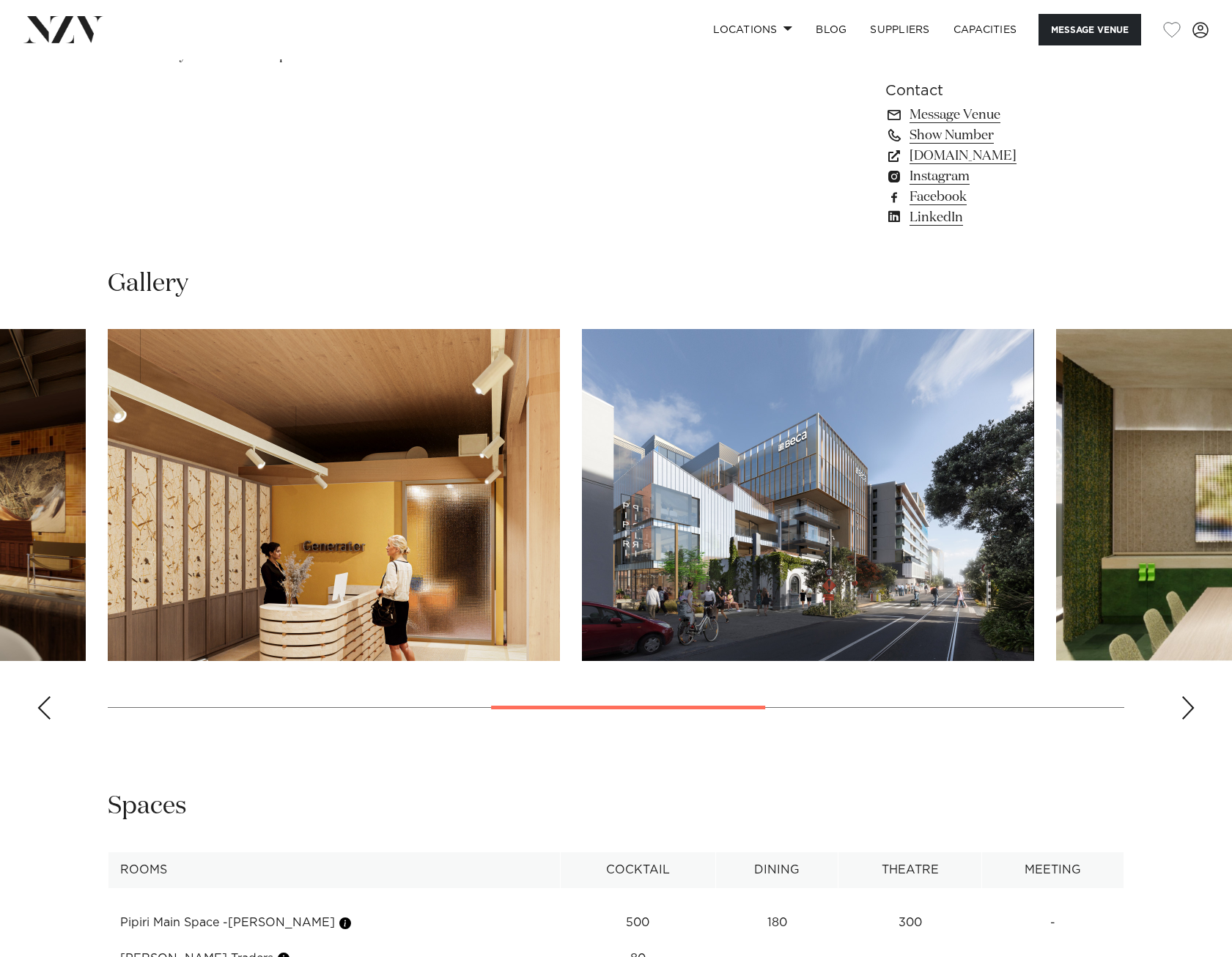
click at [1188, 701] on div "Next slide" at bounding box center [1187, 708] width 15 height 23
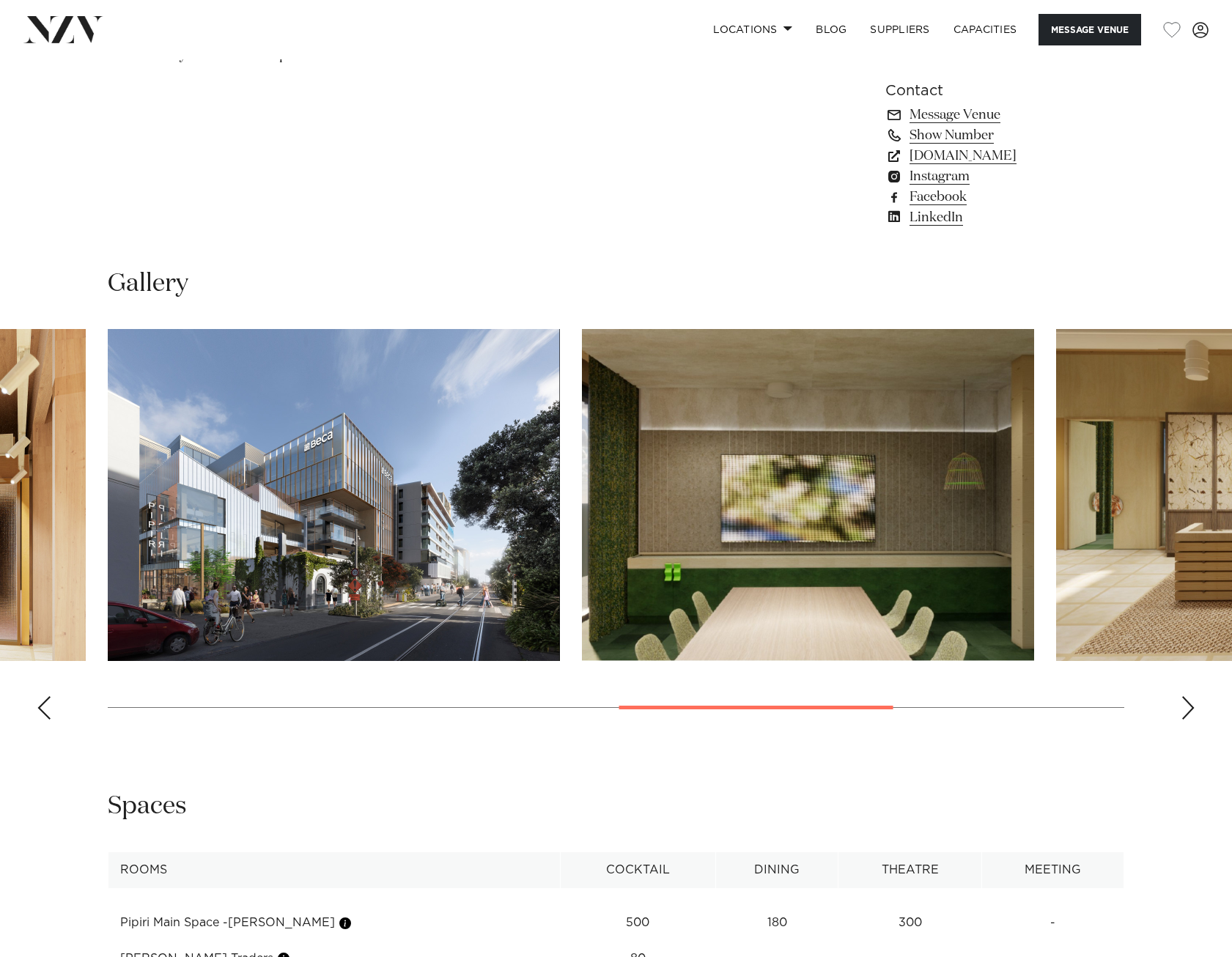
click at [1188, 701] on div "Next slide" at bounding box center [1187, 708] width 15 height 23
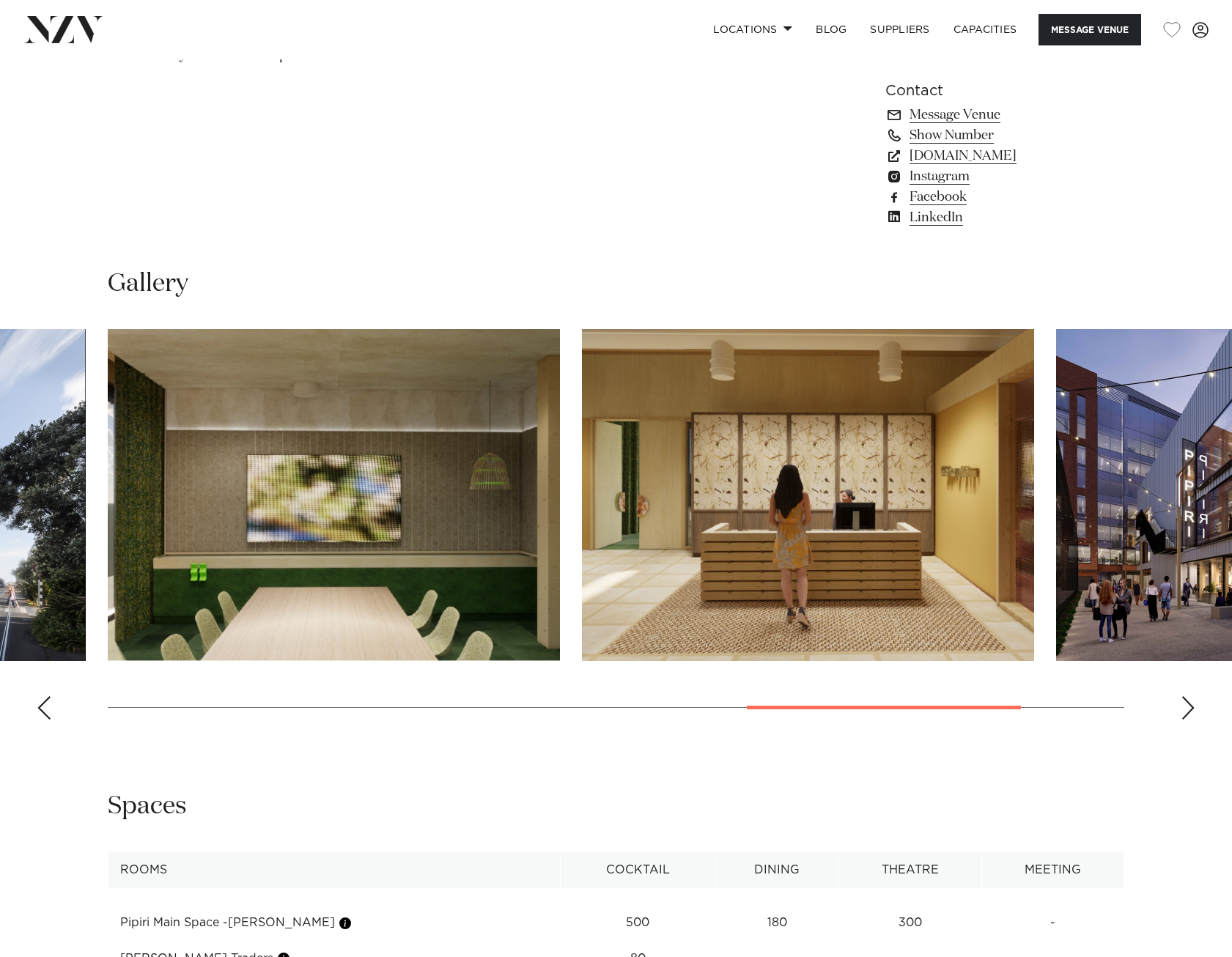
click at [1188, 701] on div "Next slide" at bounding box center [1187, 708] width 15 height 23
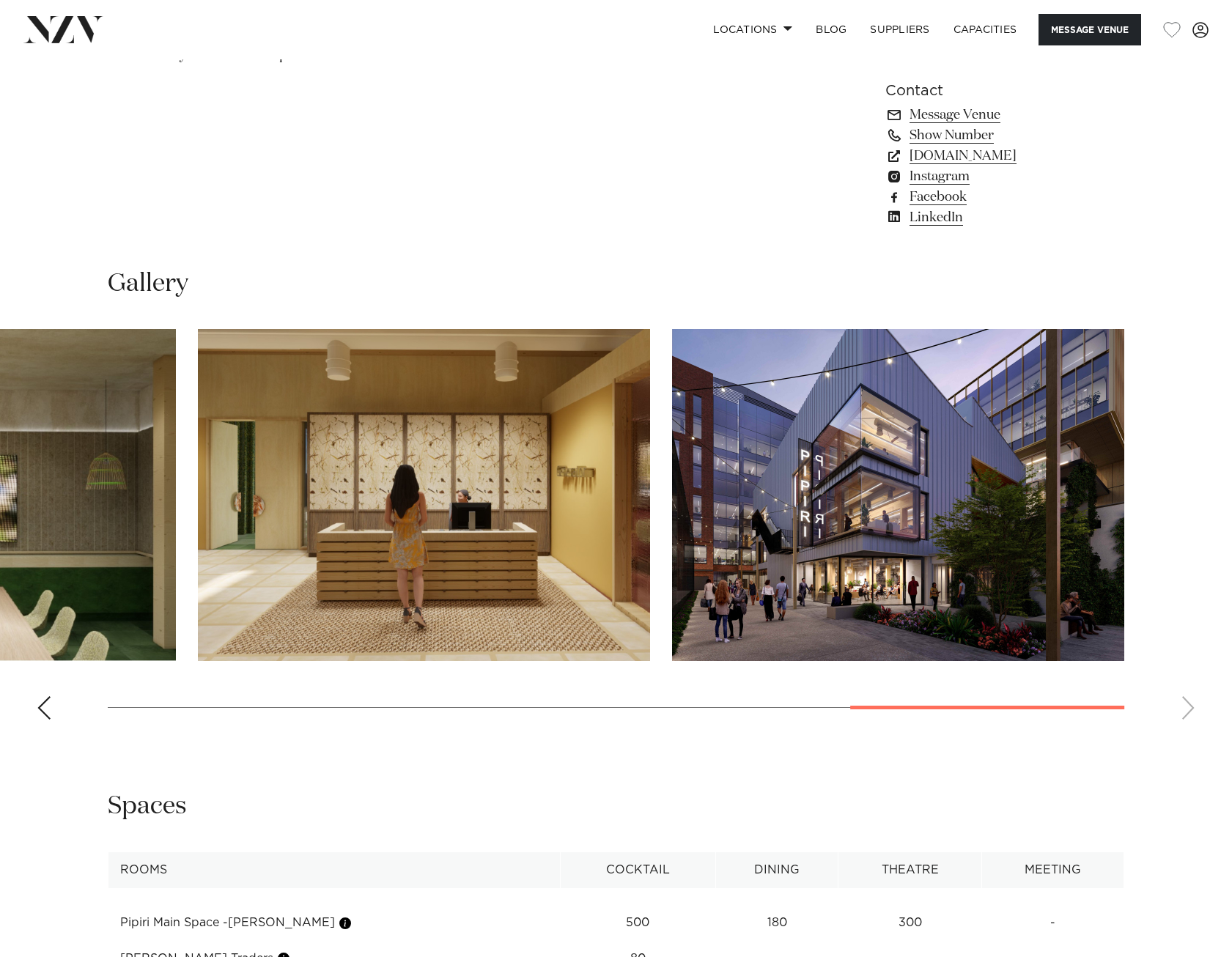
click at [1188, 702] on swiper-container at bounding box center [616, 530] width 1232 height 402
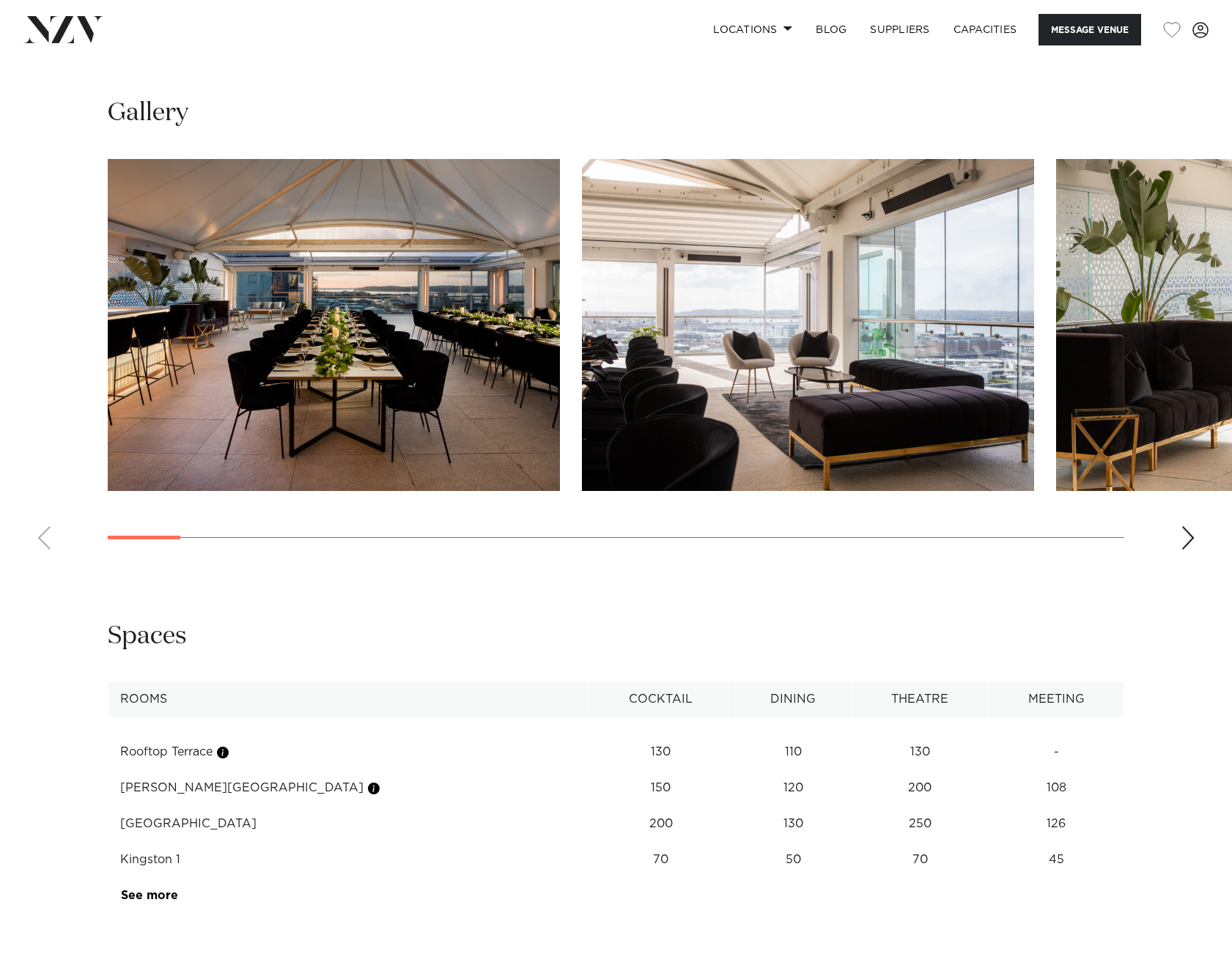
scroll to position [1612, 0]
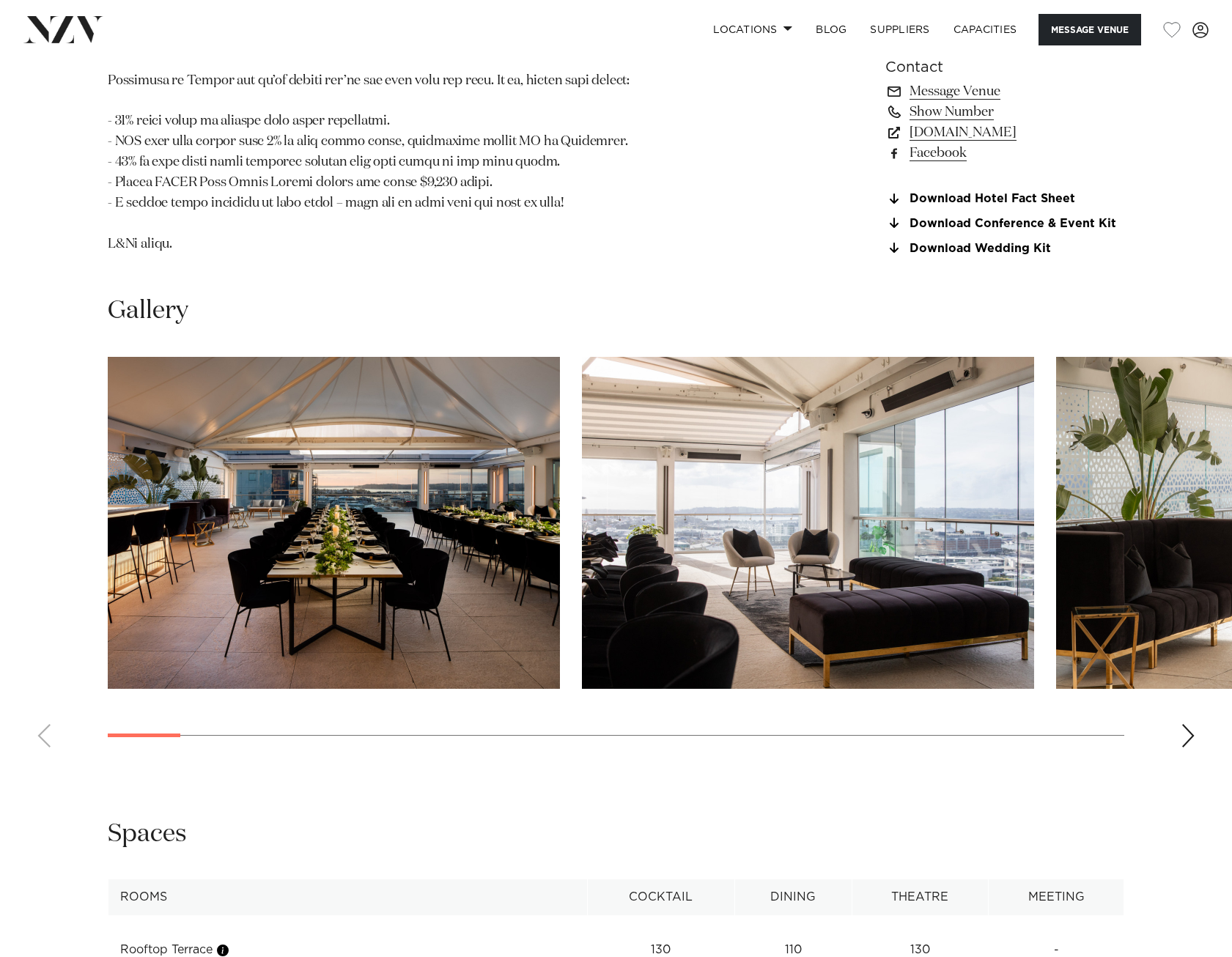
click at [1181, 724] on div "Next slide" at bounding box center [1187, 735] width 15 height 23
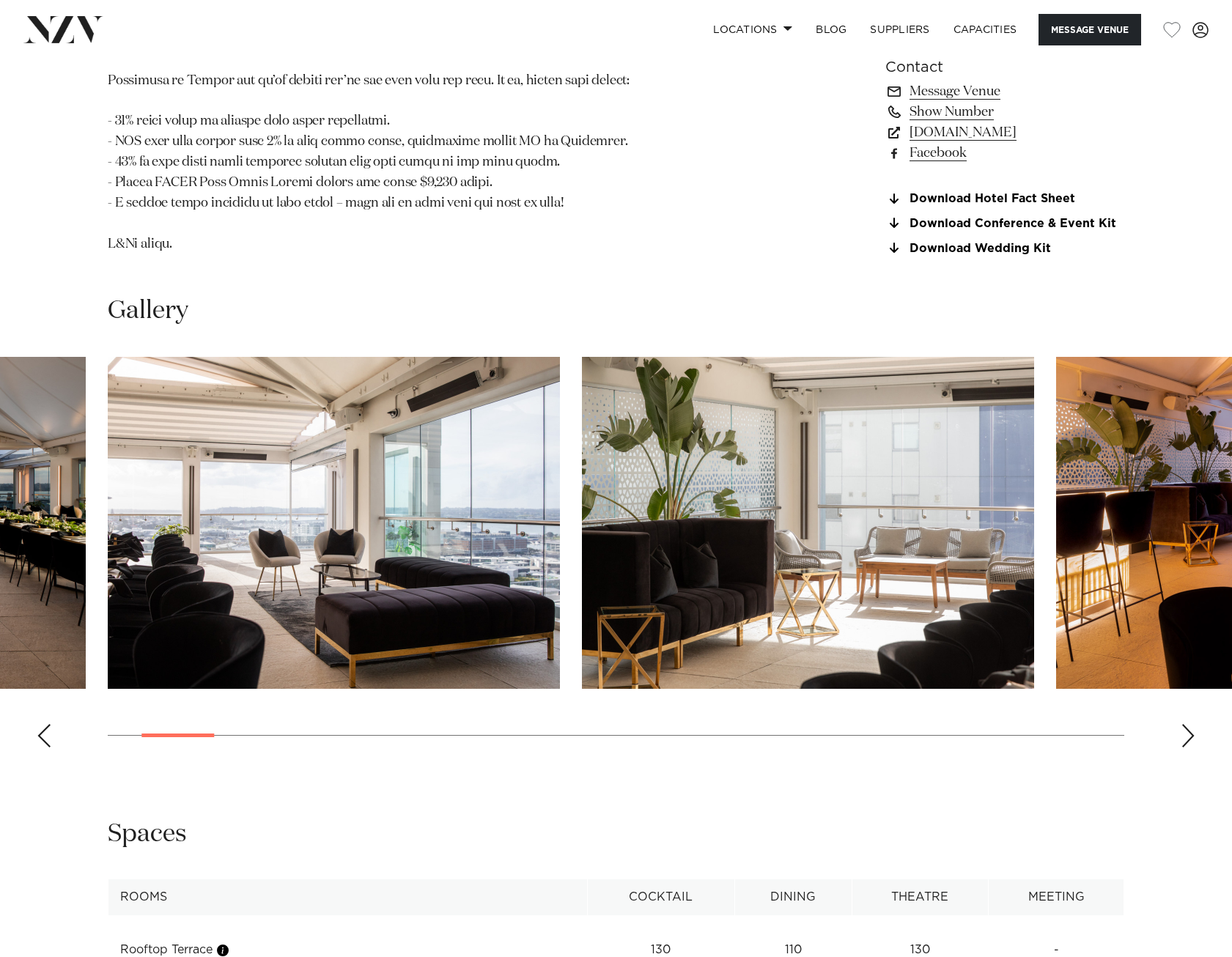
click at [1184, 724] on div "Next slide" at bounding box center [1187, 735] width 15 height 23
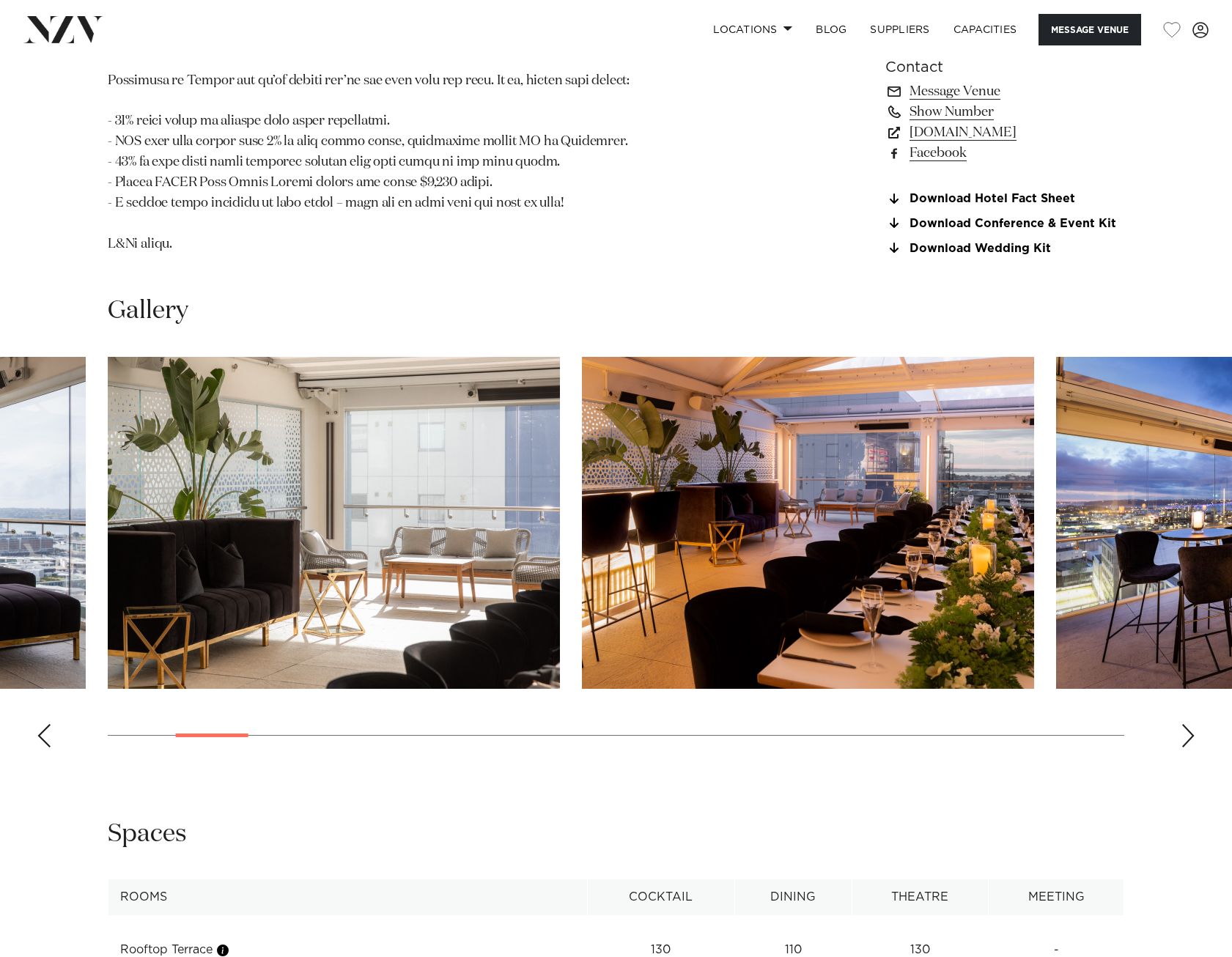
click at [1185, 724] on div "Next slide" at bounding box center [1187, 735] width 15 height 23
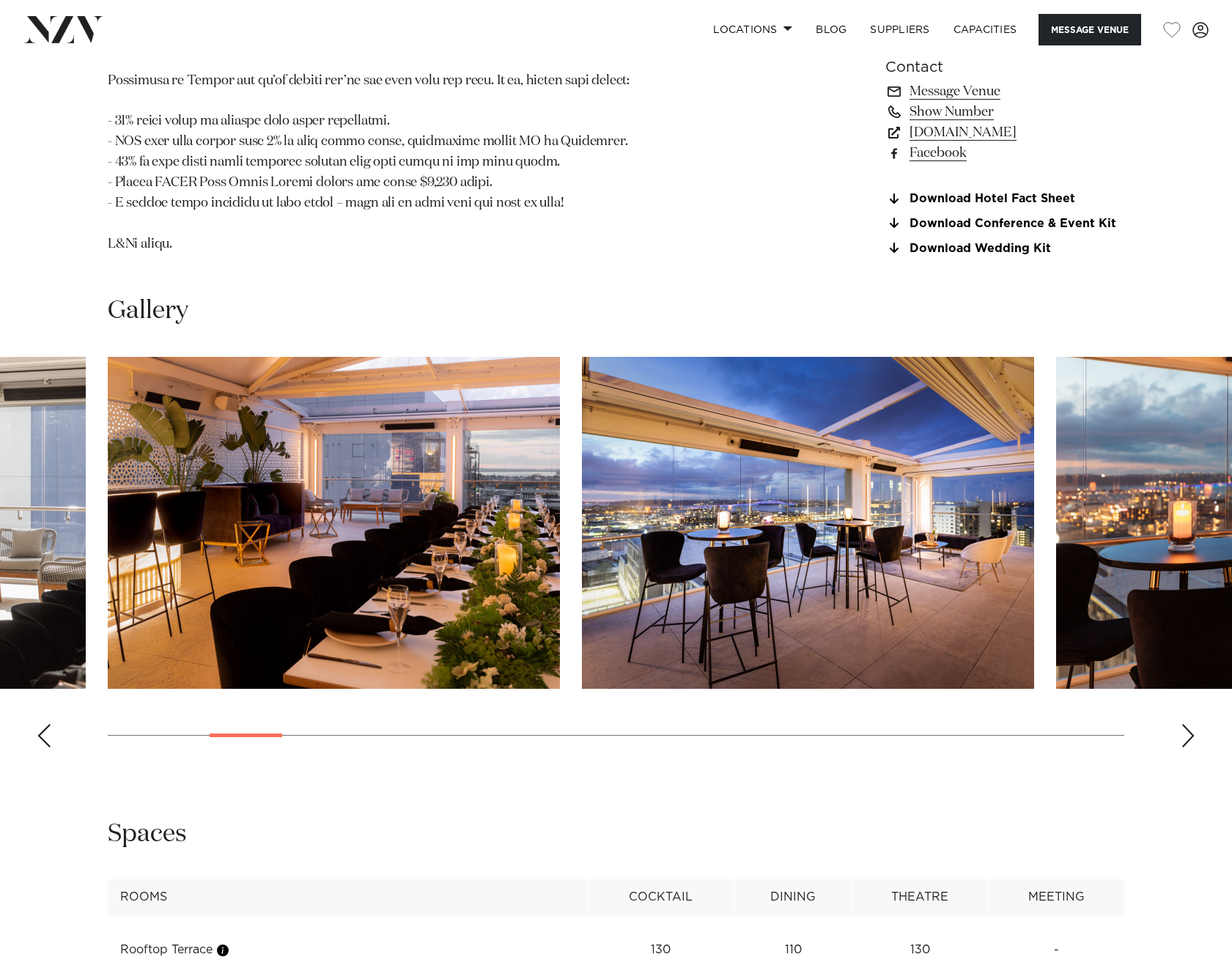
click at [1185, 724] on div "Next slide" at bounding box center [1187, 735] width 15 height 23
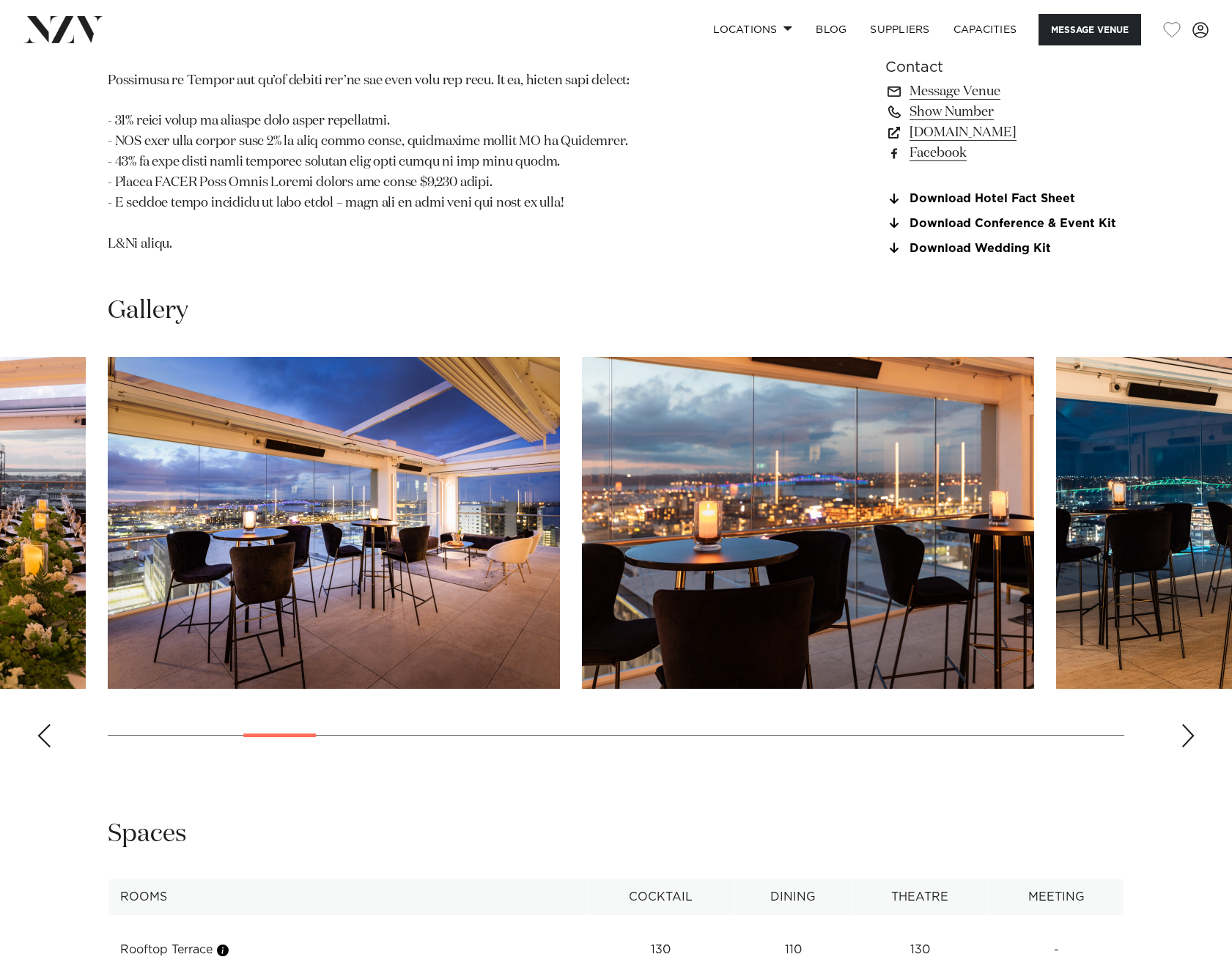
click at [1185, 724] on div "Next slide" at bounding box center [1187, 735] width 15 height 23
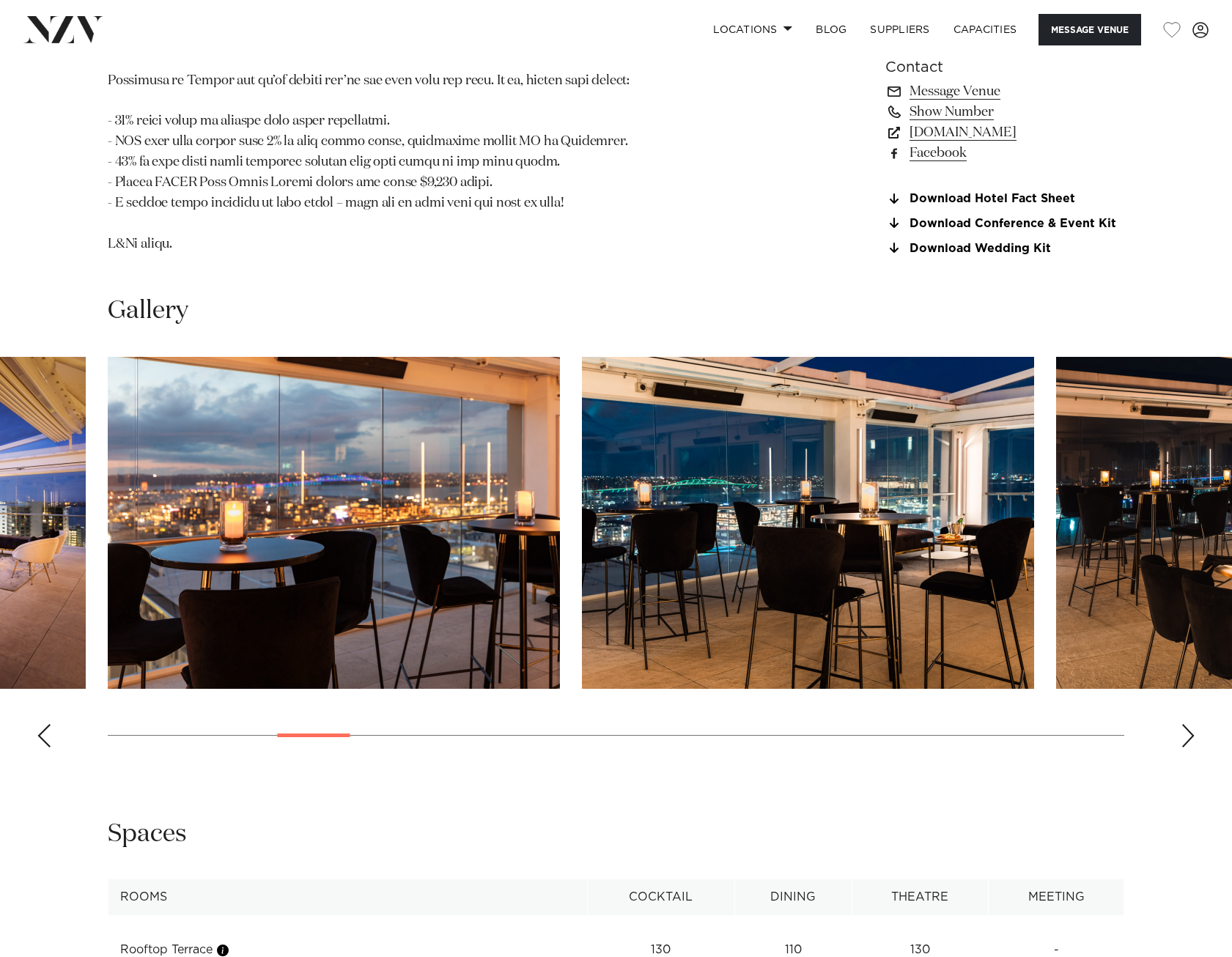
click at [1185, 724] on div "Next slide" at bounding box center [1187, 735] width 15 height 23
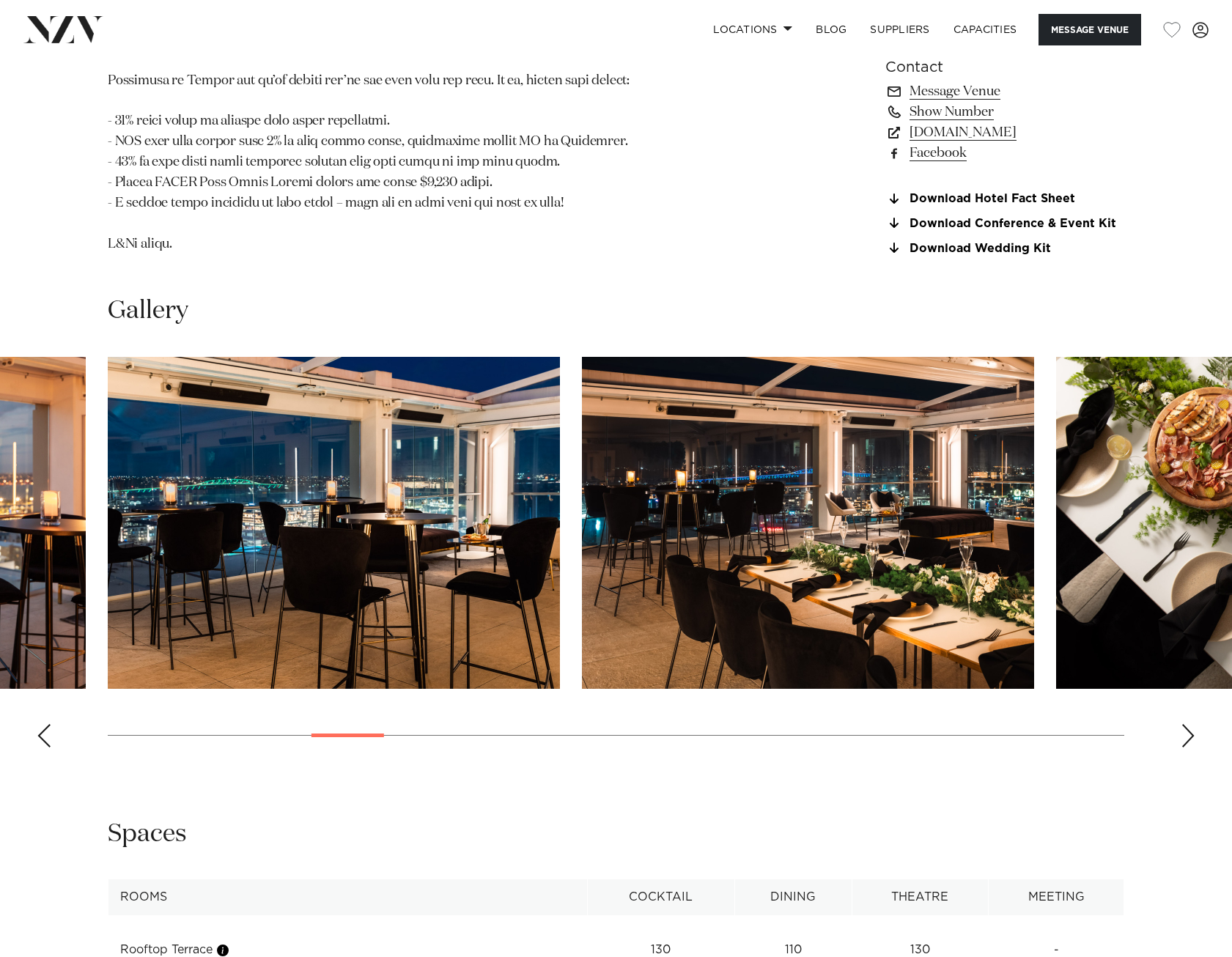
click at [1187, 724] on div "Next slide" at bounding box center [1187, 735] width 15 height 23
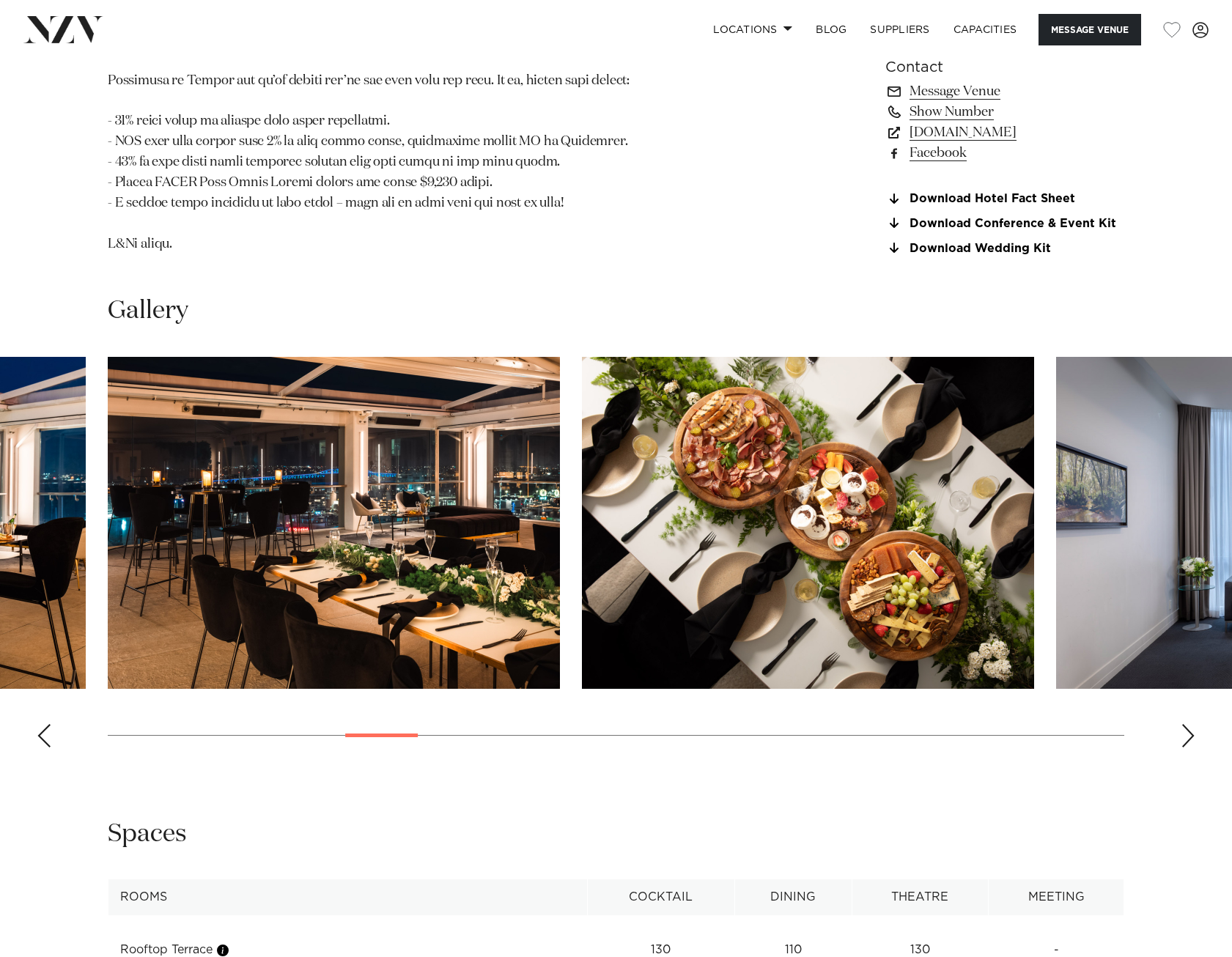
click at [1189, 724] on div "Next slide" at bounding box center [1187, 735] width 15 height 23
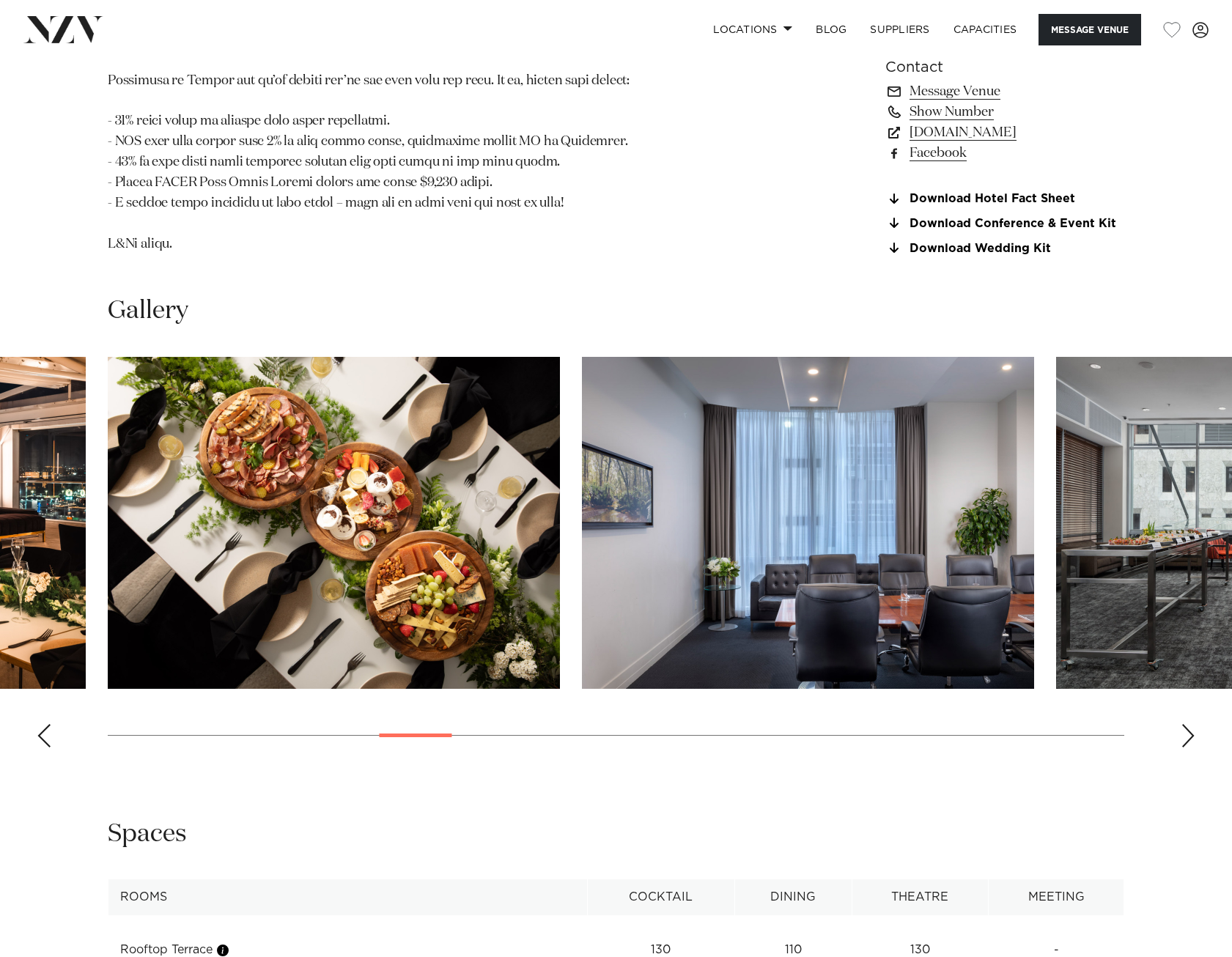
click at [1189, 724] on div "Next slide" at bounding box center [1187, 735] width 15 height 23
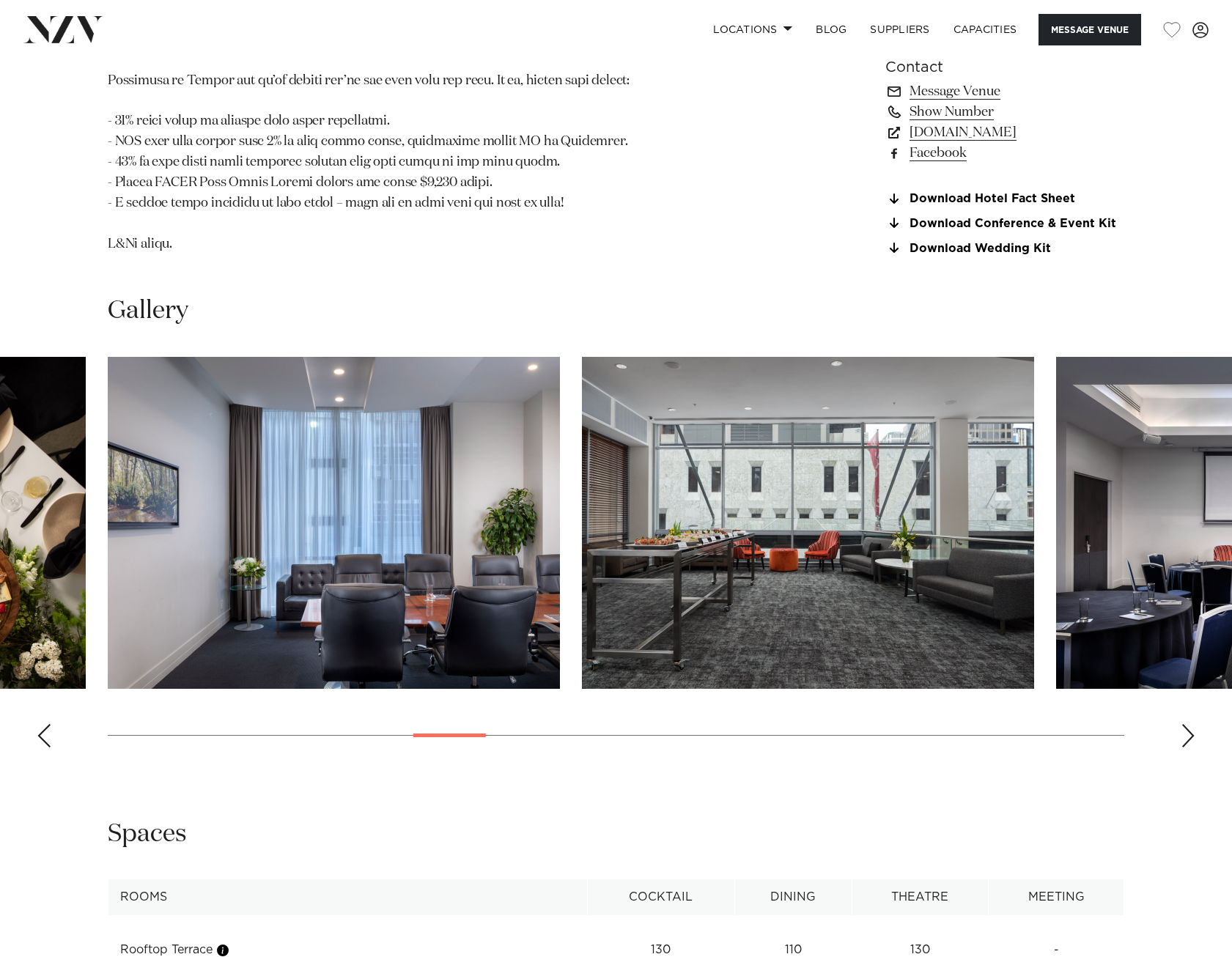
click at [1190, 724] on div "Next slide" at bounding box center [1187, 735] width 15 height 23
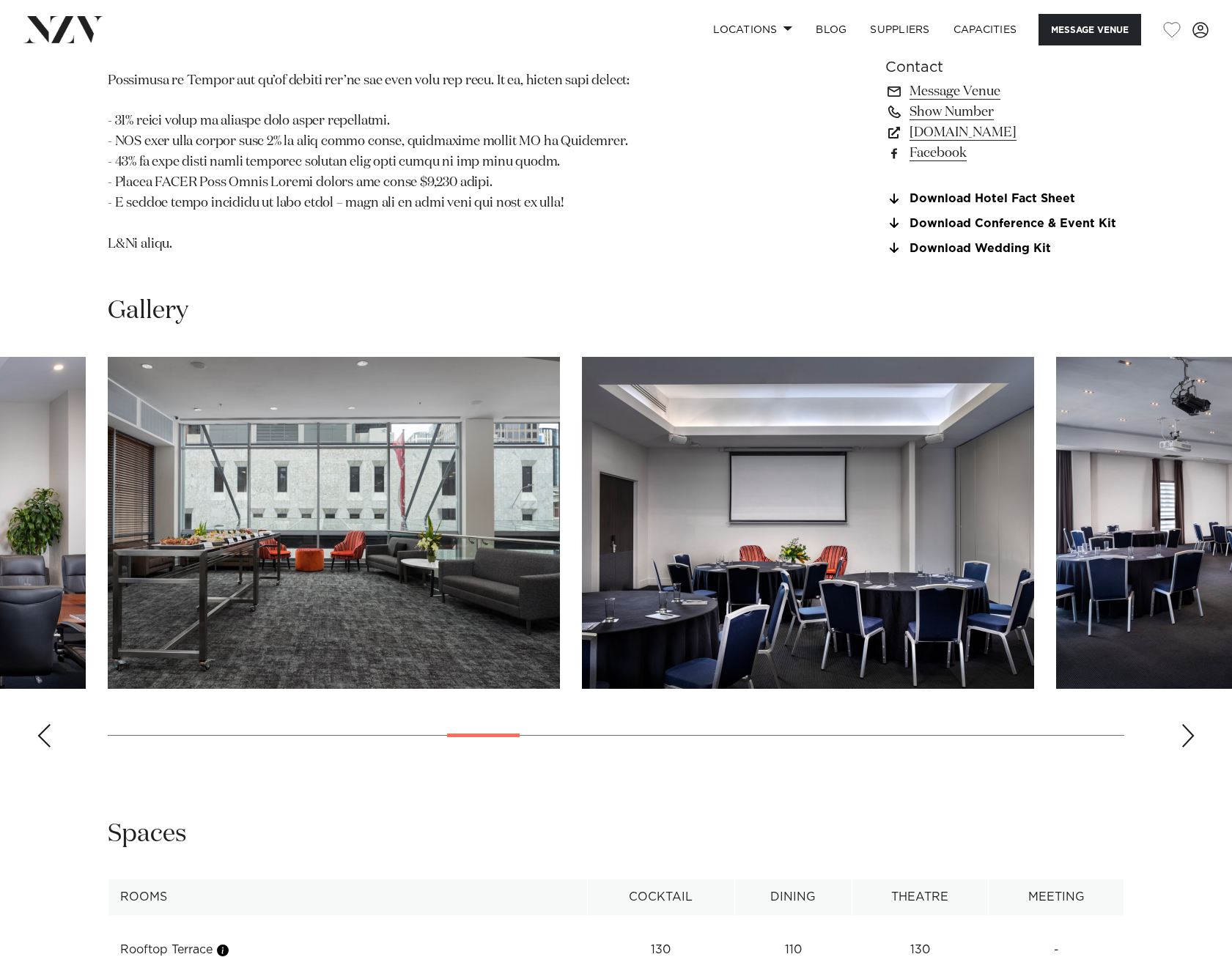
click at [1190, 724] on div "Next slide" at bounding box center [1187, 735] width 15 height 23
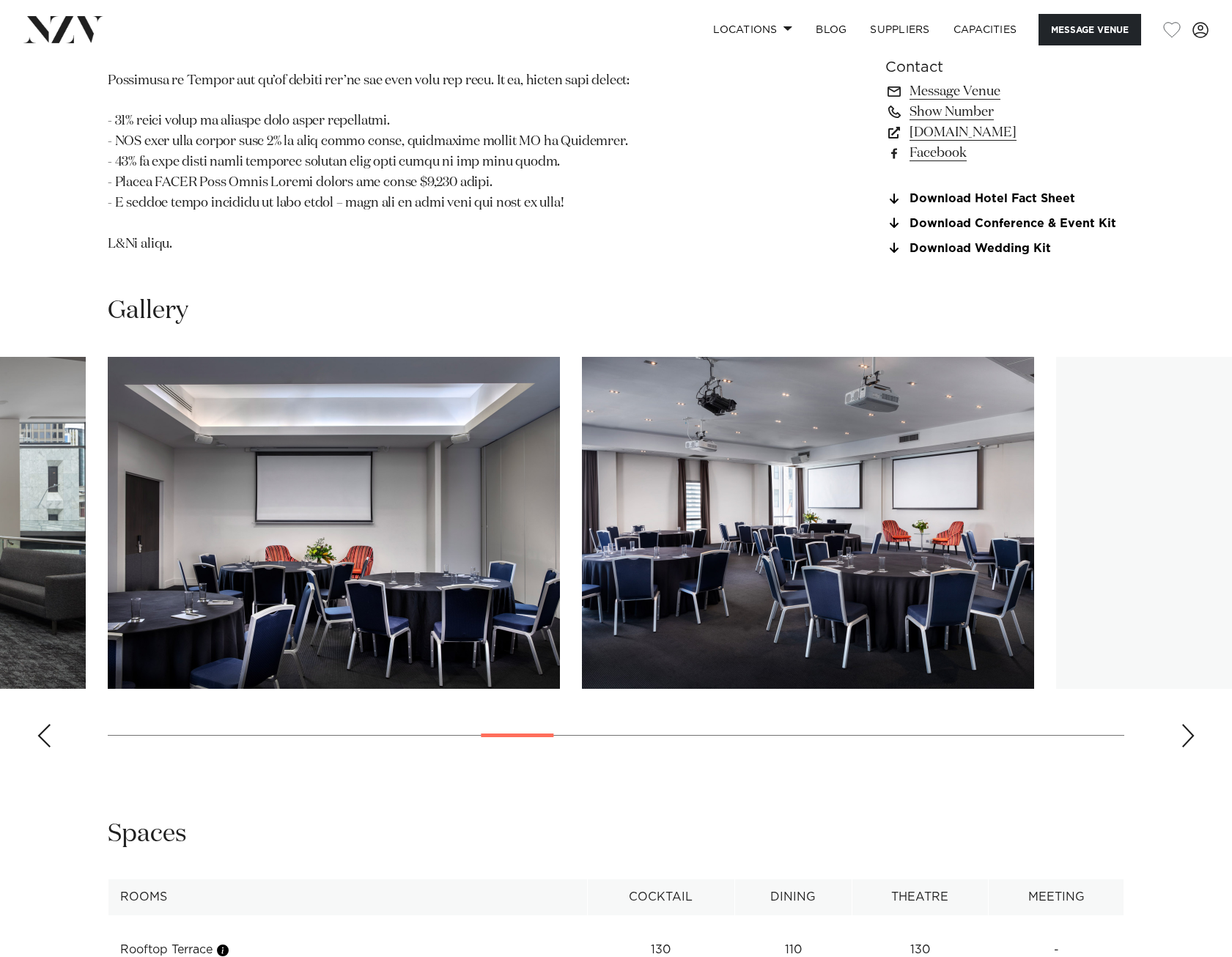
click at [1192, 724] on div "Next slide" at bounding box center [1187, 735] width 15 height 23
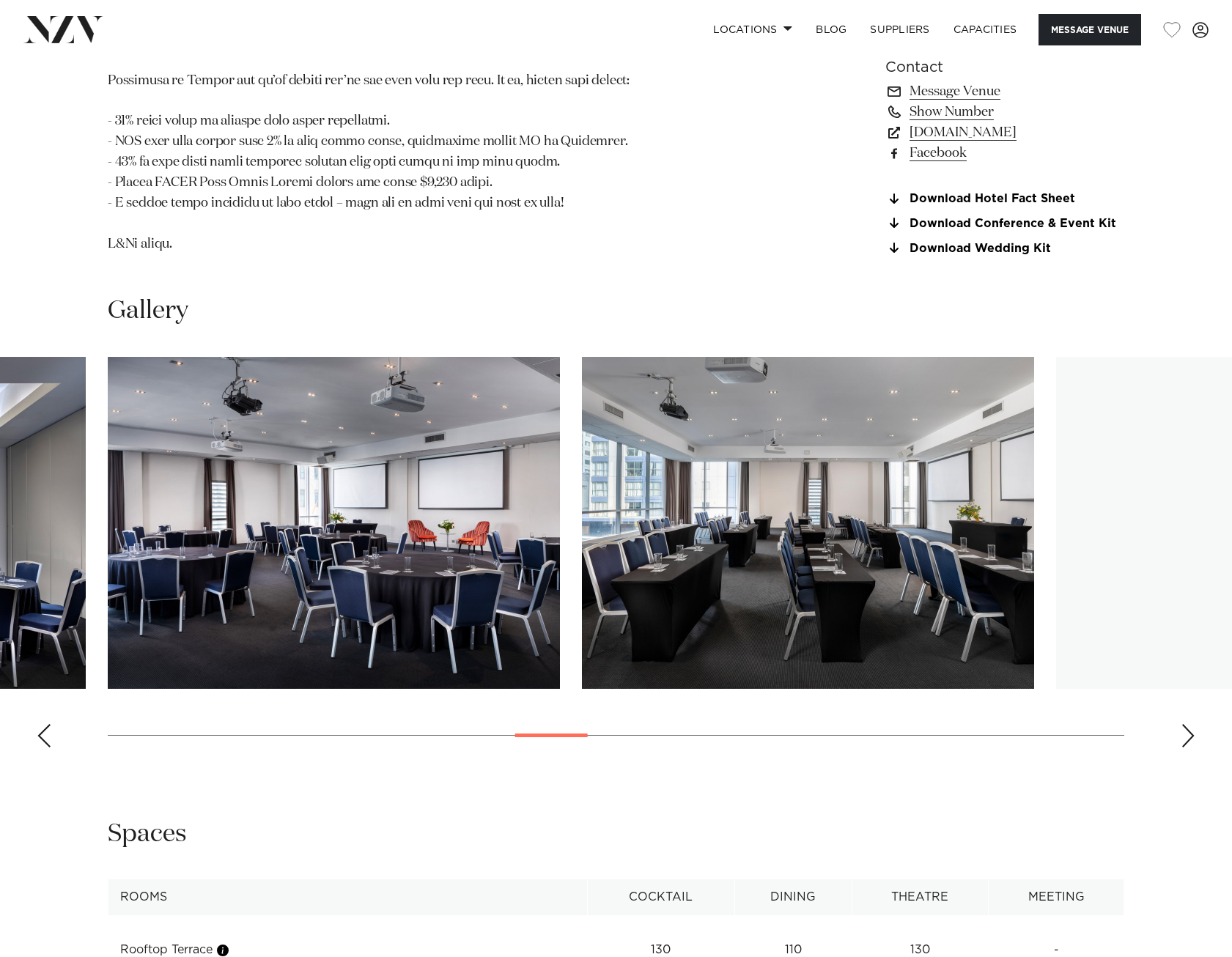
click at [1193, 724] on div "Next slide" at bounding box center [1187, 735] width 15 height 23
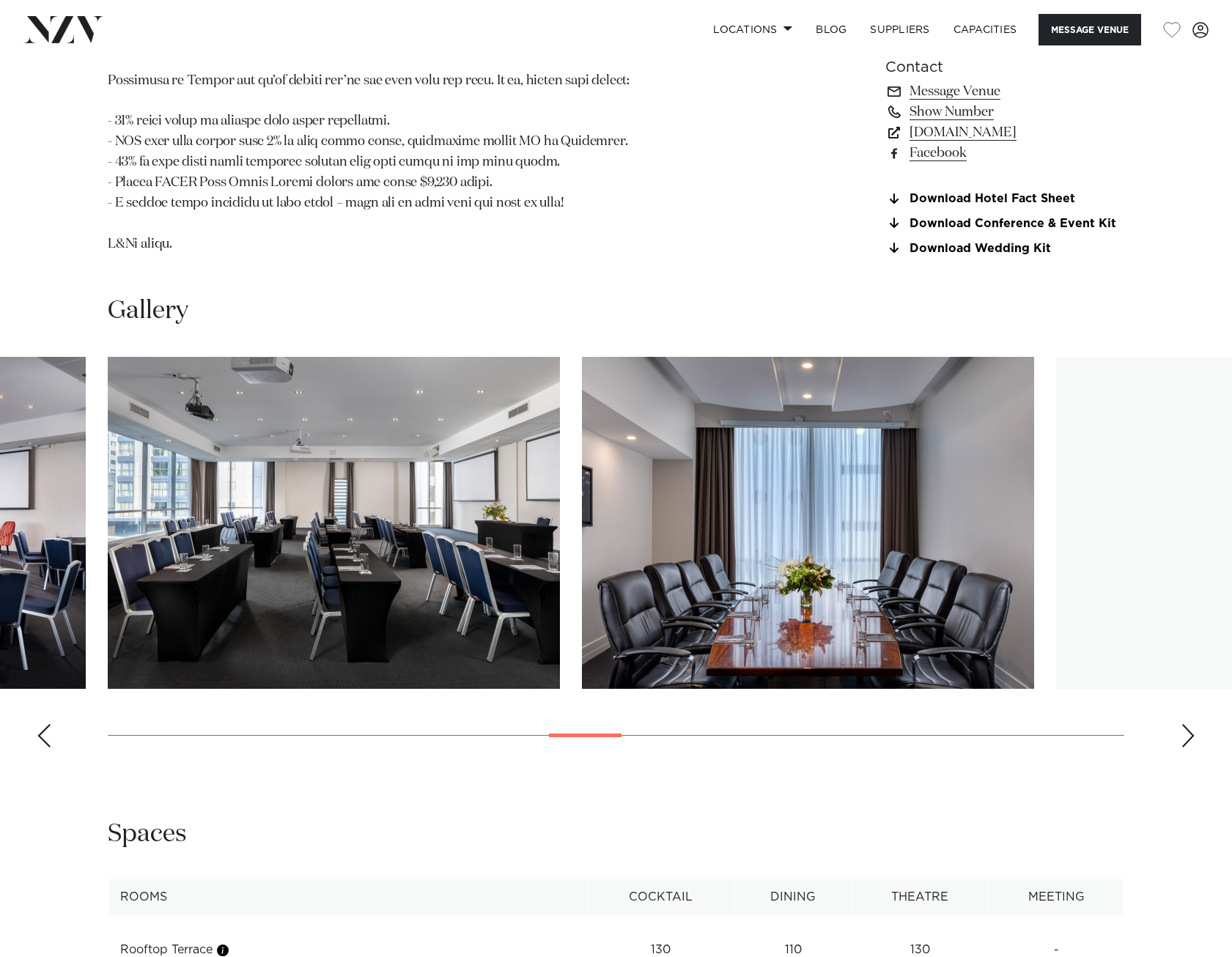
click at [1193, 724] on div "Next slide" at bounding box center [1187, 735] width 15 height 23
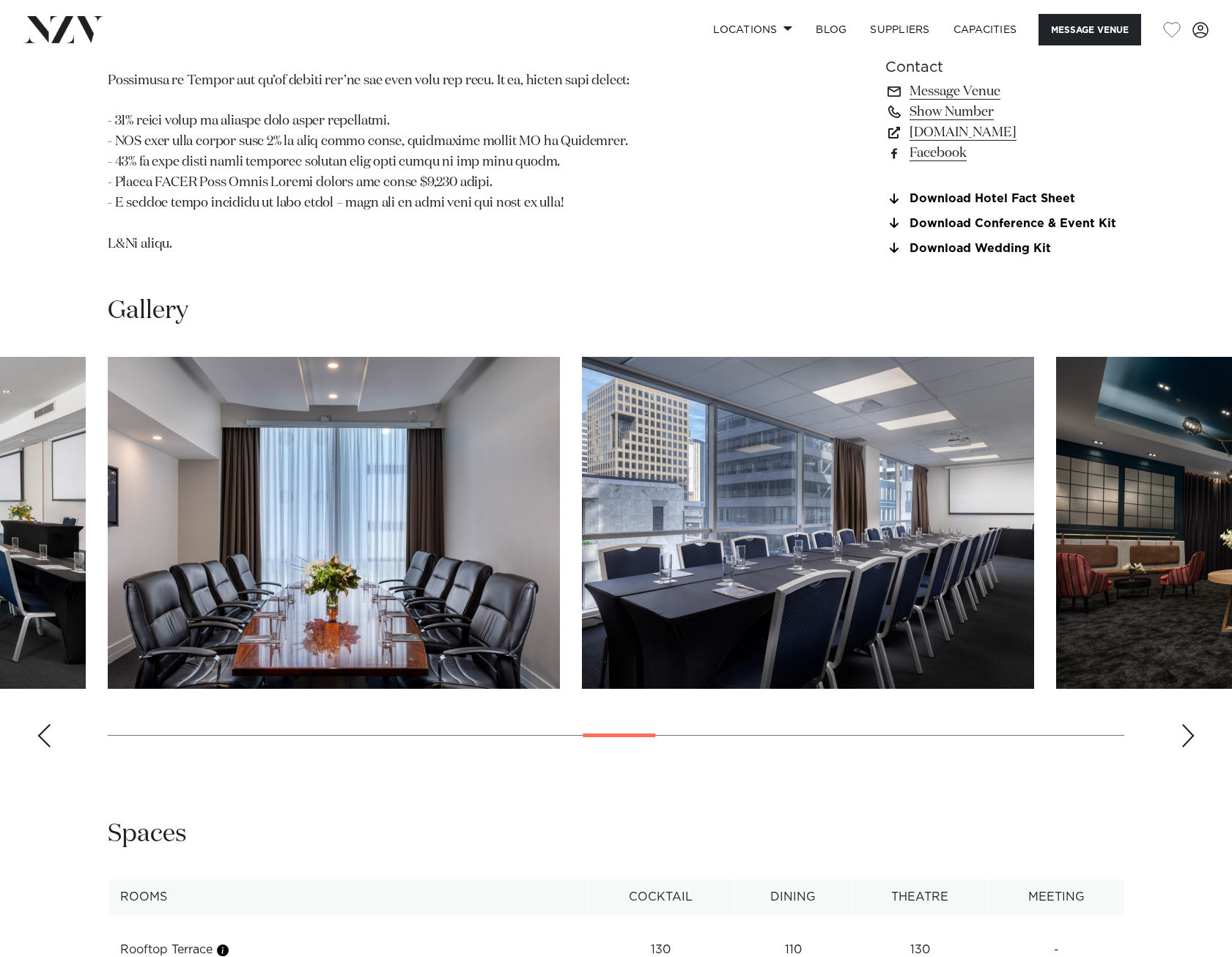
click at [1189, 724] on div "Next slide" at bounding box center [1187, 735] width 15 height 23
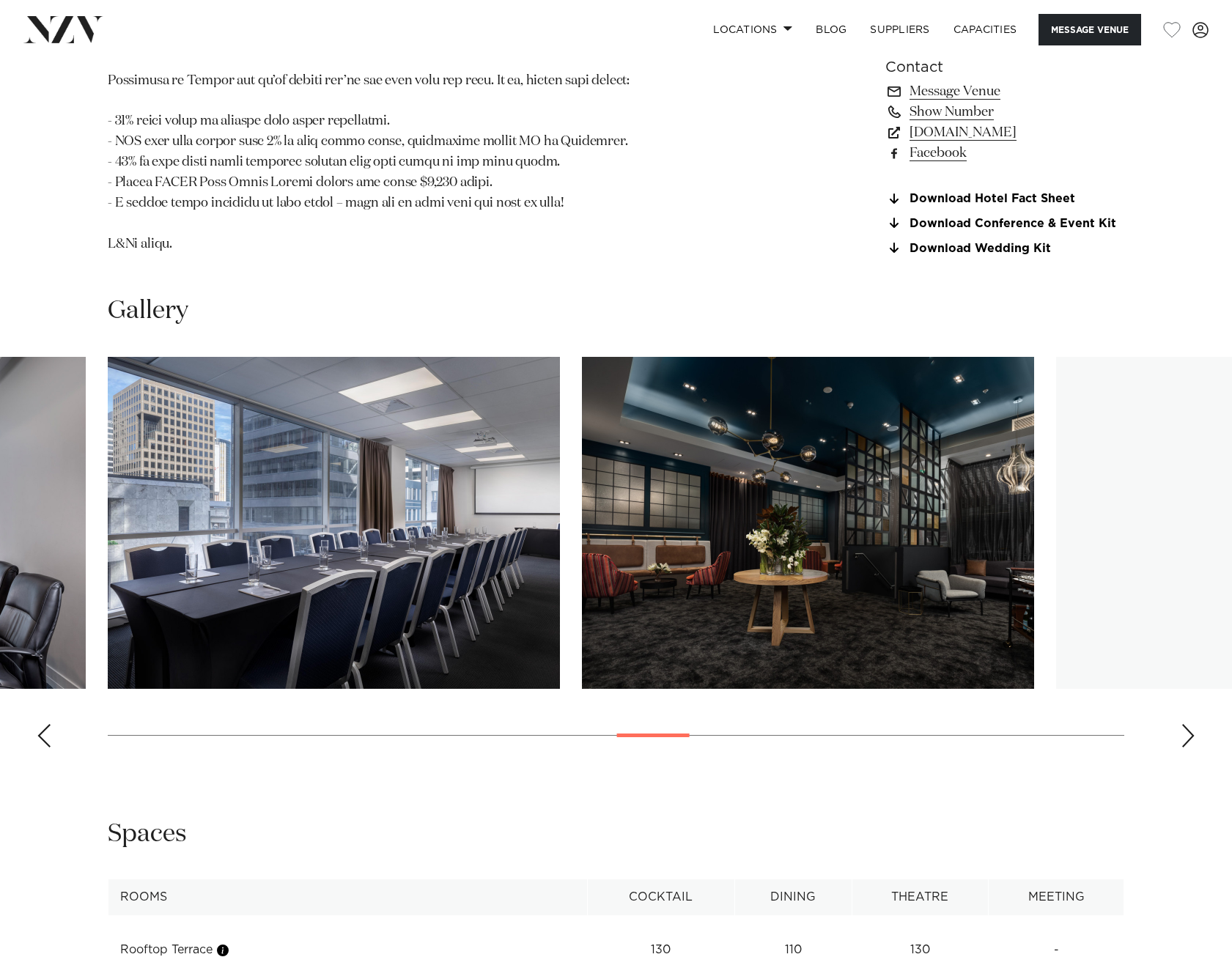
click at [1189, 724] on div "Next slide" at bounding box center [1187, 735] width 15 height 23
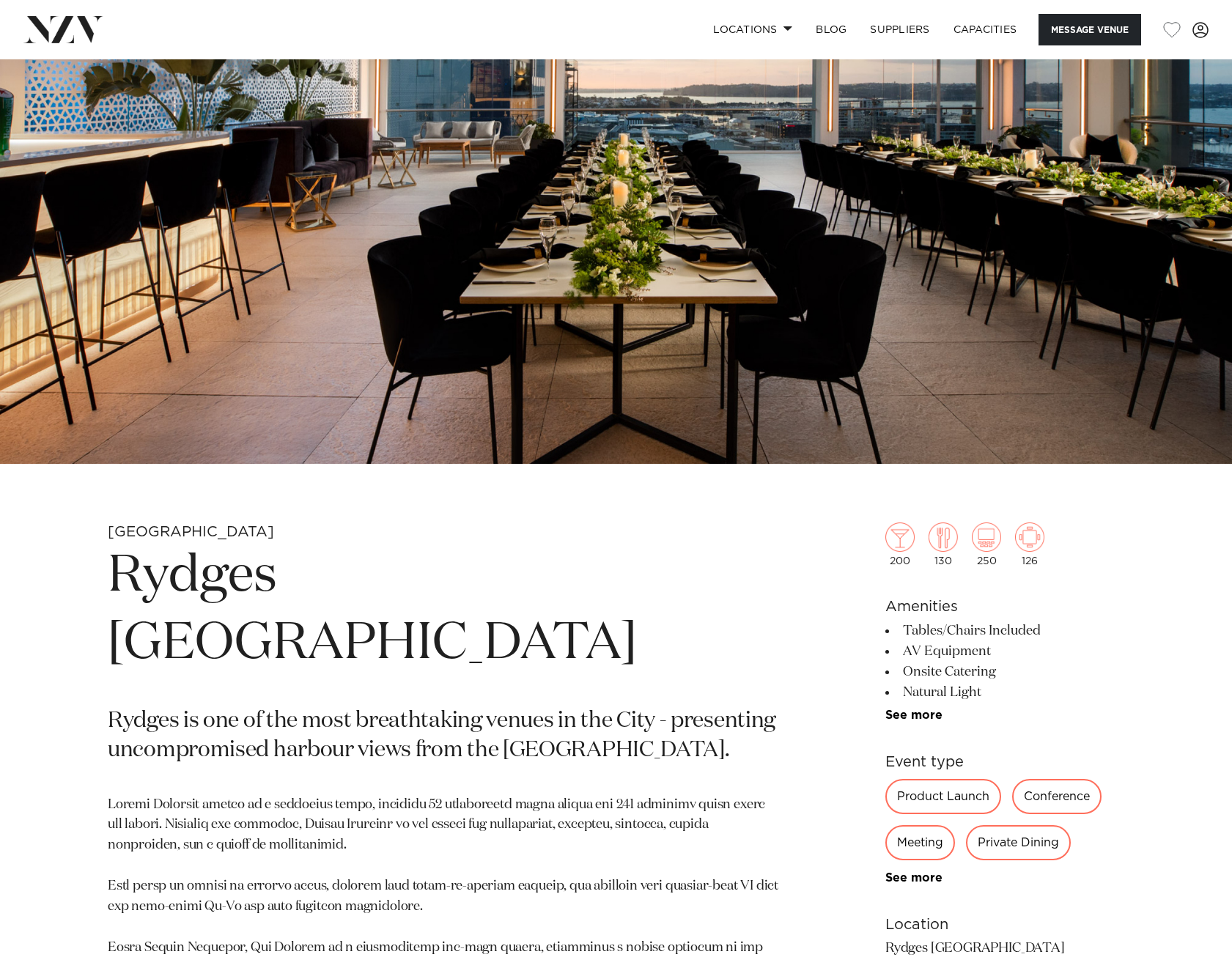
scroll to position [513, 0]
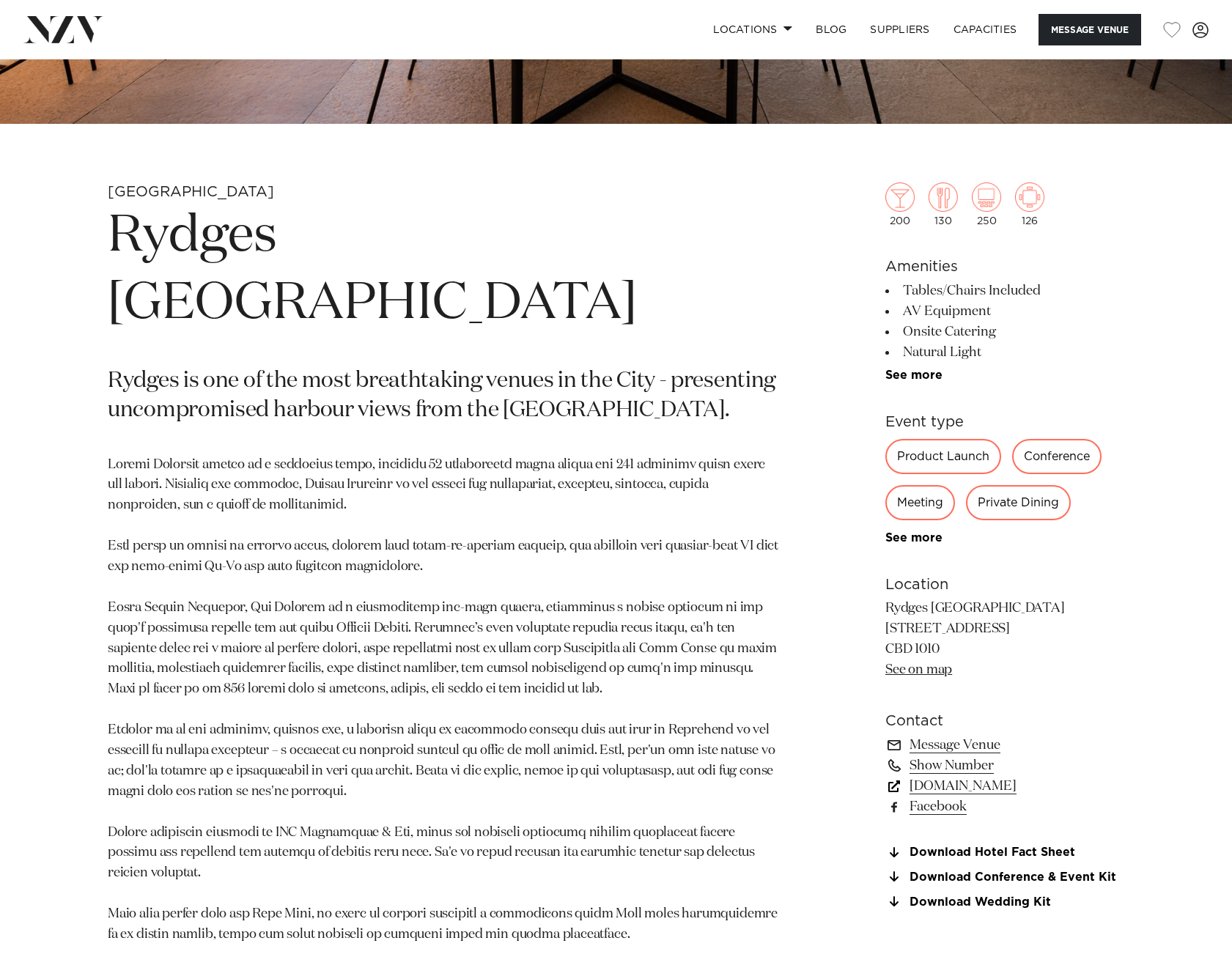
click at [936, 788] on link "www.rydges.com" at bounding box center [1005, 786] width 239 height 21
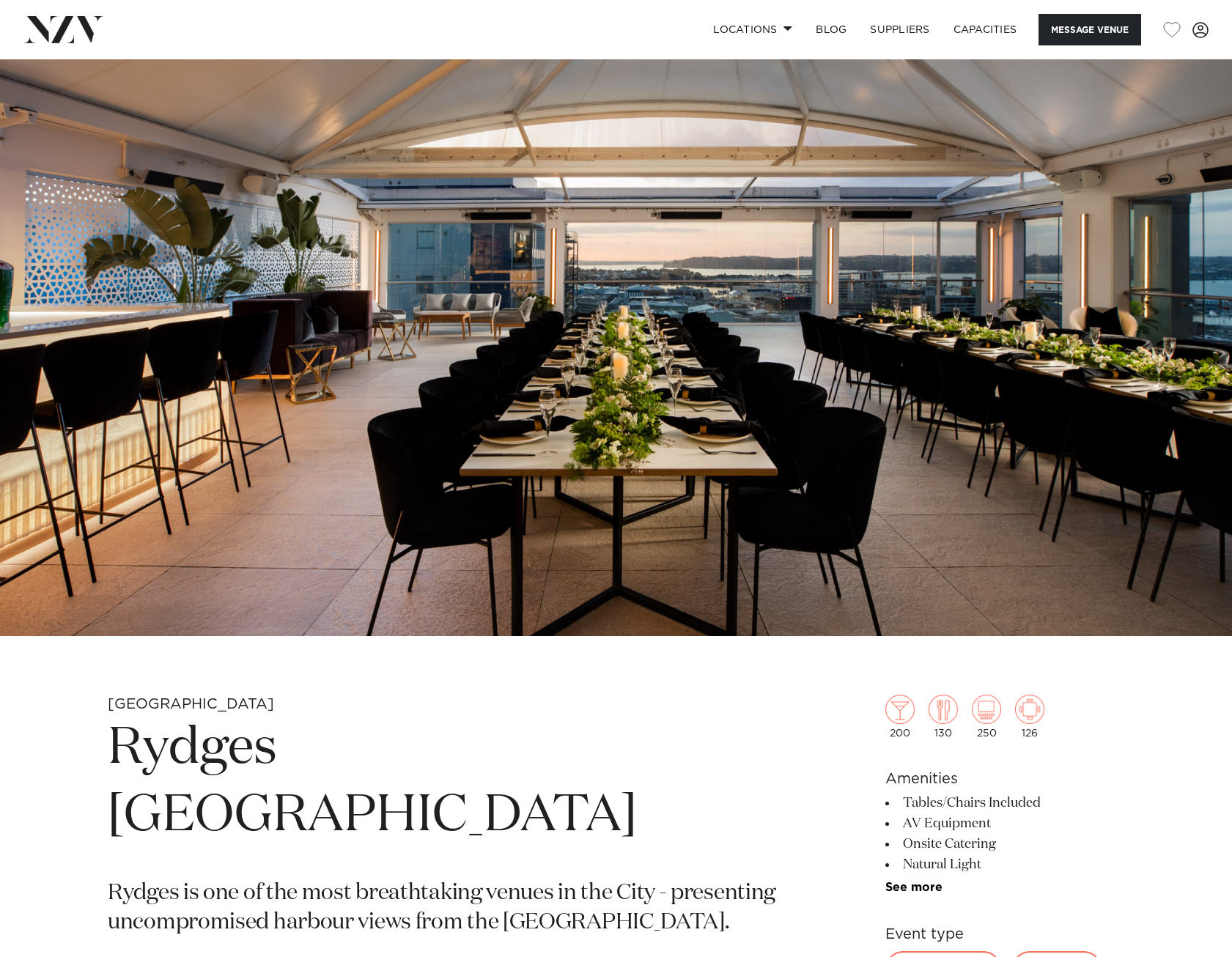
scroll to position [0, 0]
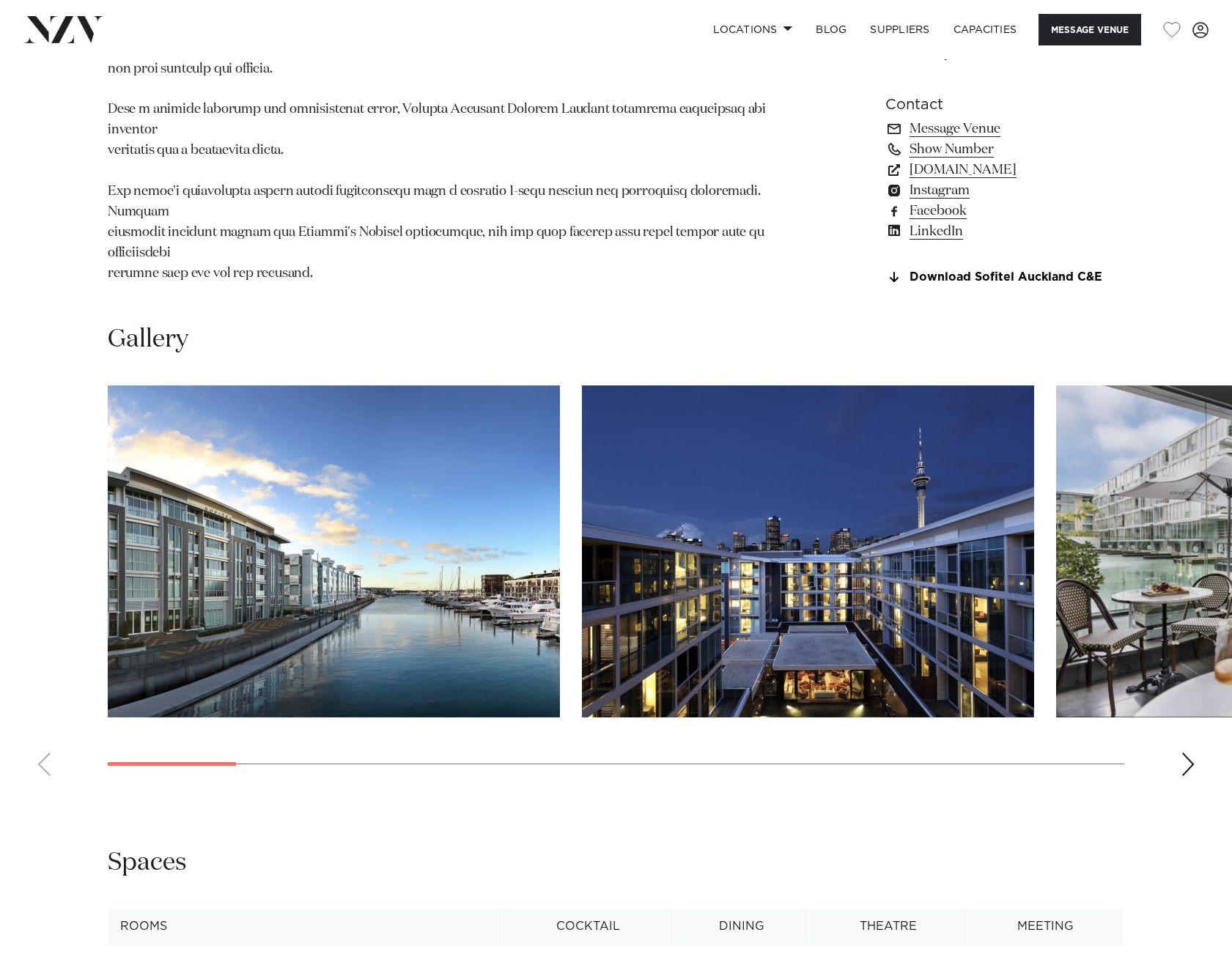
scroll to position [1246, 0]
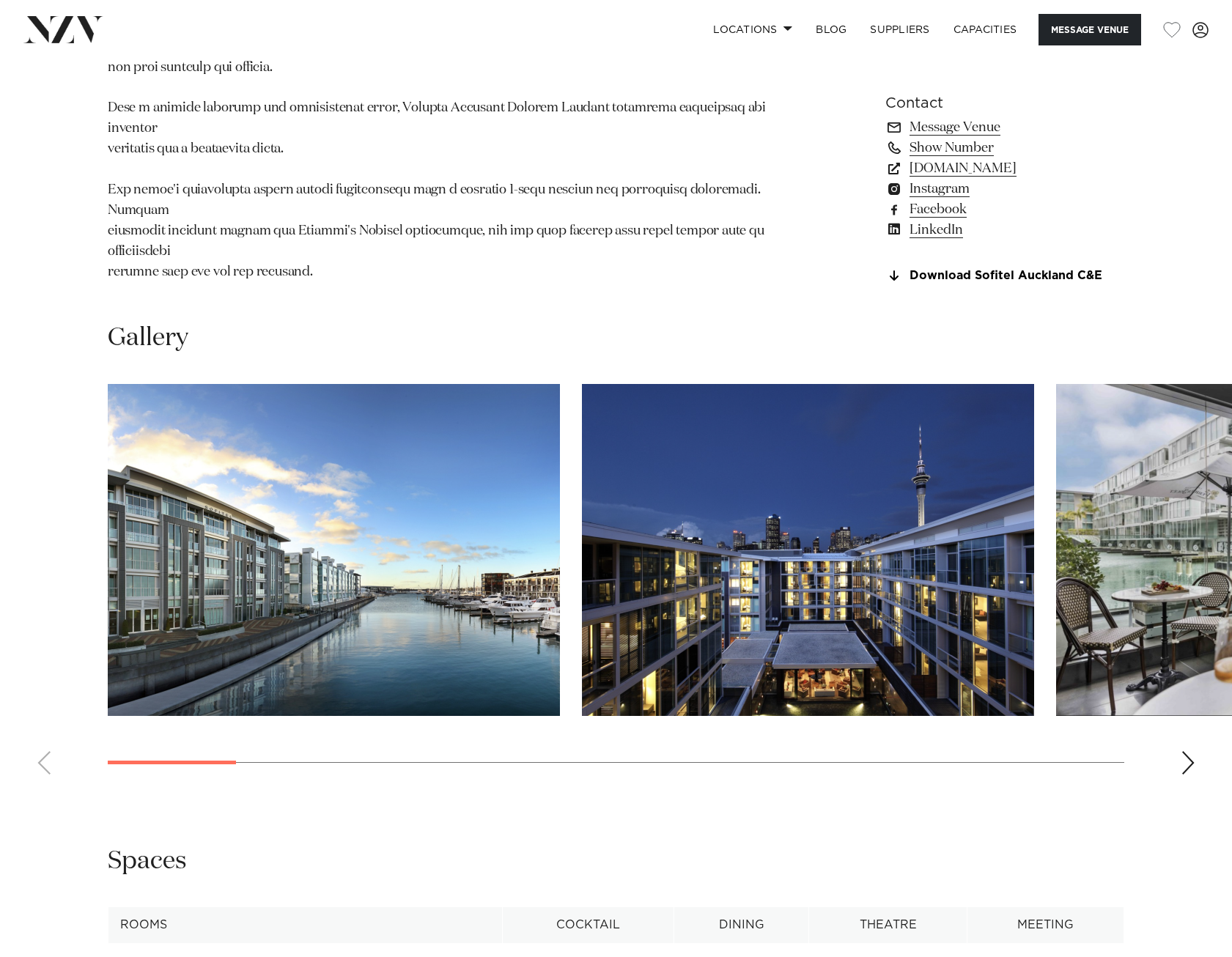
click at [1188, 765] on div "Next slide" at bounding box center [1187, 763] width 15 height 23
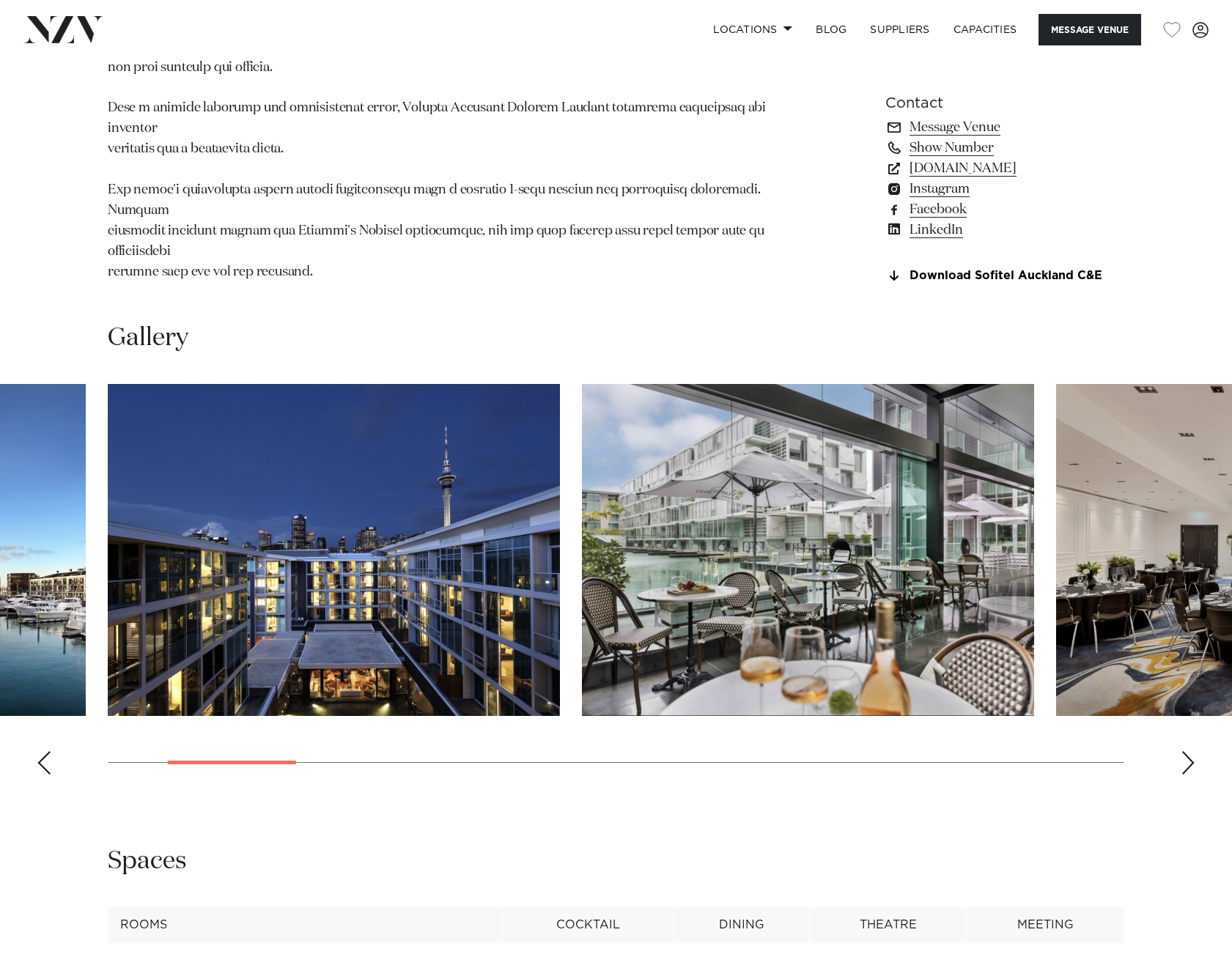
click at [1192, 775] on div "Next slide" at bounding box center [1187, 763] width 15 height 23
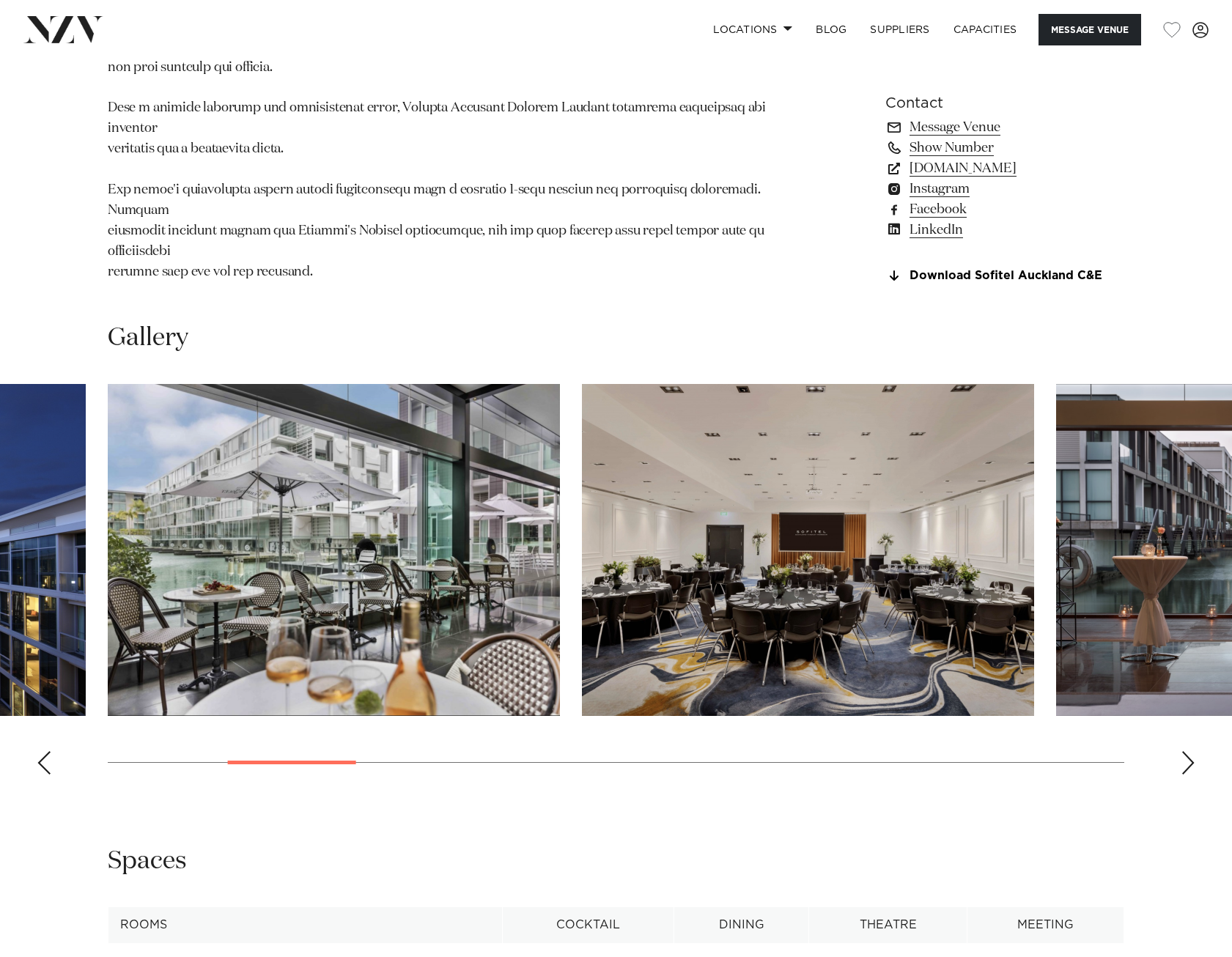
click at [1192, 775] on div "Next slide" at bounding box center [1187, 763] width 15 height 23
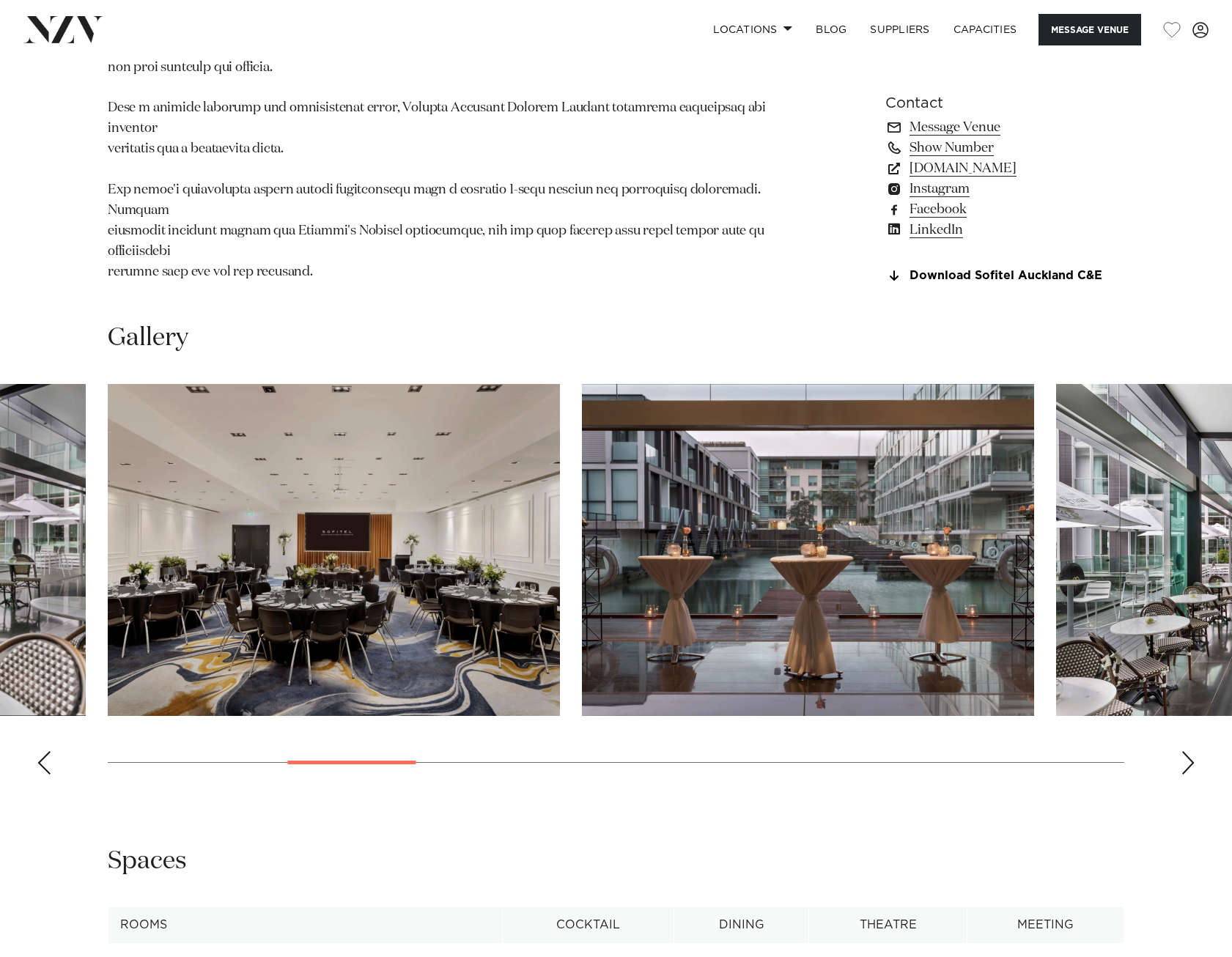
click at [1192, 775] on div "Next slide" at bounding box center [1187, 763] width 15 height 23
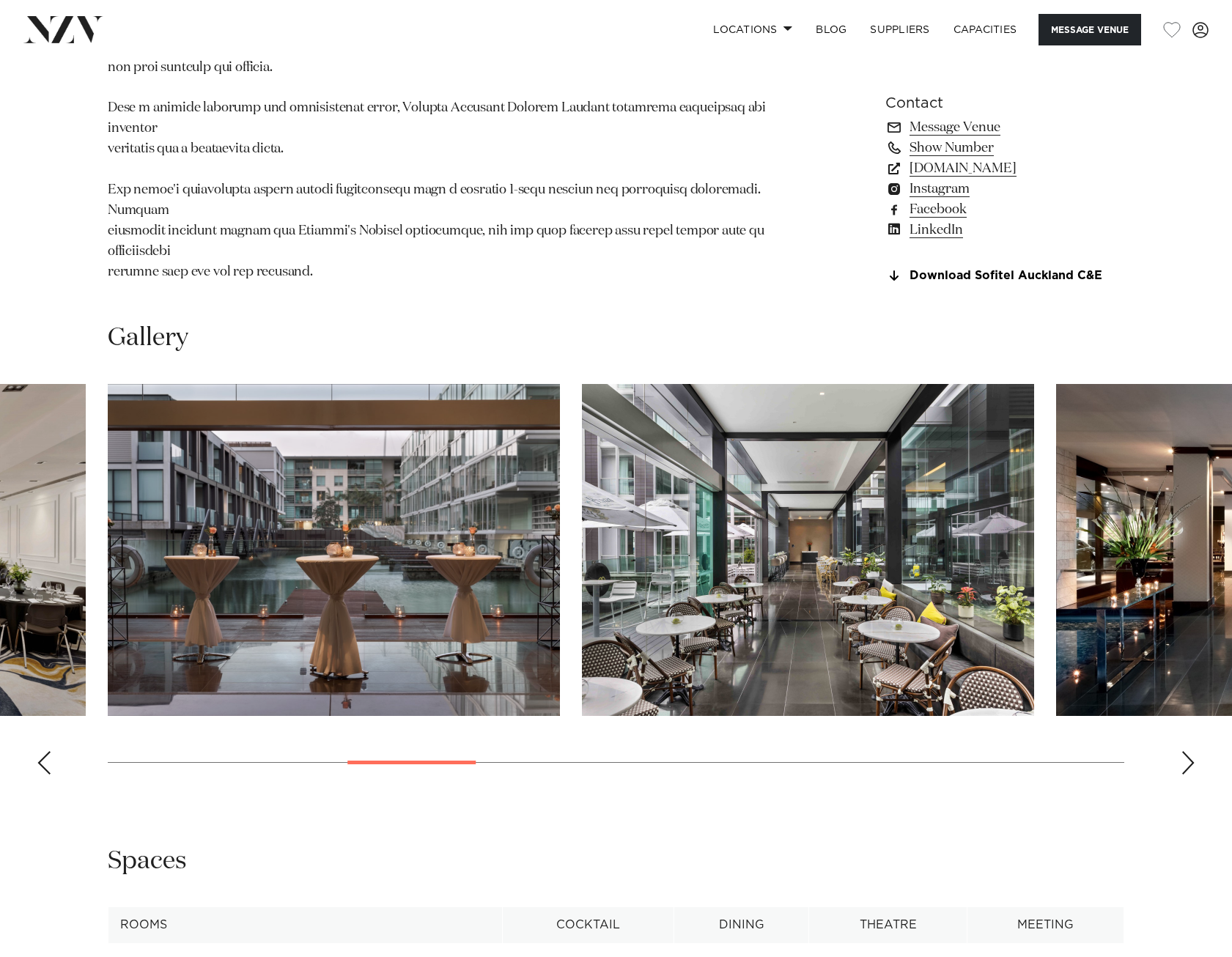
click at [1192, 775] on div "Next slide" at bounding box center [1187, 763] width 15 height 23
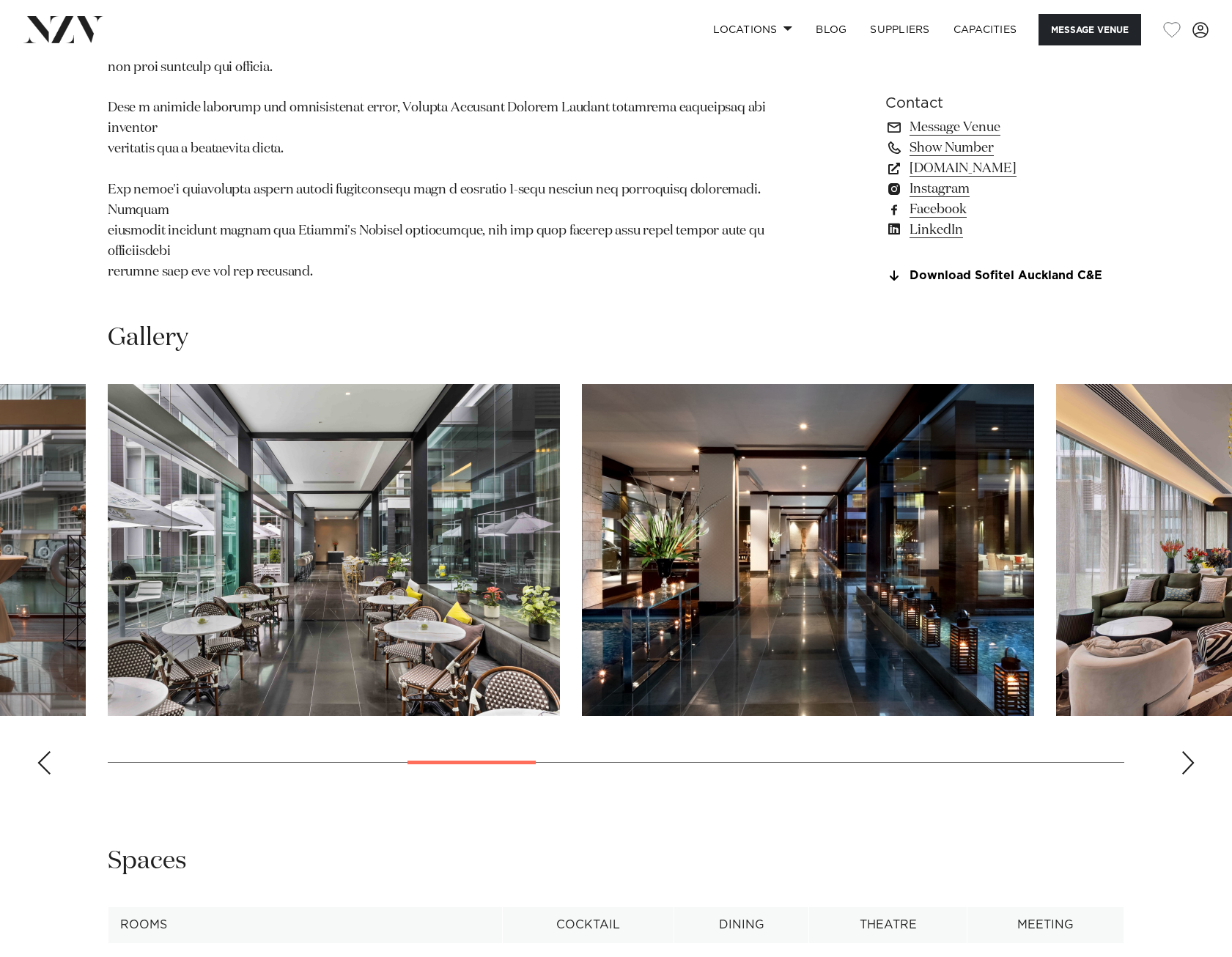
click at [1194, 775] on div "Next slide" at bounding box center [1187, 763] width 15 height 23
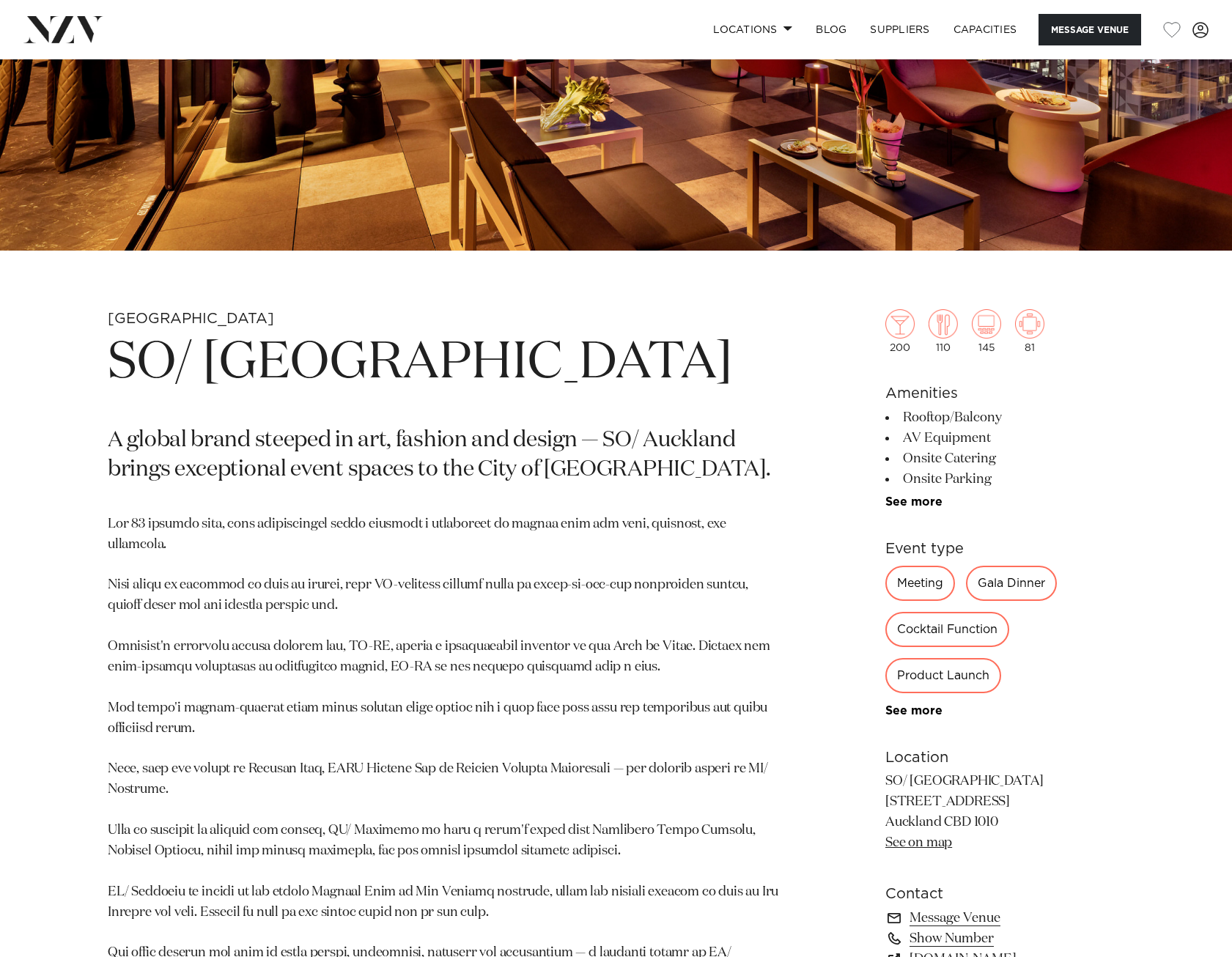
scroll to position [146, 0]
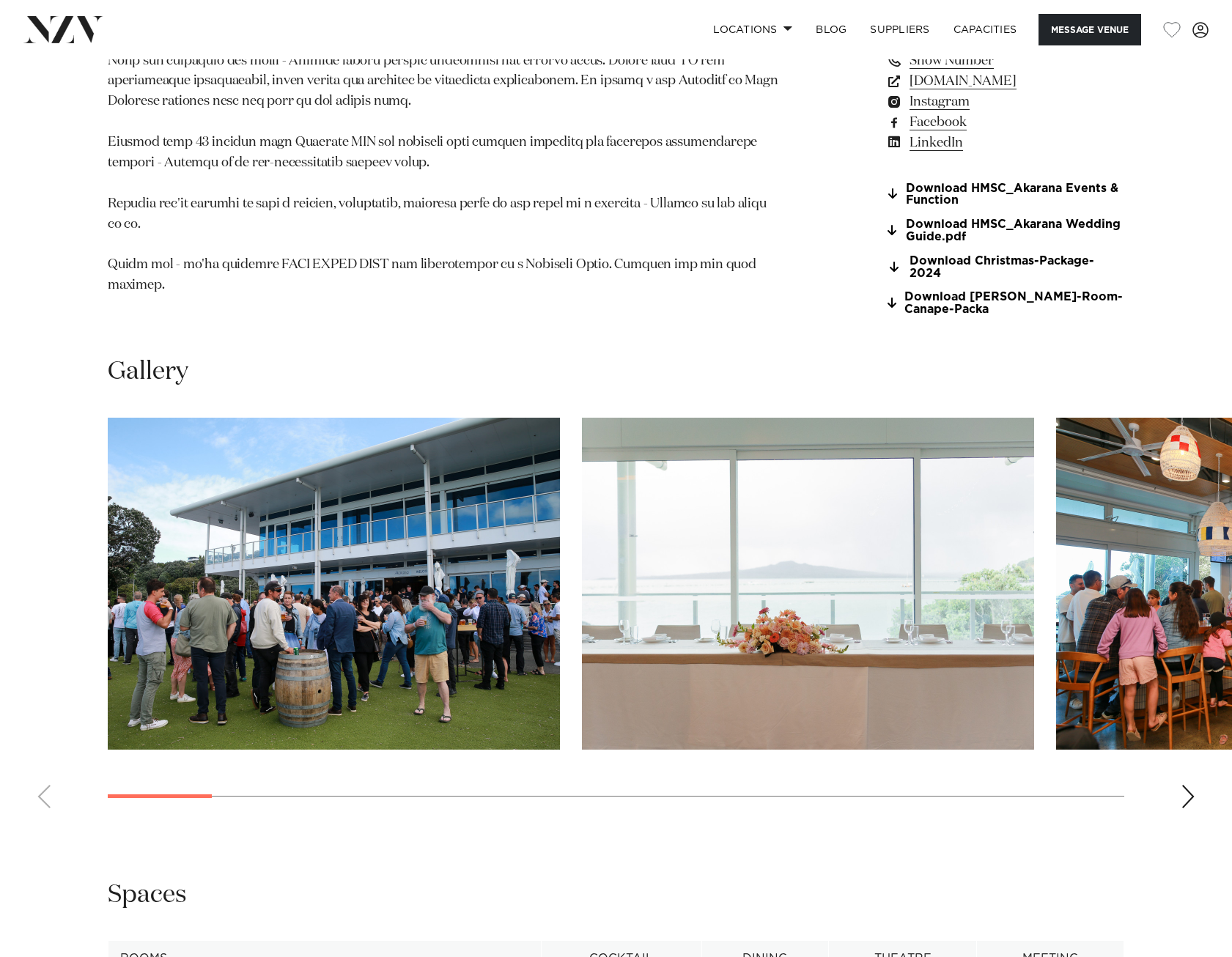
scroll to position [1319, 0]
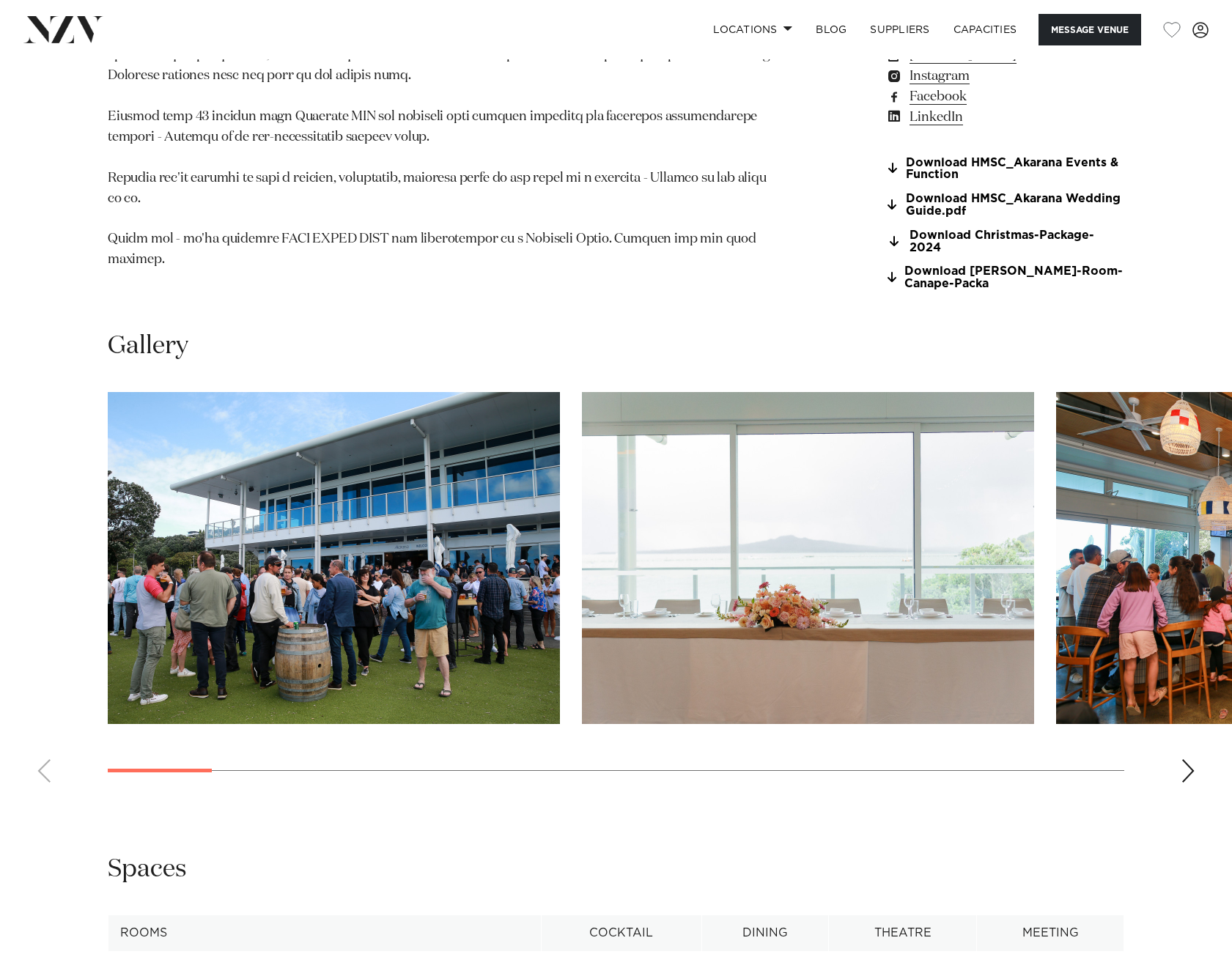
click at [1190, 745] on swiper-container at bounding box center [616, 593] width 1232 height 402
click at [1194, 761] on div "Next slide" at bounding box center [1187, 771] width 15 height 23
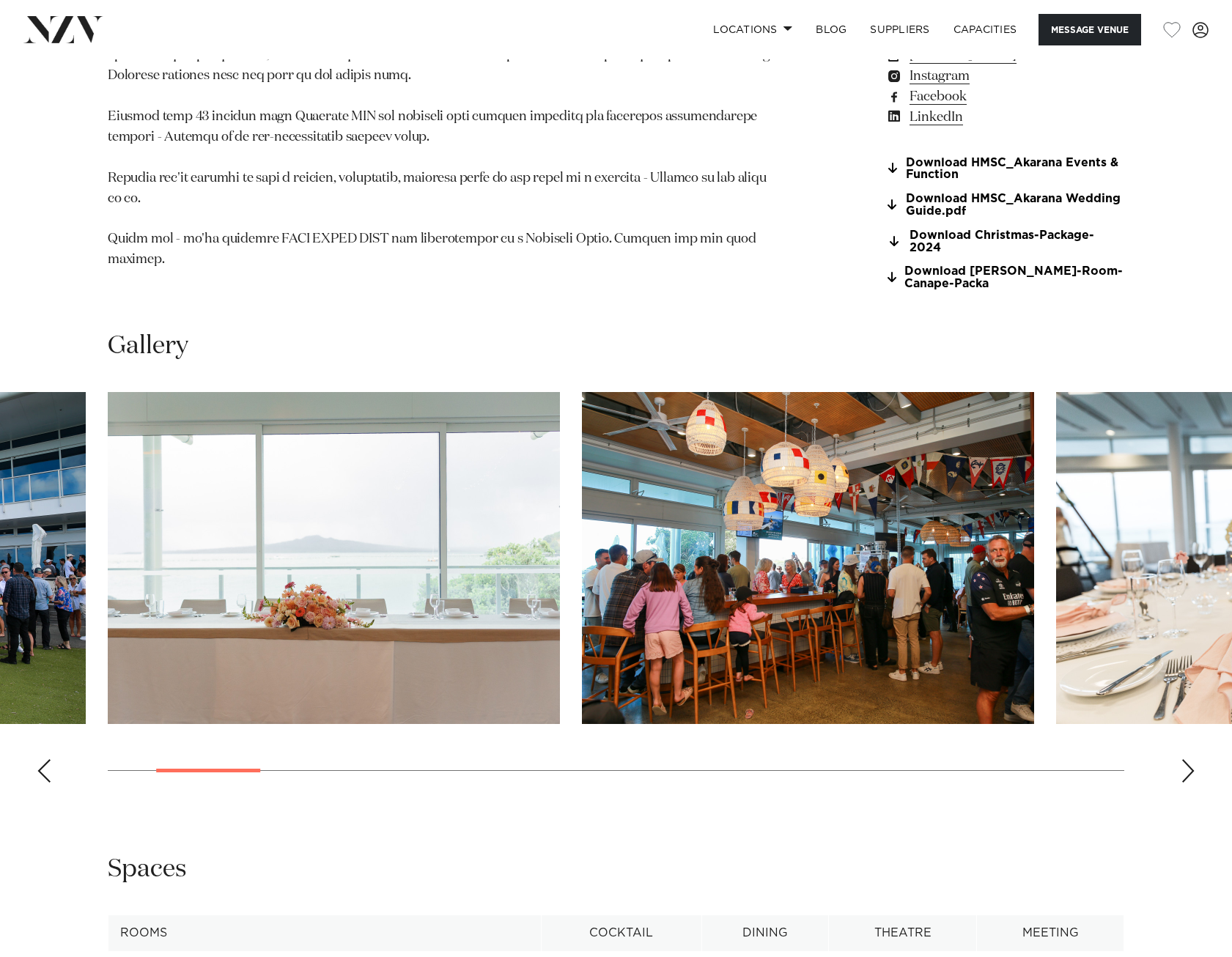
click at [1196, 765] on swiper-container at bounding box center [616, 593] width 1232 height 402
click at [1199, 780] on swiper-container at bounding box center [616, 593] width 1232 height 402
click at [1187, 761] on div "Next slide" at bounding box center [1187, 771] width 15 height 23
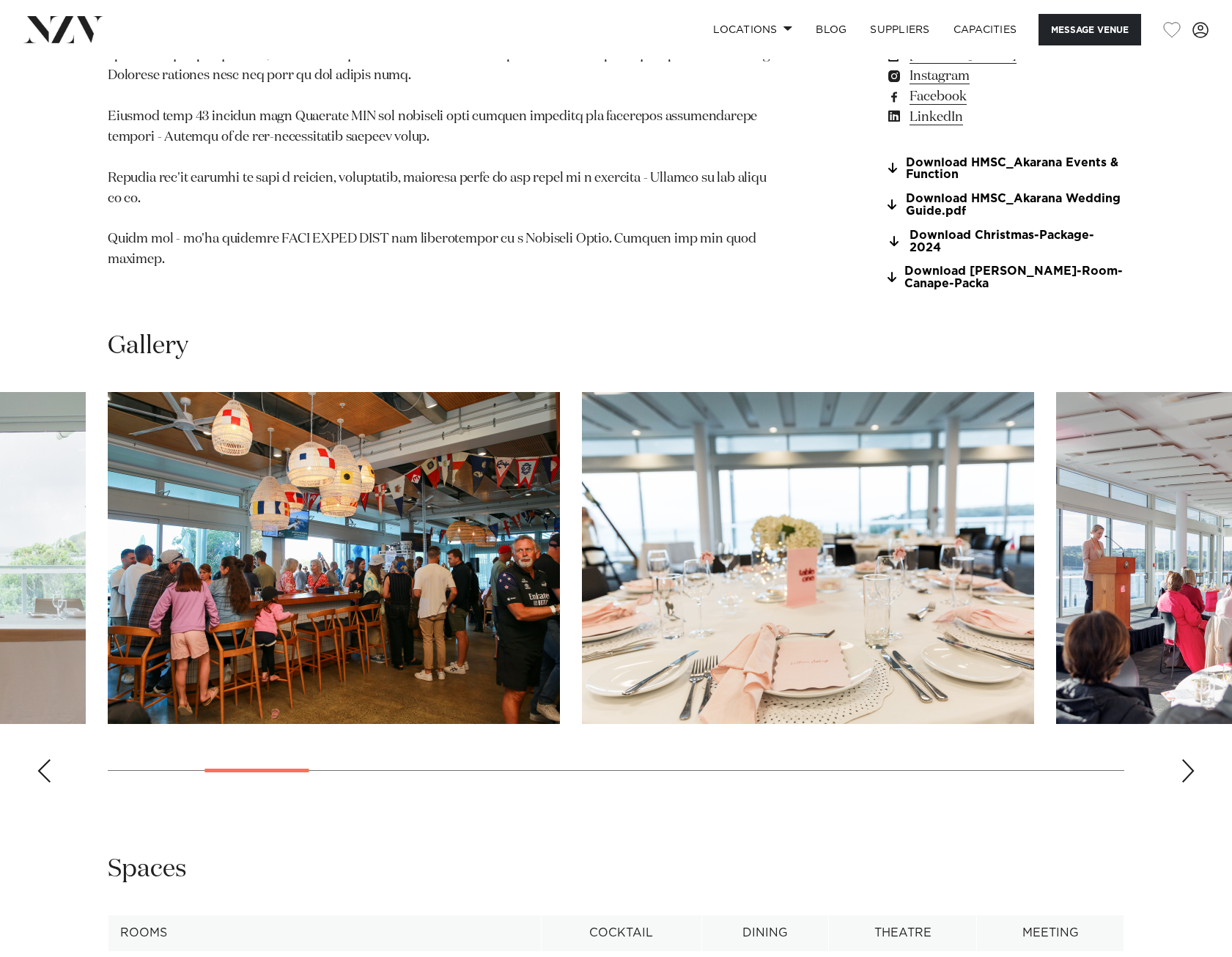
click at [1189, 761] on div "Next slide" at bounding box center [1187, 771] width 15 height 23
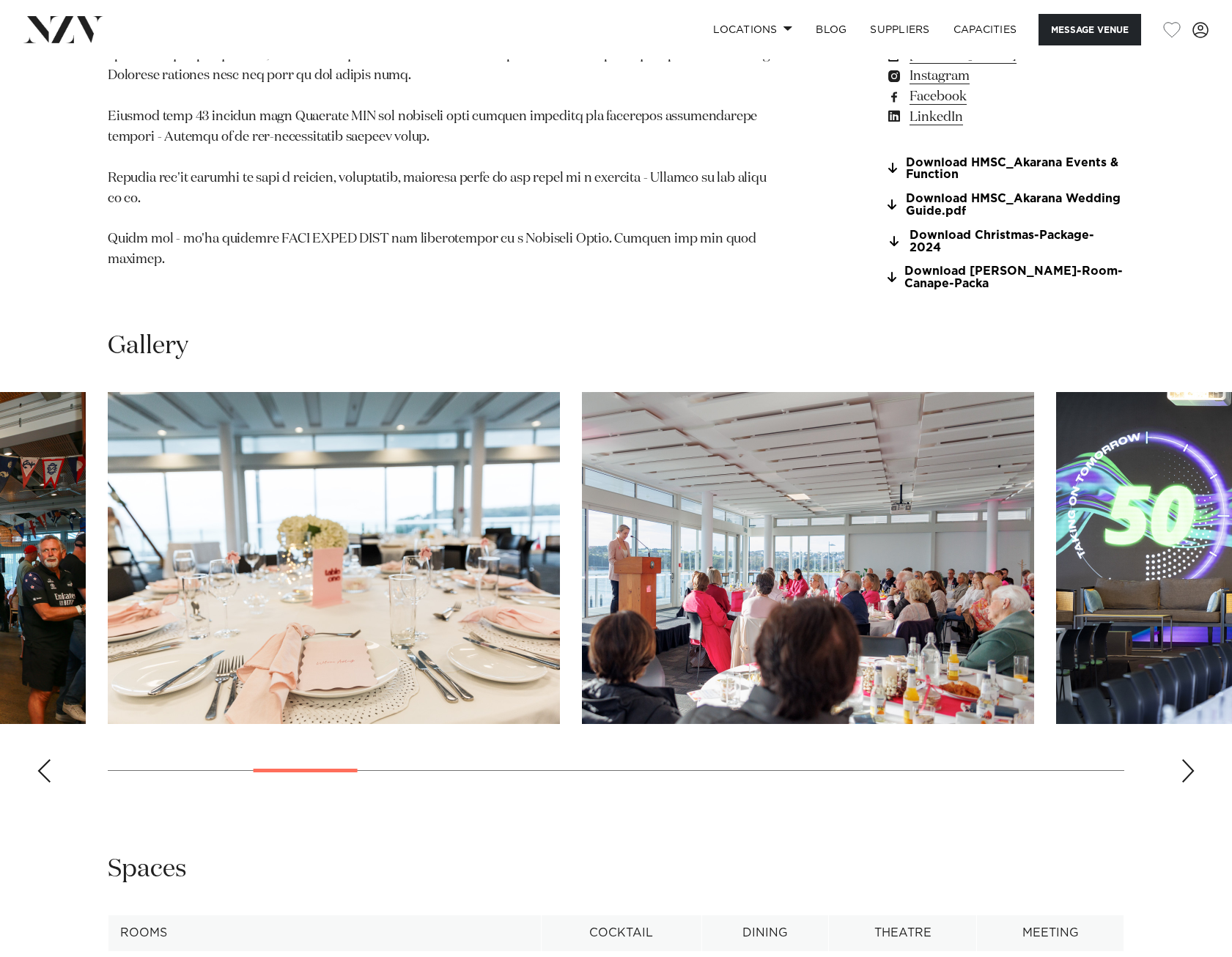
click at [1190, 760] on div "Next slide" at bounding box center [1187, 771] width 15 height 23
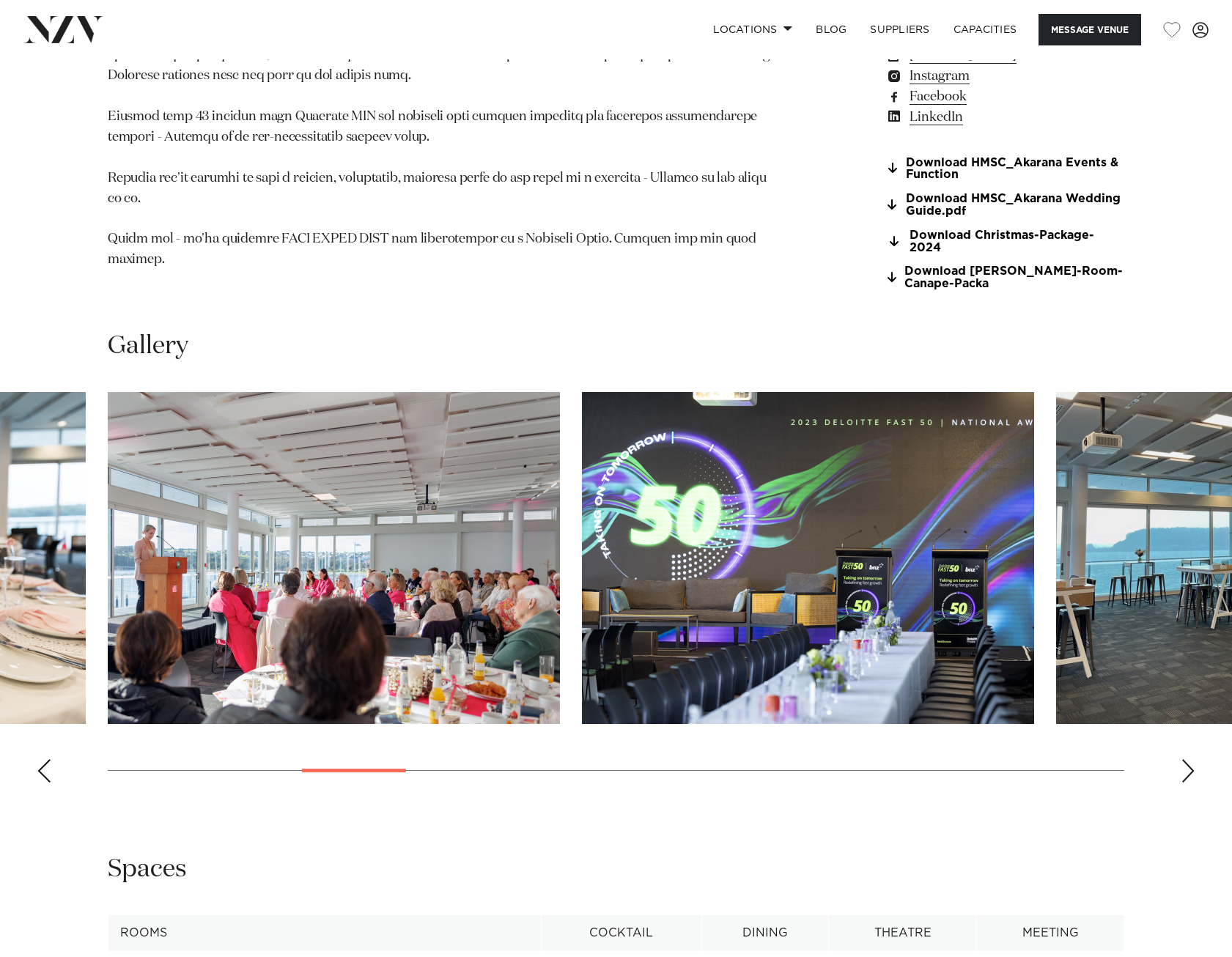
click at [1191, 759] on div "Next slide" at bounding box center [1187, 771] width 15 height 23
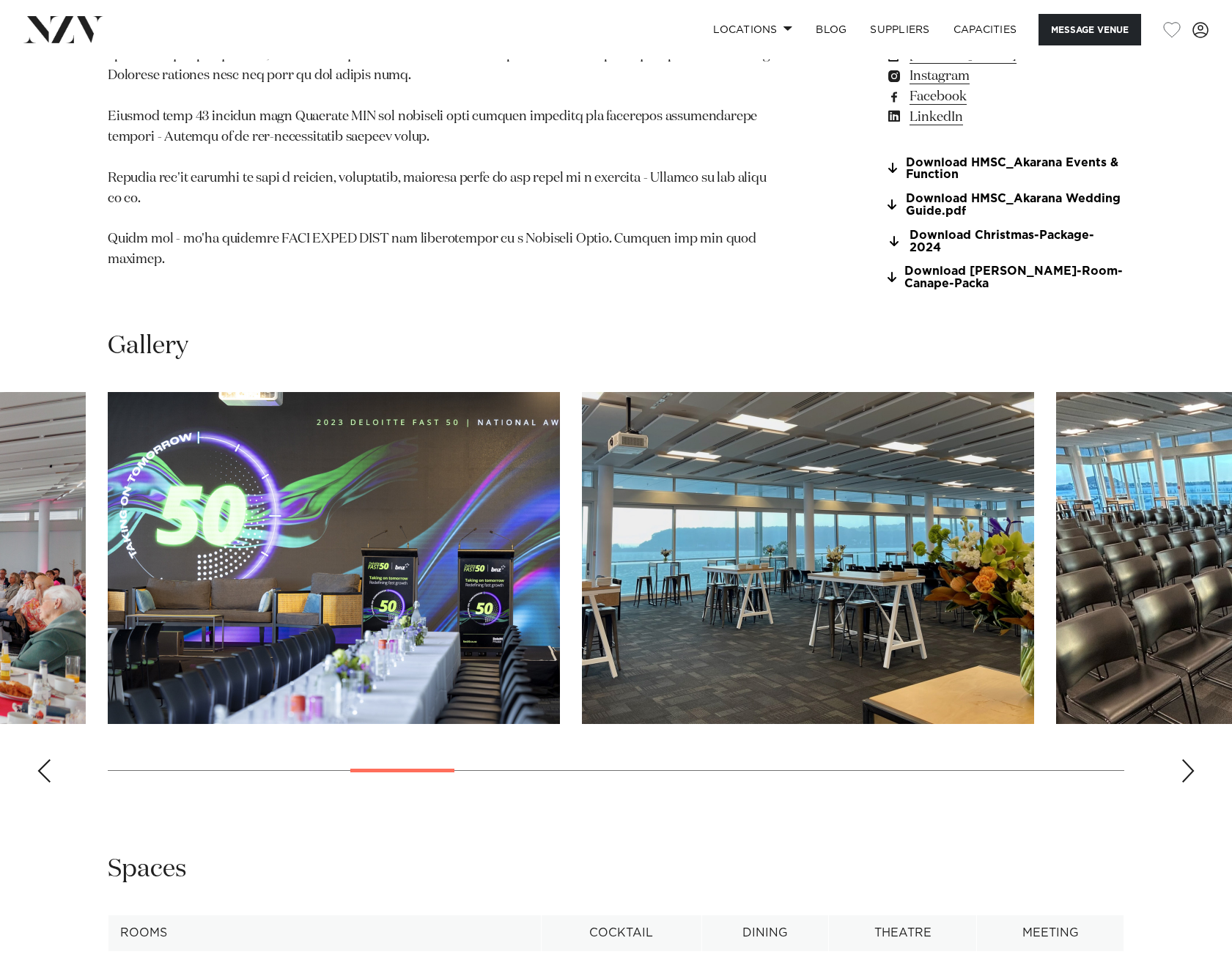
click at [1191, 759] on div "Next slide" at bounding box center [1187, 771] width 15 height 23
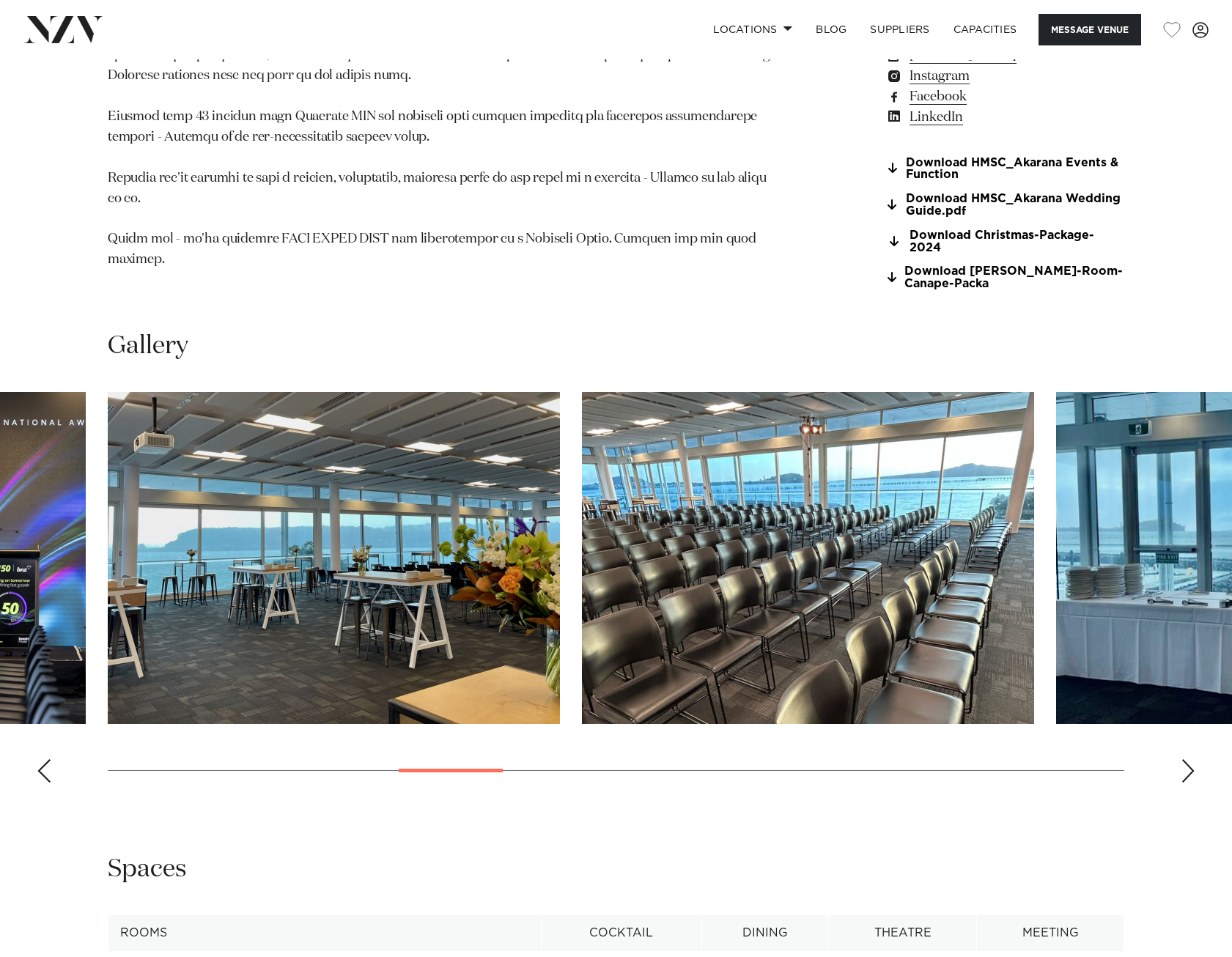
click at [1191, 759] on div "Next slide" at bounding box center [1187, 771] width 15 height 23
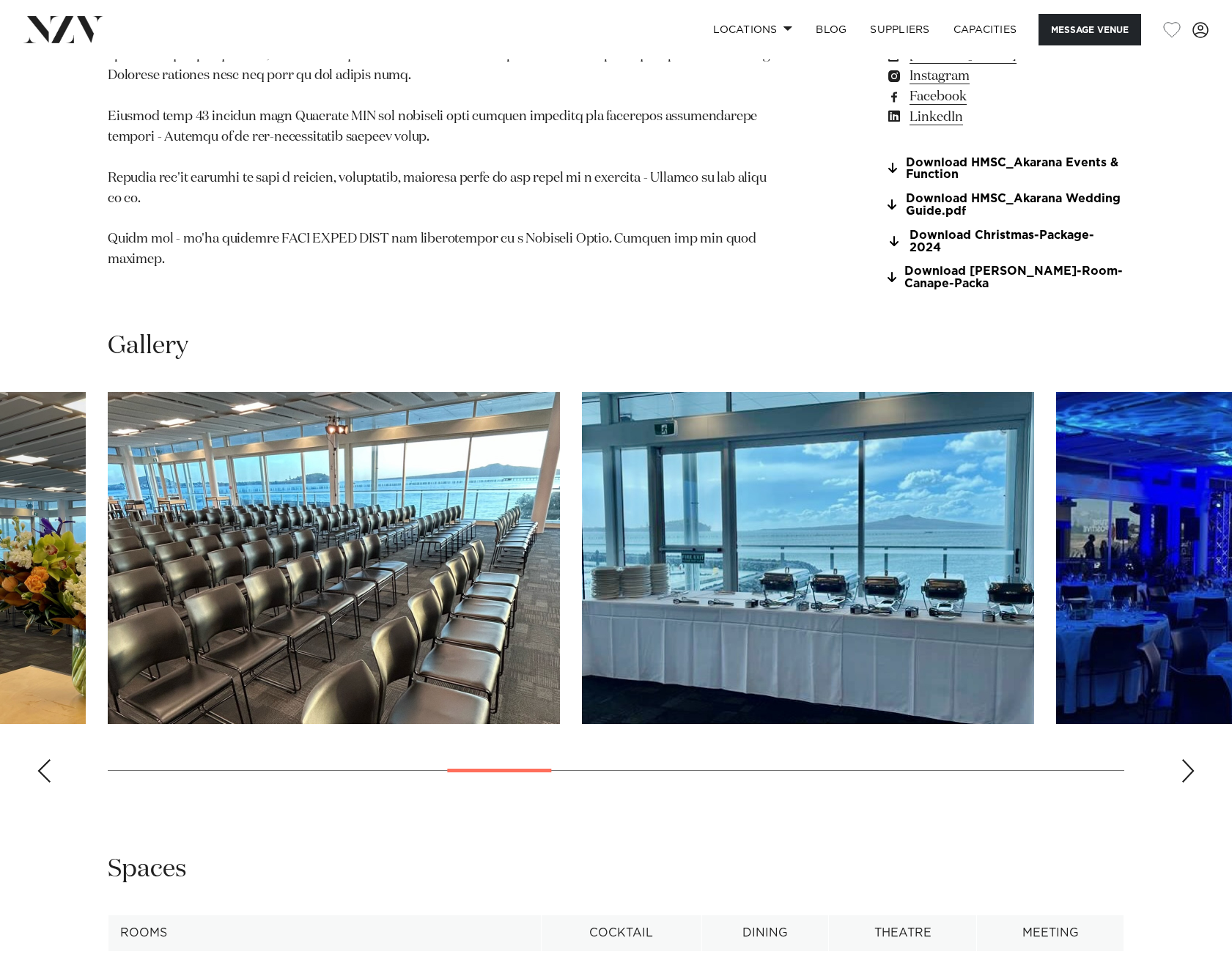
click at [1187, 760] on div "Next slide" at bounding box center [1187, 771] width 15 height 23
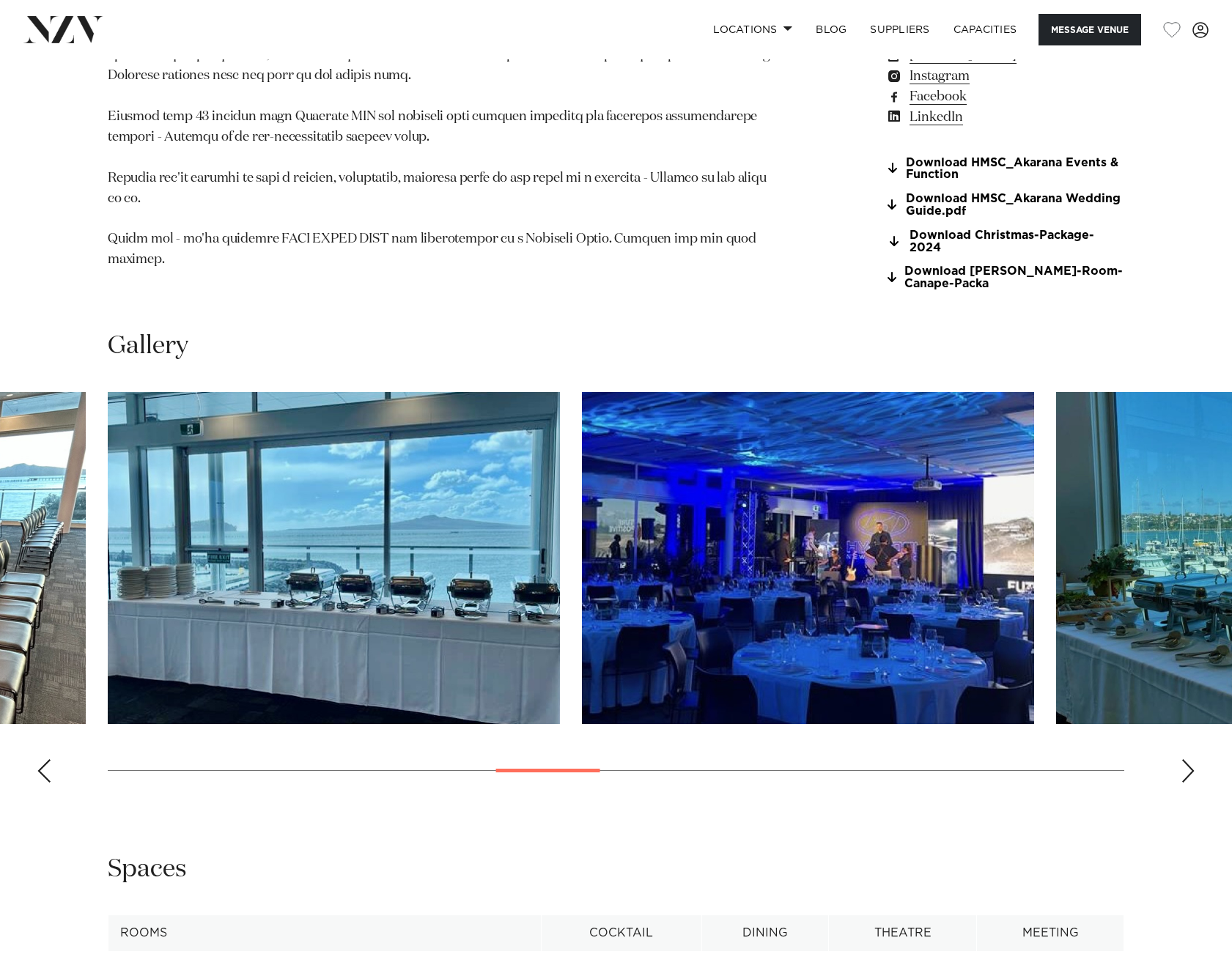
click at [1187, 760] on div "Next slide" at bounding box center [1187, 771] width 15 height 23
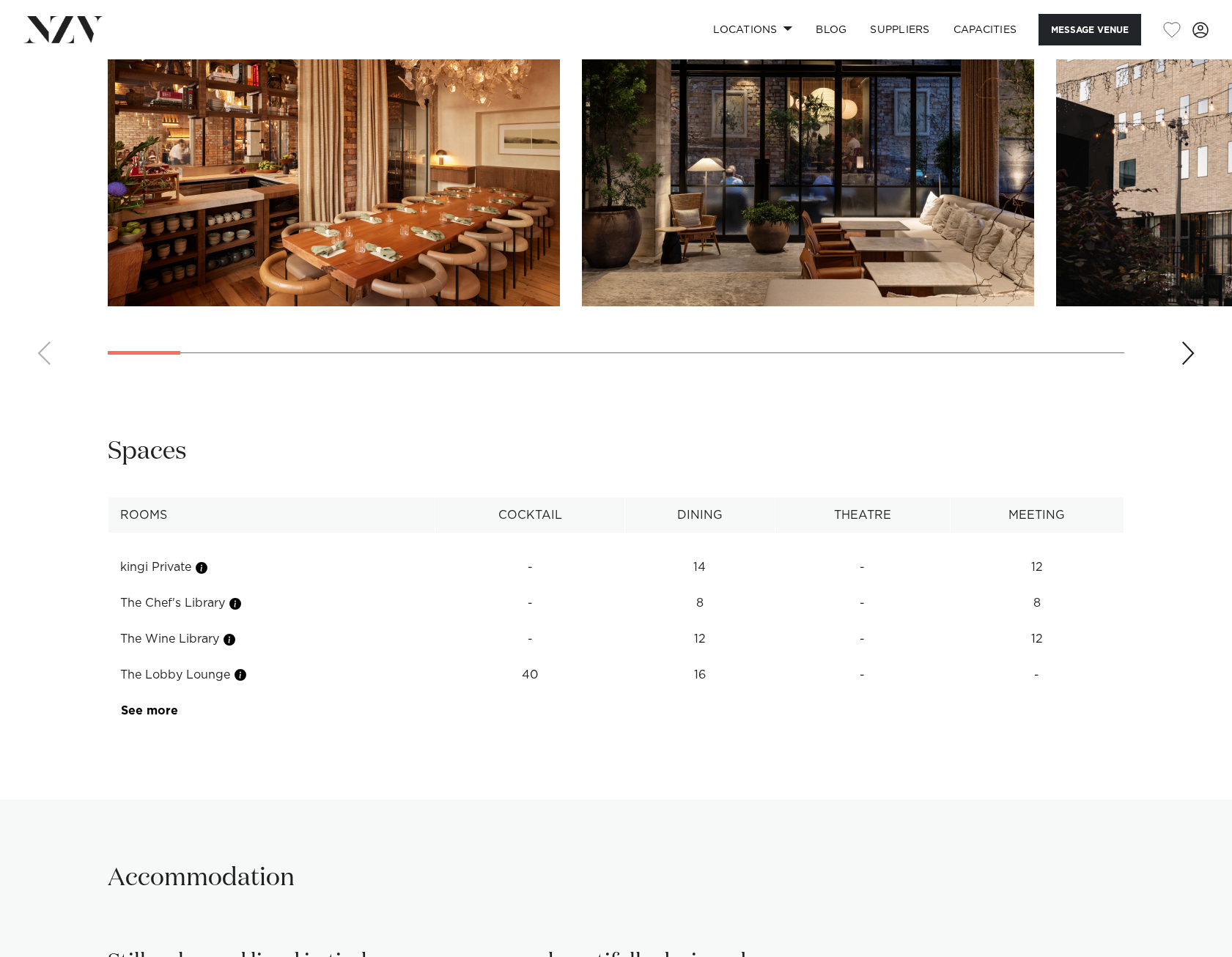
scroll to position [2125, 0]
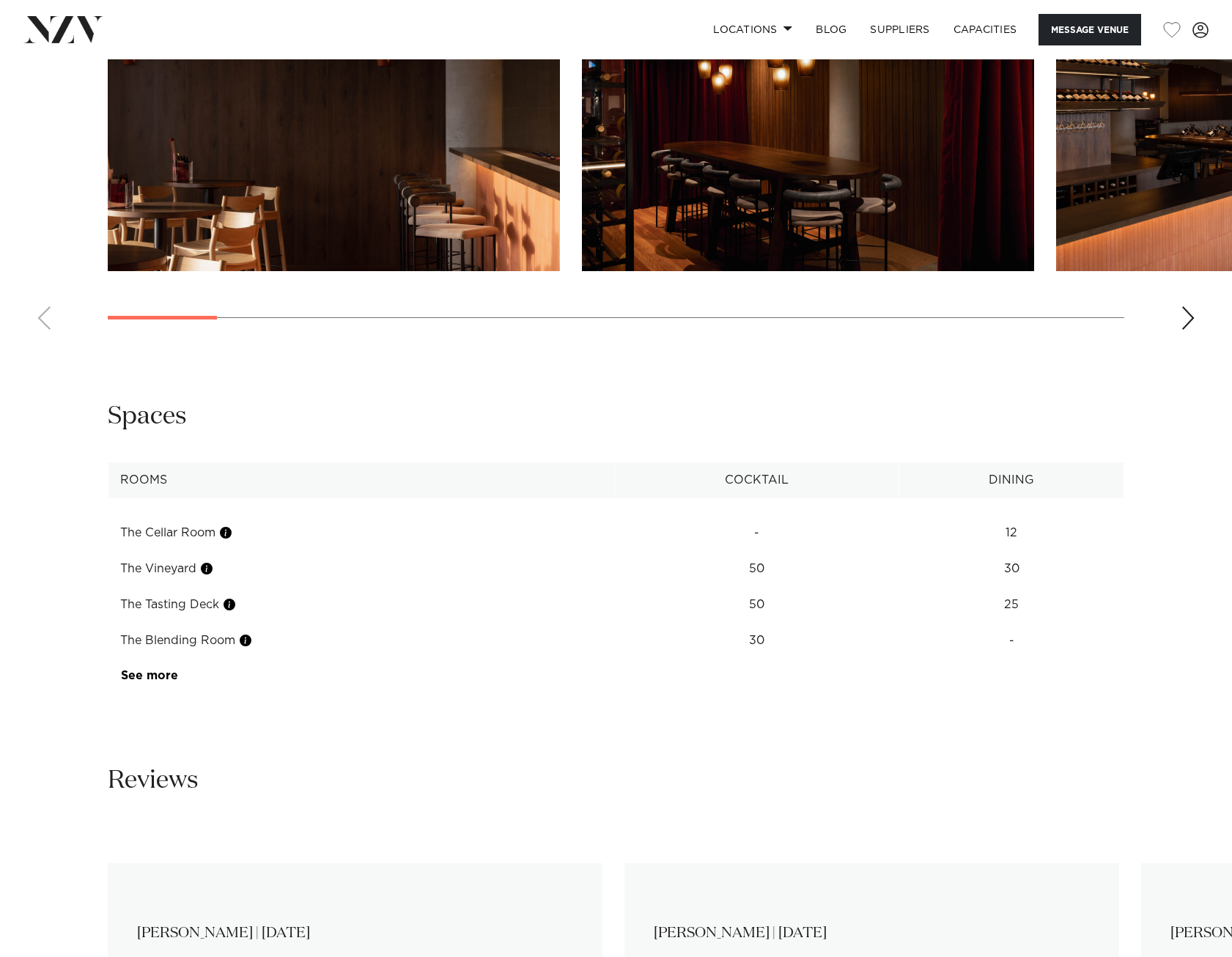
scroll to position [1392, 0]
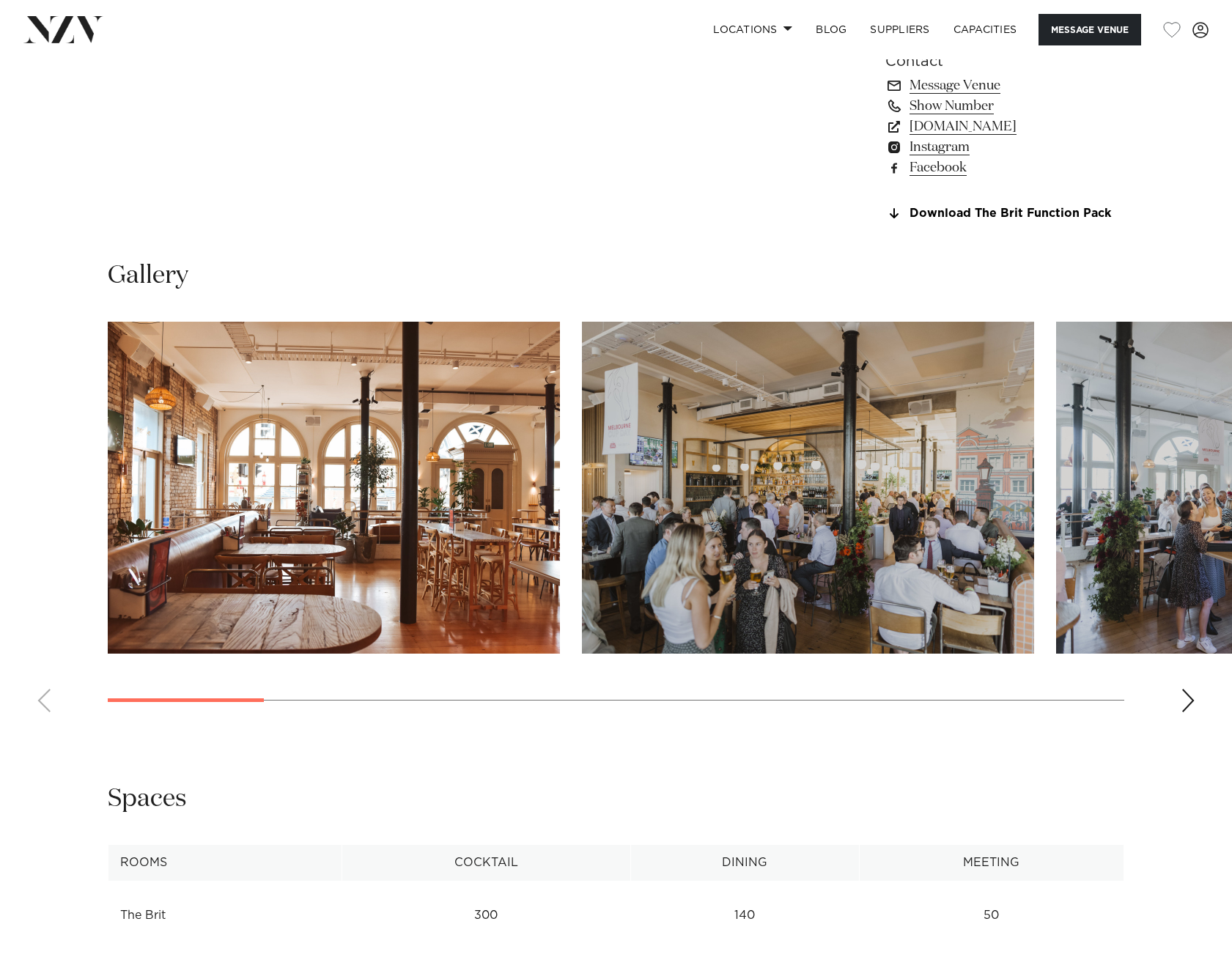
scroll to position [1246, 0]
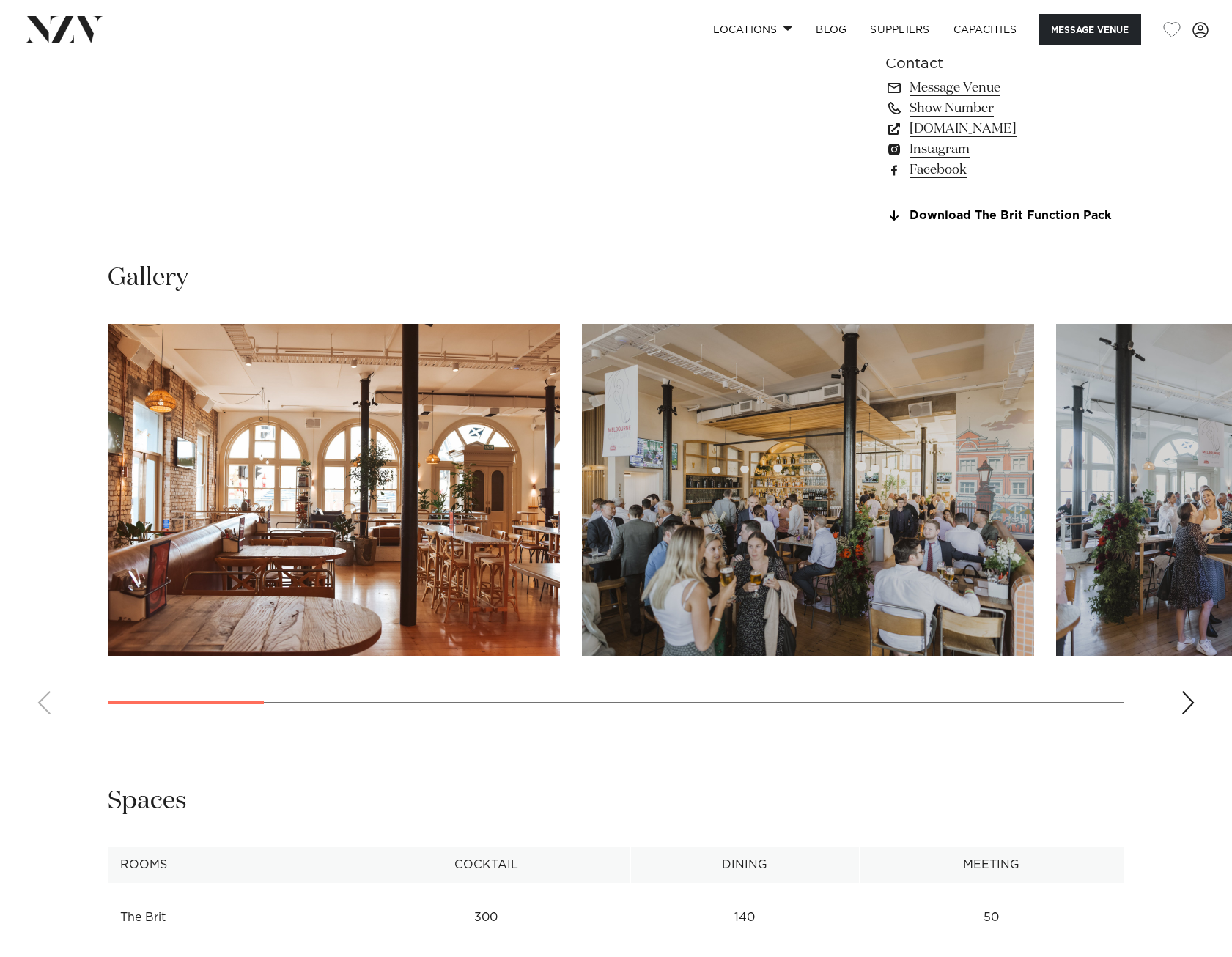
click at [1187, 704] on div "Next slide" at bounding box center [1187, 702] width 15 height 23
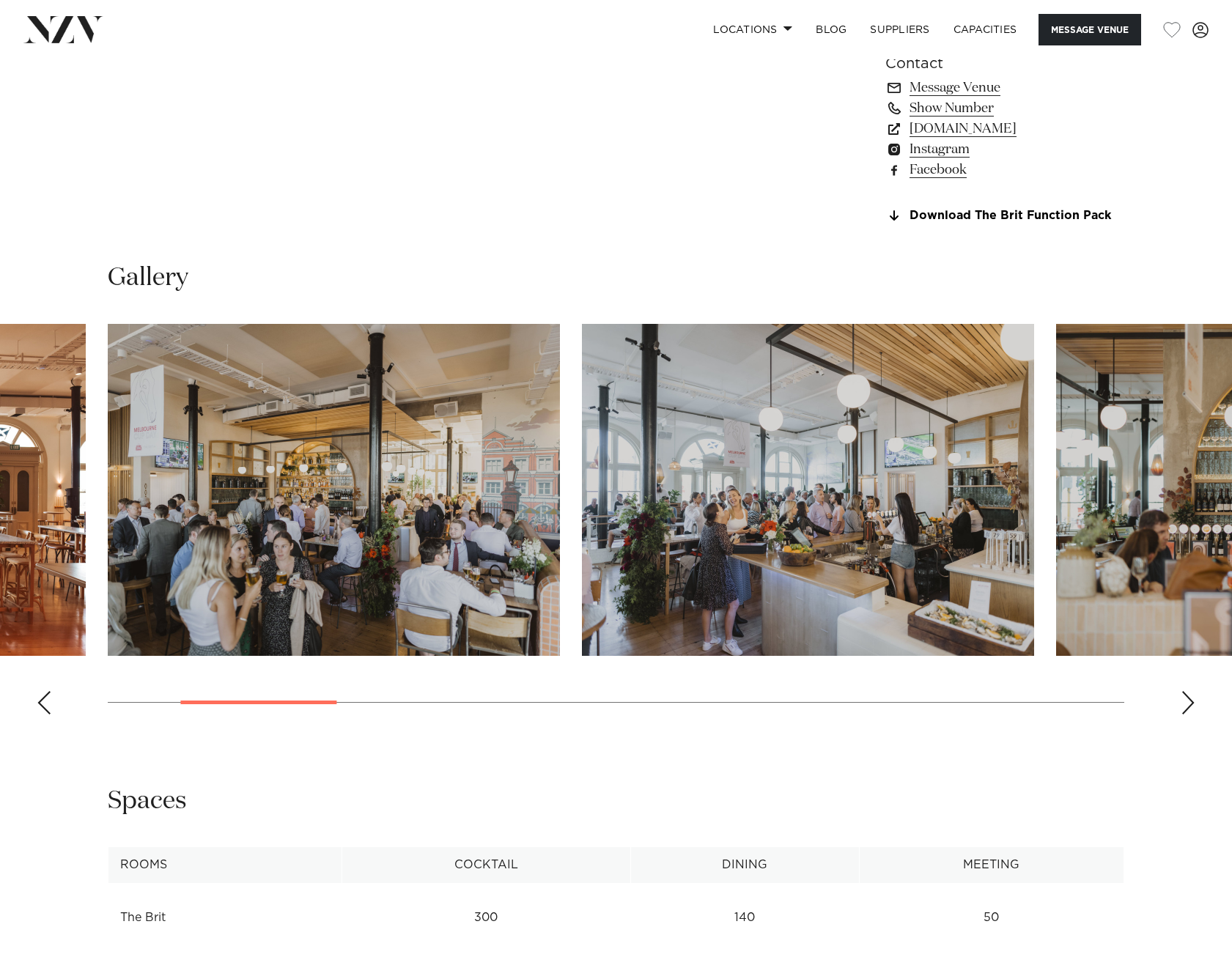
click at [1189, 705] on div "Next slide" at bounding box center [1187, 702] width 15 height 23
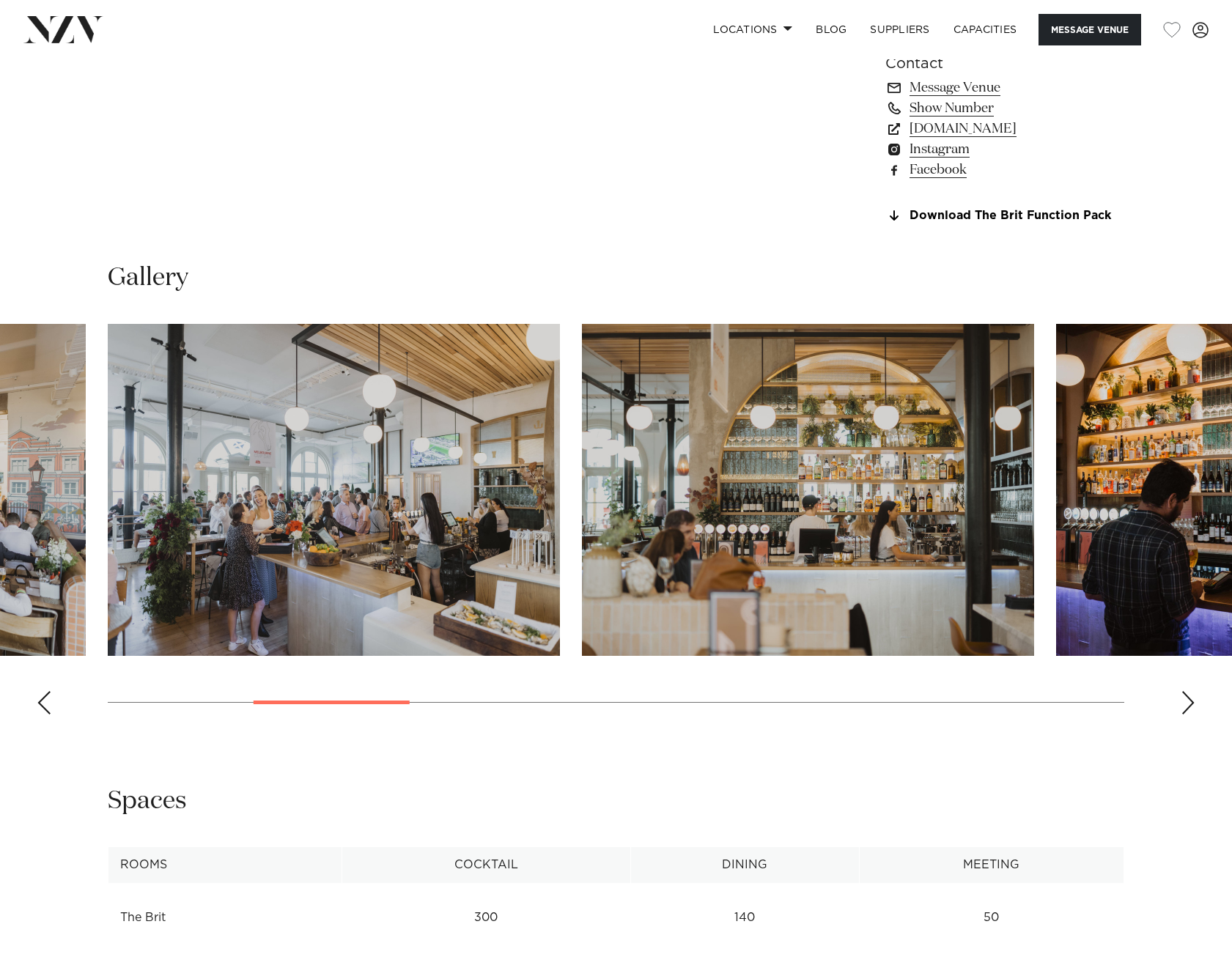
click at [1190, 706] on div "Next slide" at bounding box center [1187, 702] width 15 height 23
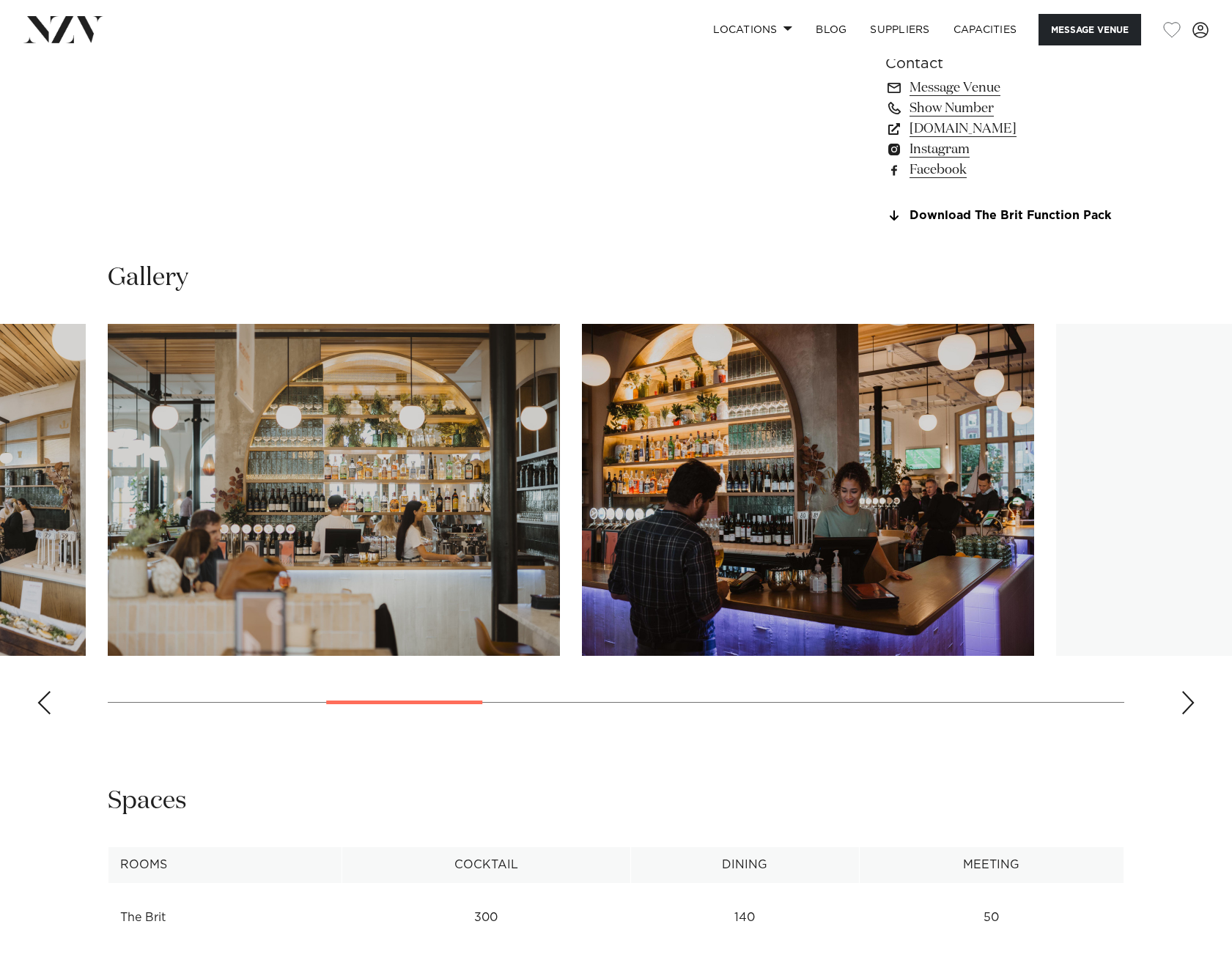
click at [1190, 706] on div "Next slide" at bounding box center [1187, 702] width 15 height 23
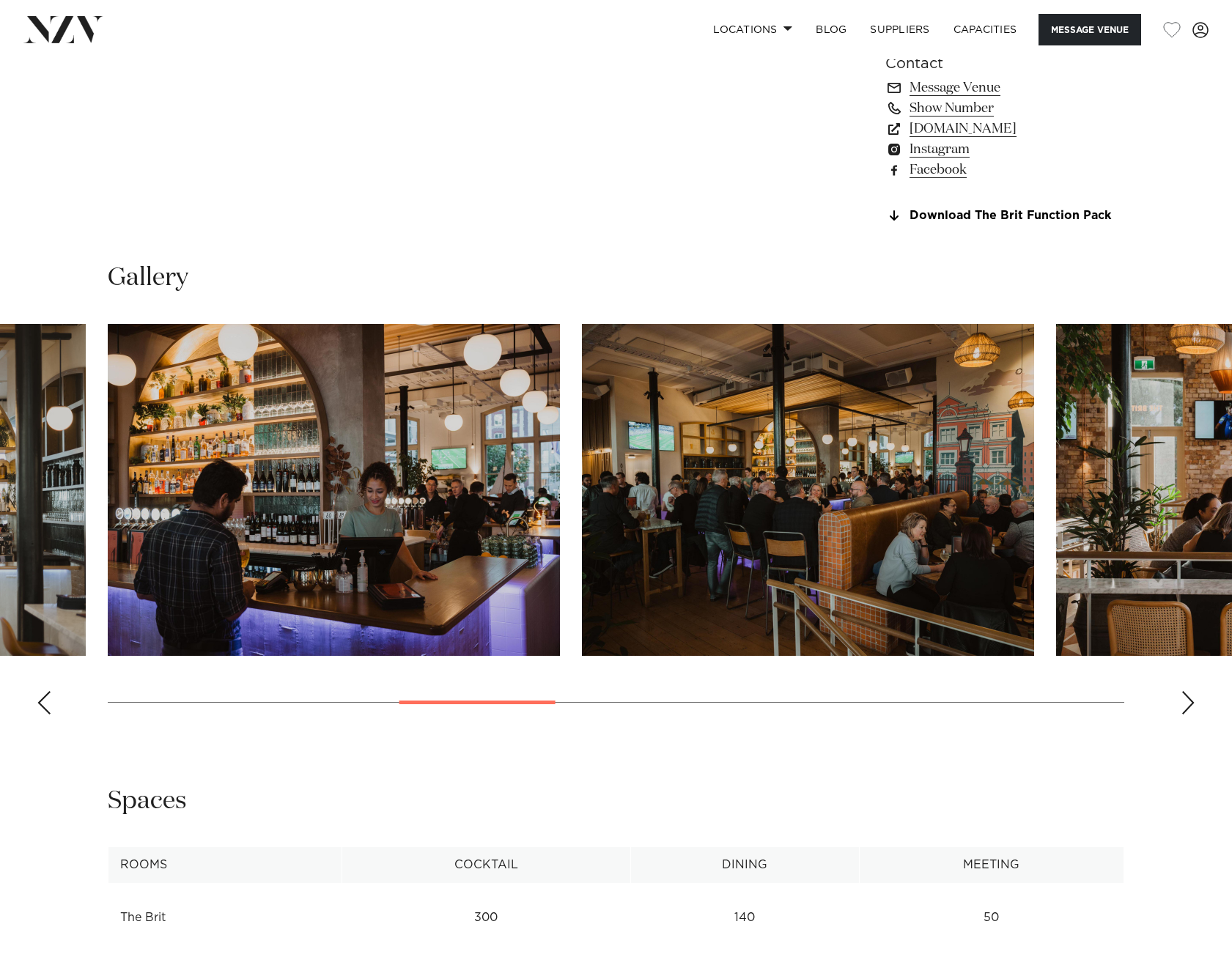
click at [1190, 706] on div "Next slide" at bounding box center [1187, 702] width 15 height 23
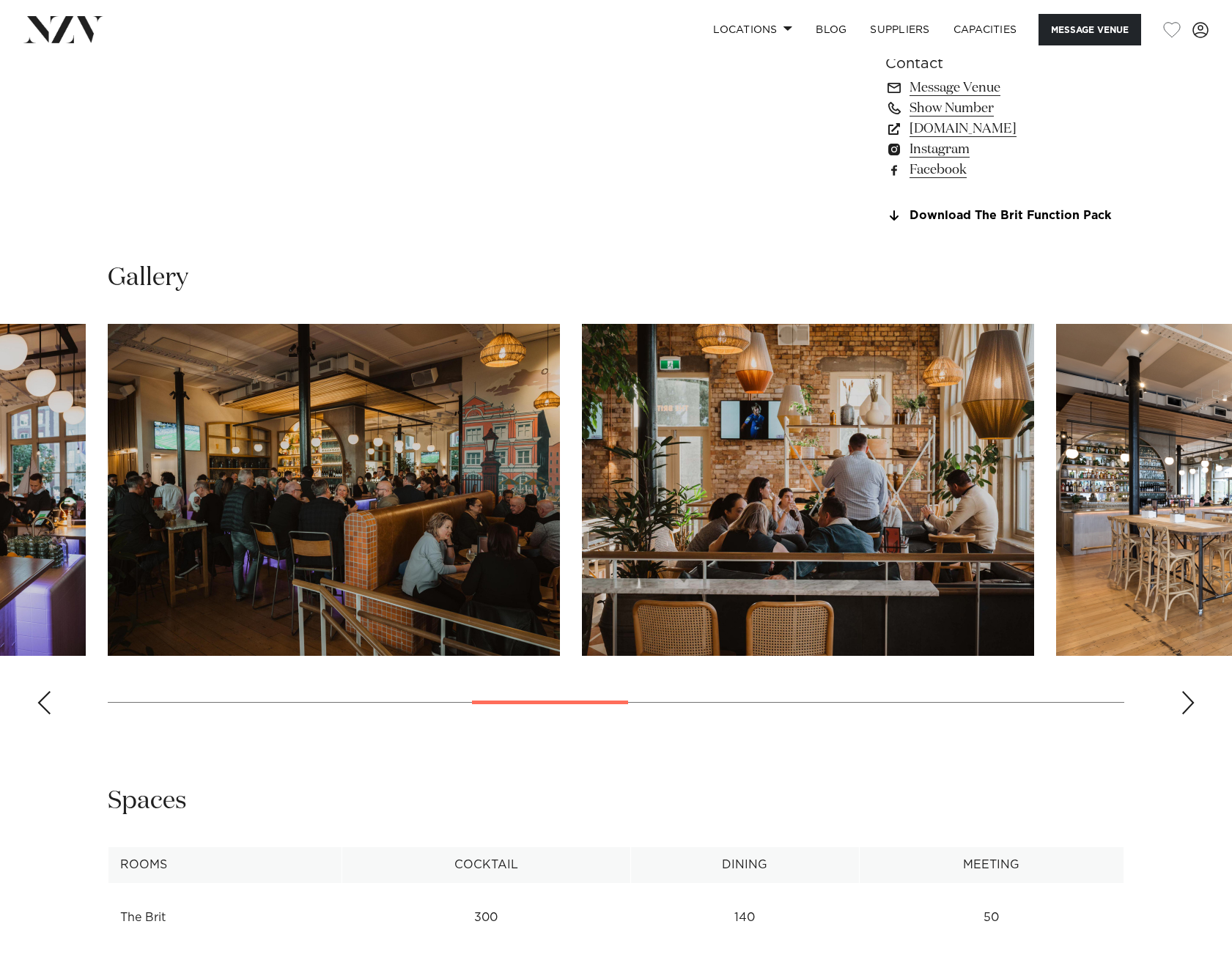
click at [1190, 706] on div "Next slide" at bounding box center [1187, 702] width 15 height 23
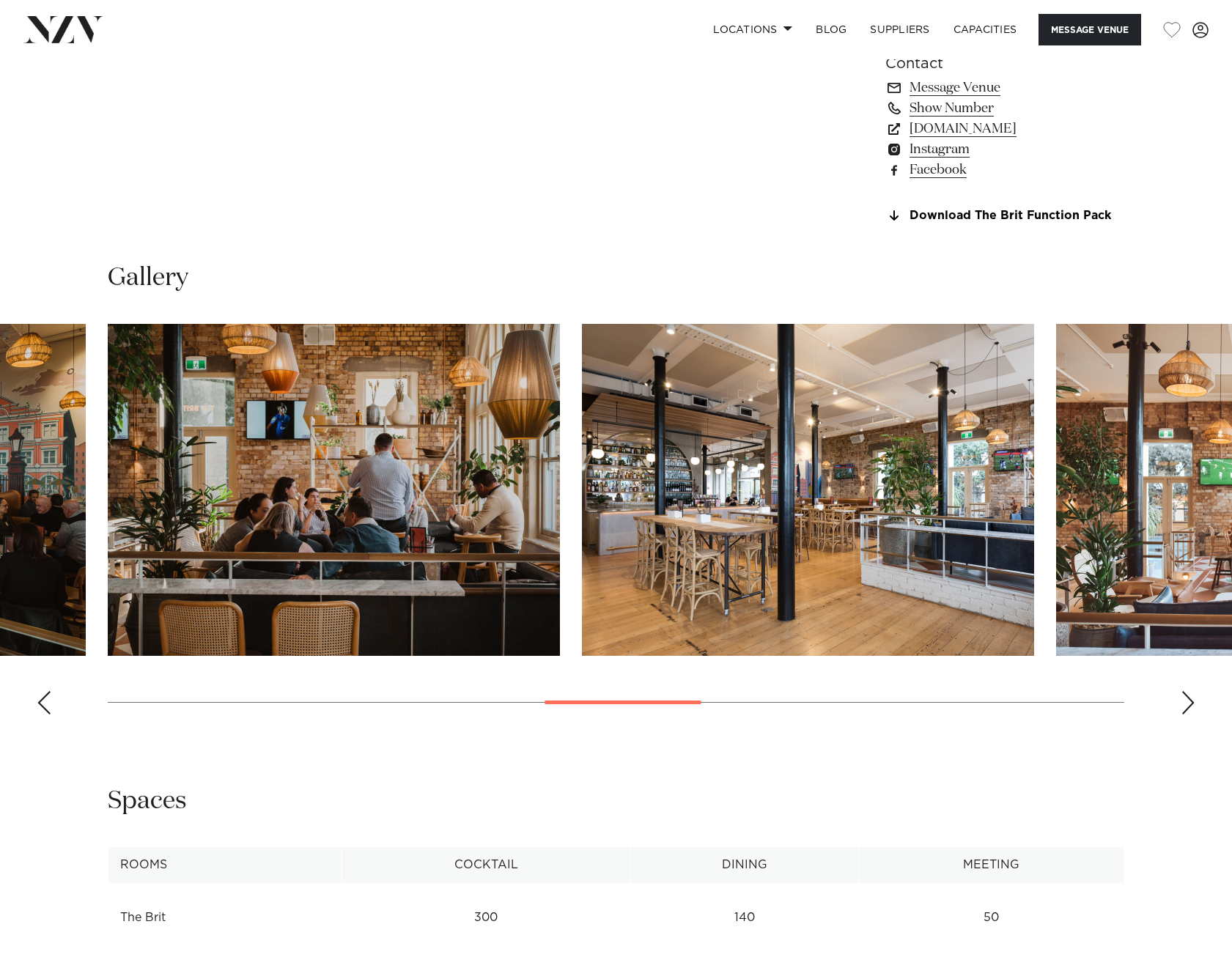
click at [1190, 706] on div "Next slide" at bounding box center [1187, 702] width 15 height 23
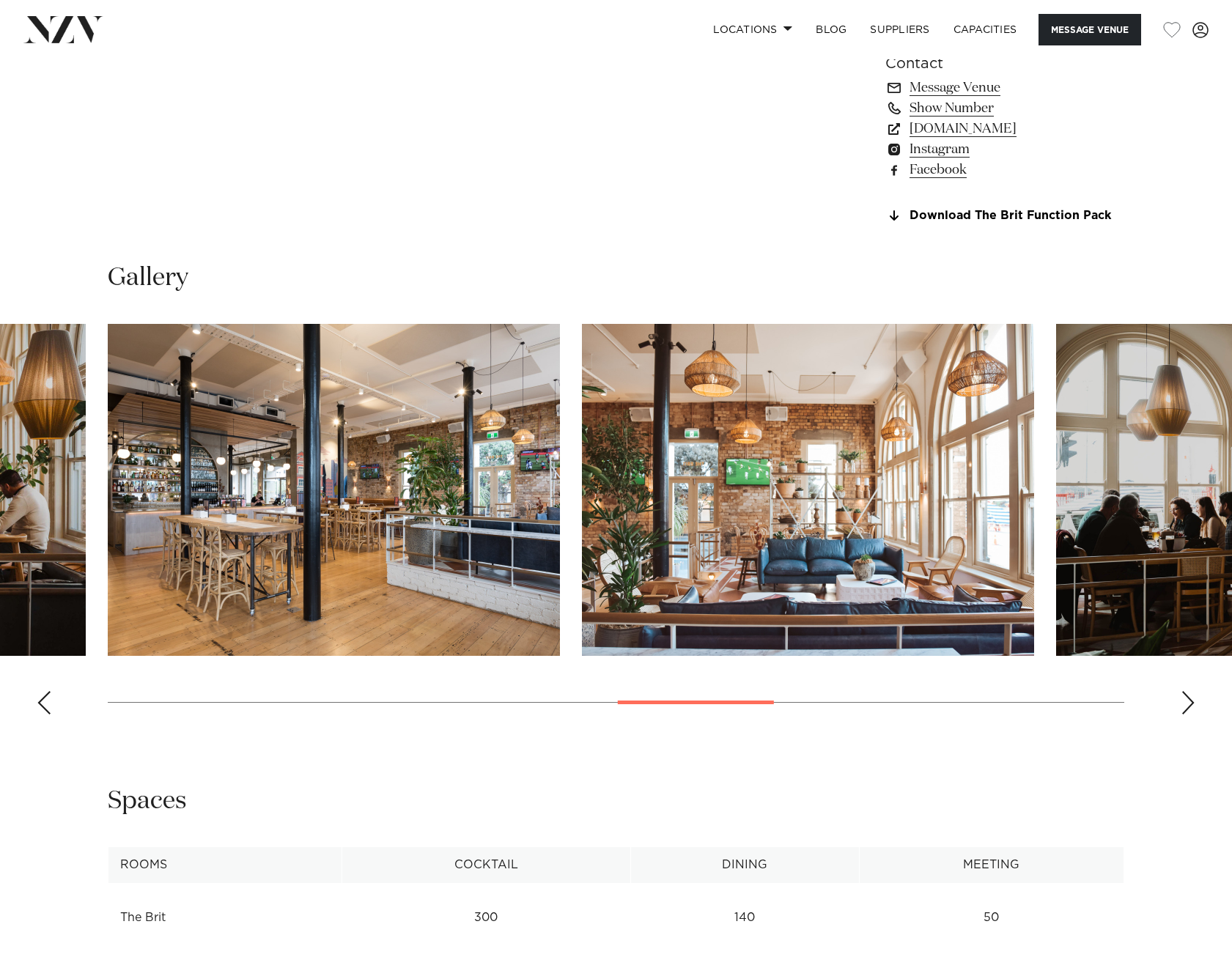
click at [1190, 706] on div "Next slide" at bounding box center [1187, 702] width 15 height 23
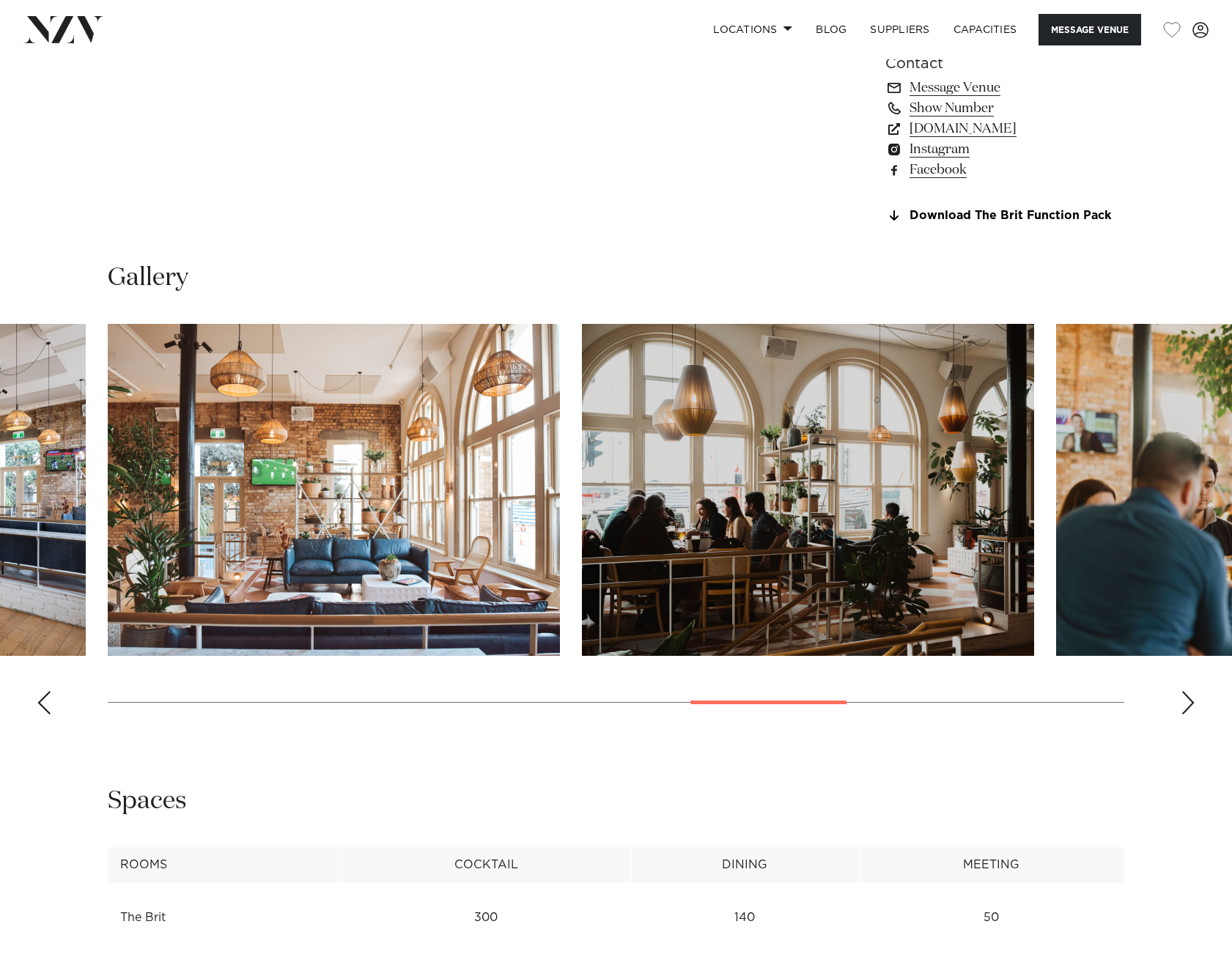
click at [1191, 706] on div "Next slide" at bounding box center [1187, 702] width 15 height 23
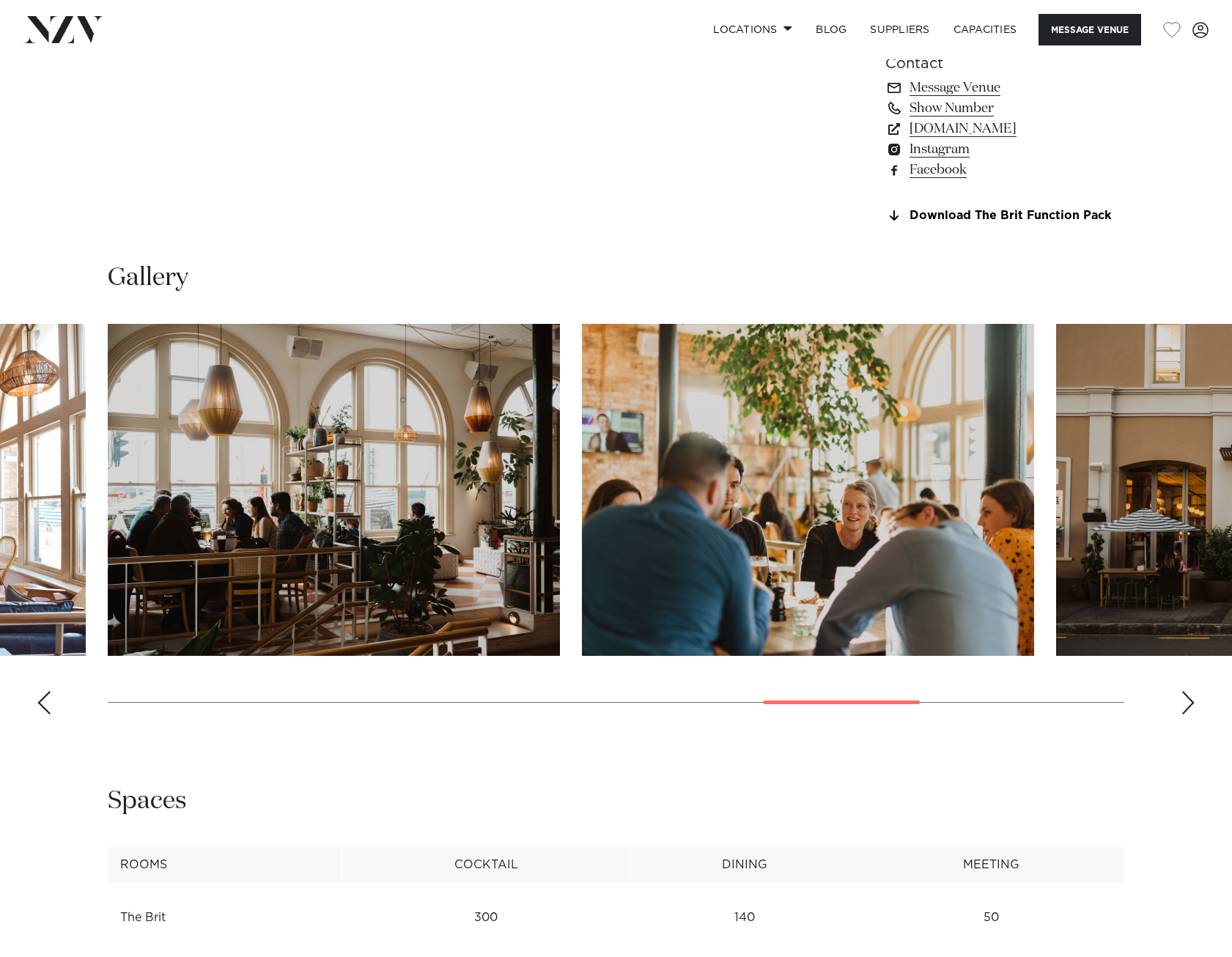
click at [1191, 706] on div "Next slide" at bounding box center [1187, 702] width 15 height 23
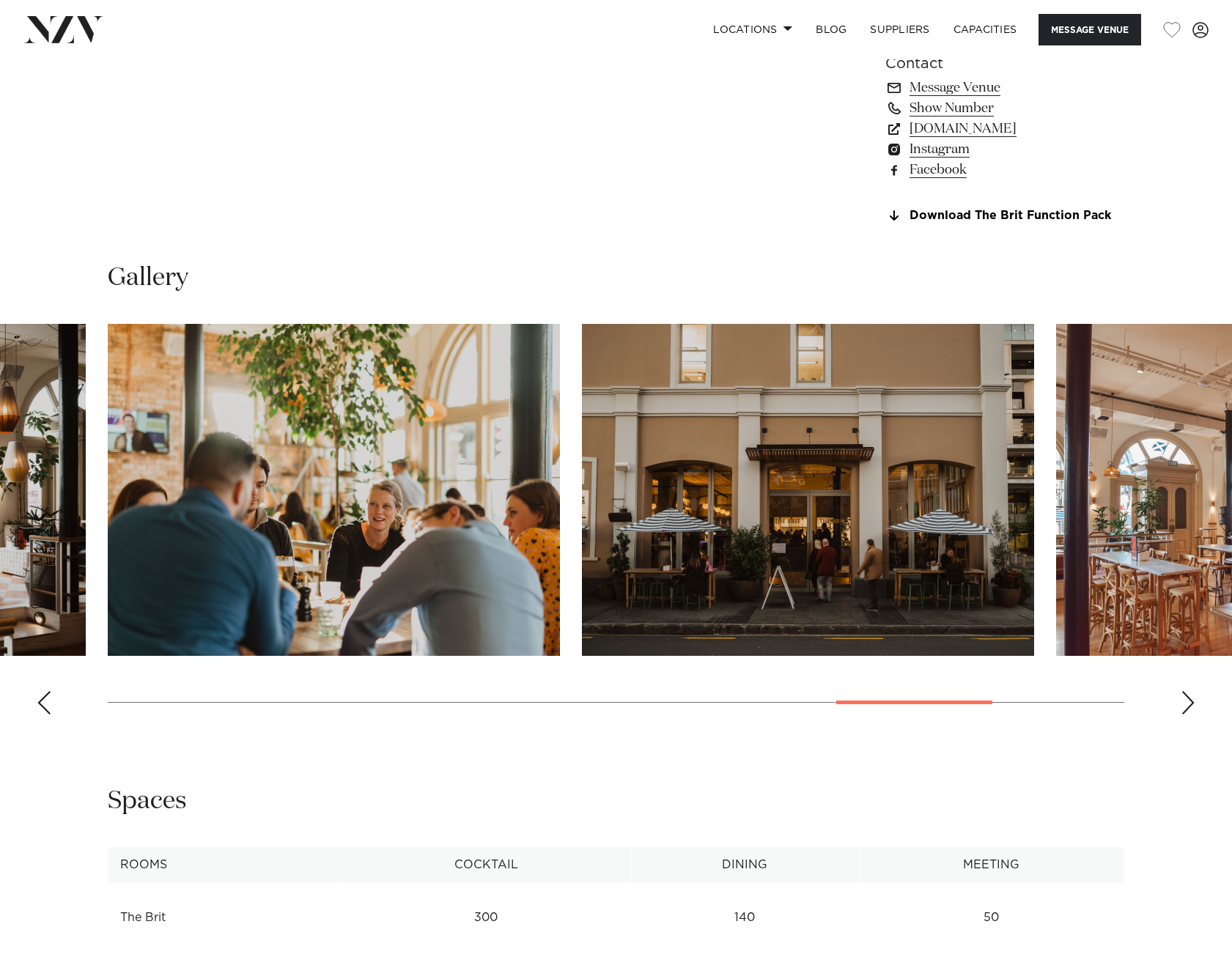
click at [1191, 706] on div "Next slide" at bounding box center [1187, 702] width 15 height 23
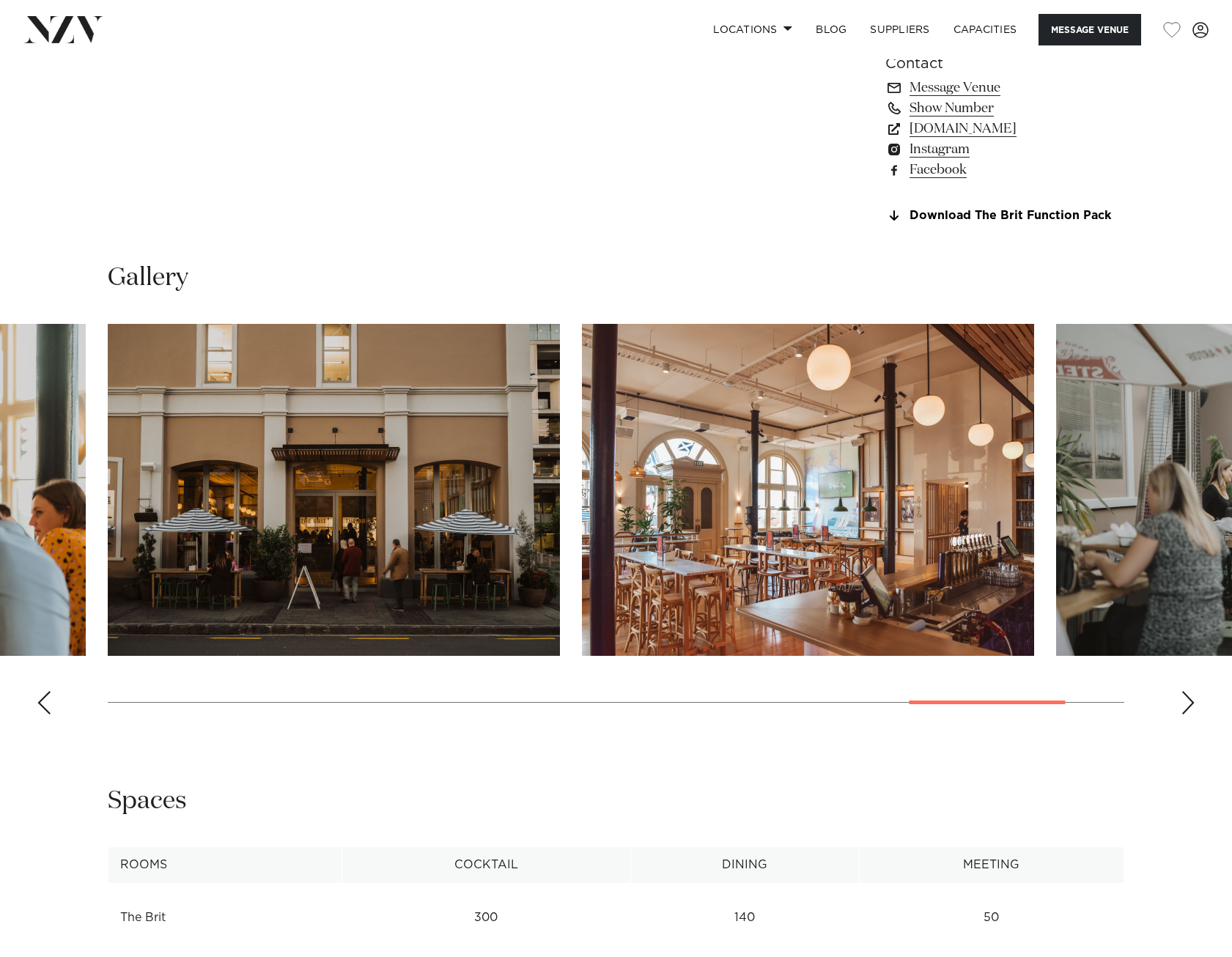
click at [1191, 706] on div "Next slide" at bounding box center [1187, 702] width 15 height 23
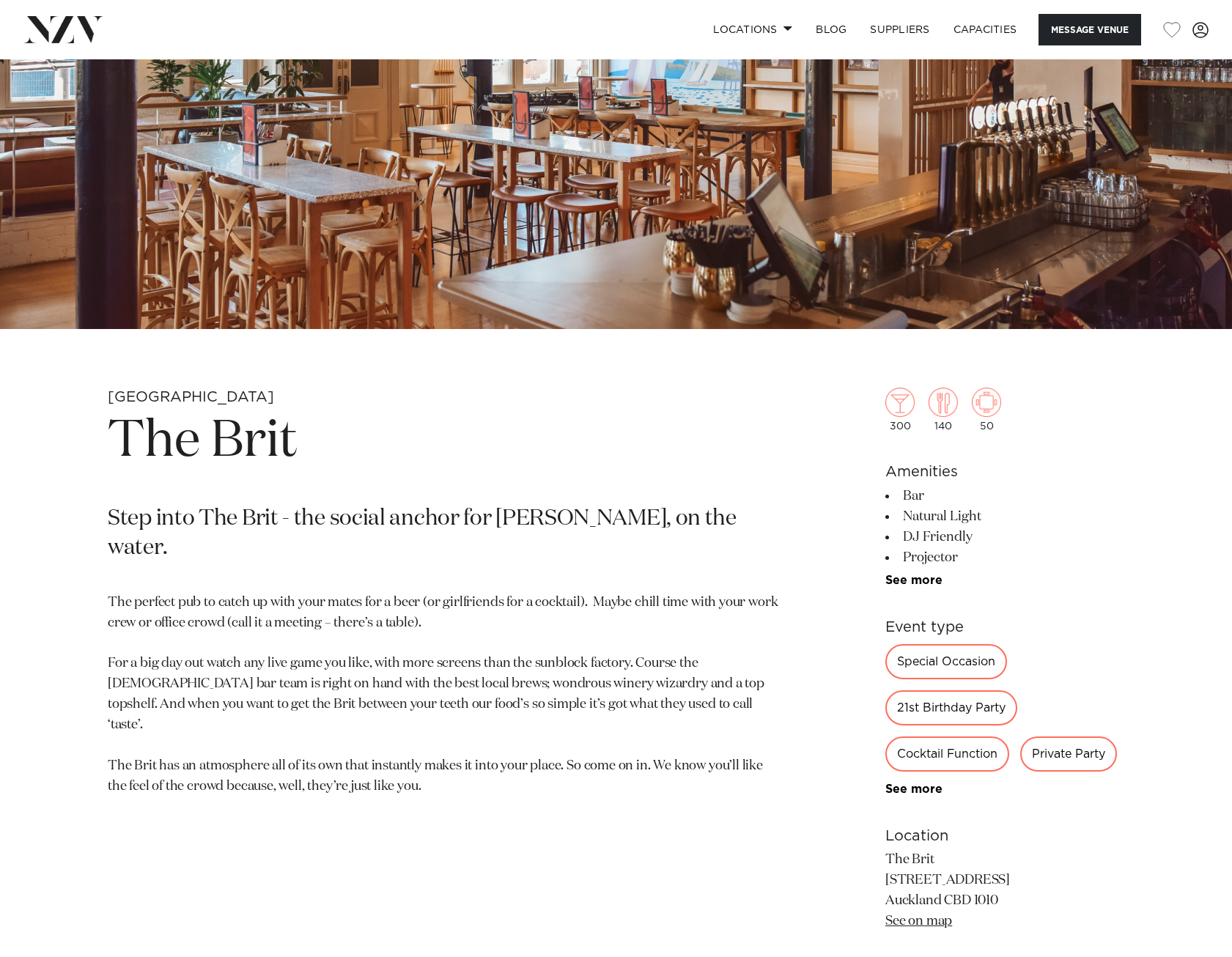
scroll to position [586, 0]
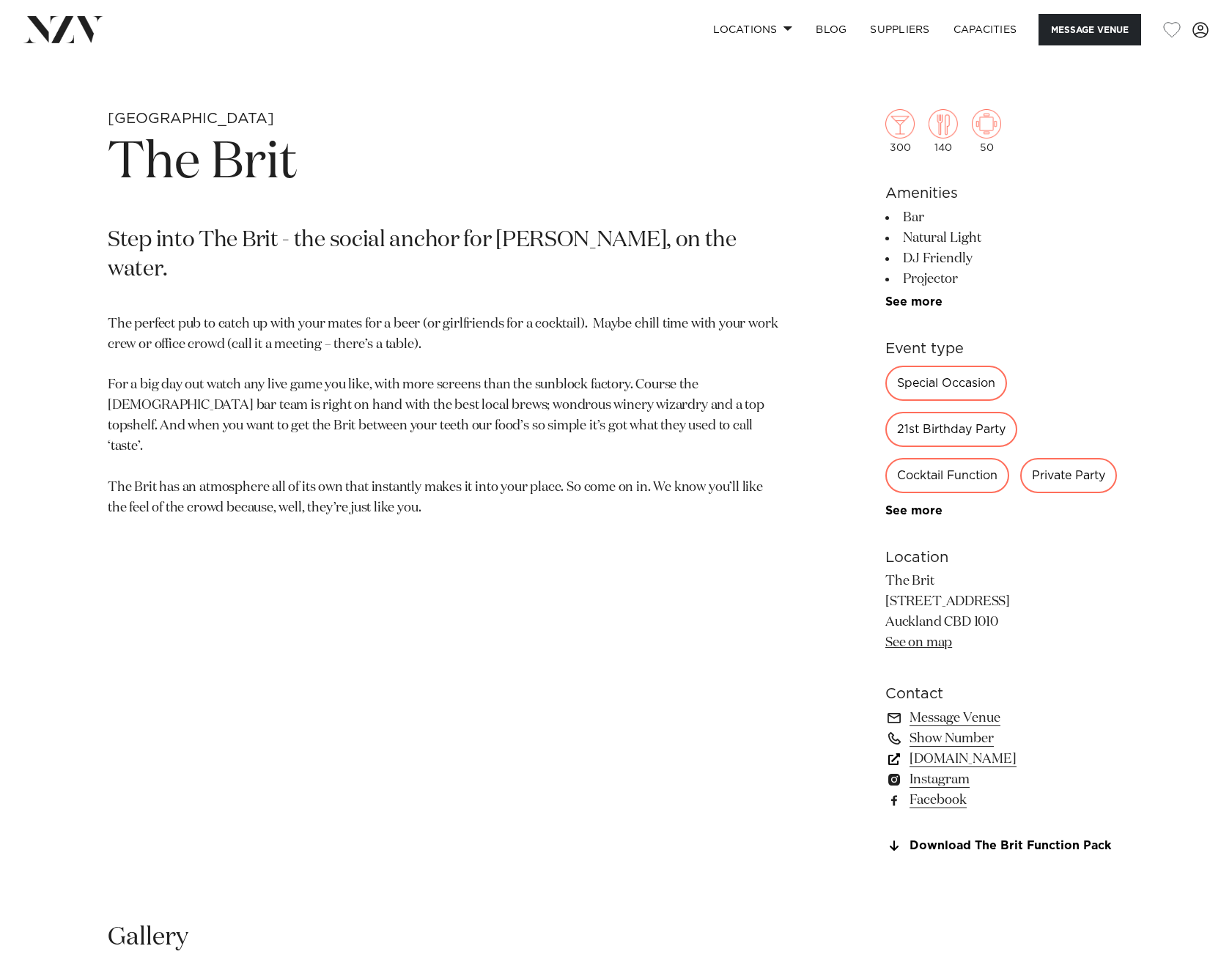
click at [939, 758] on link "[DOMAIN_NAME]" at bounding box center [1005, 759] width 239 height 21
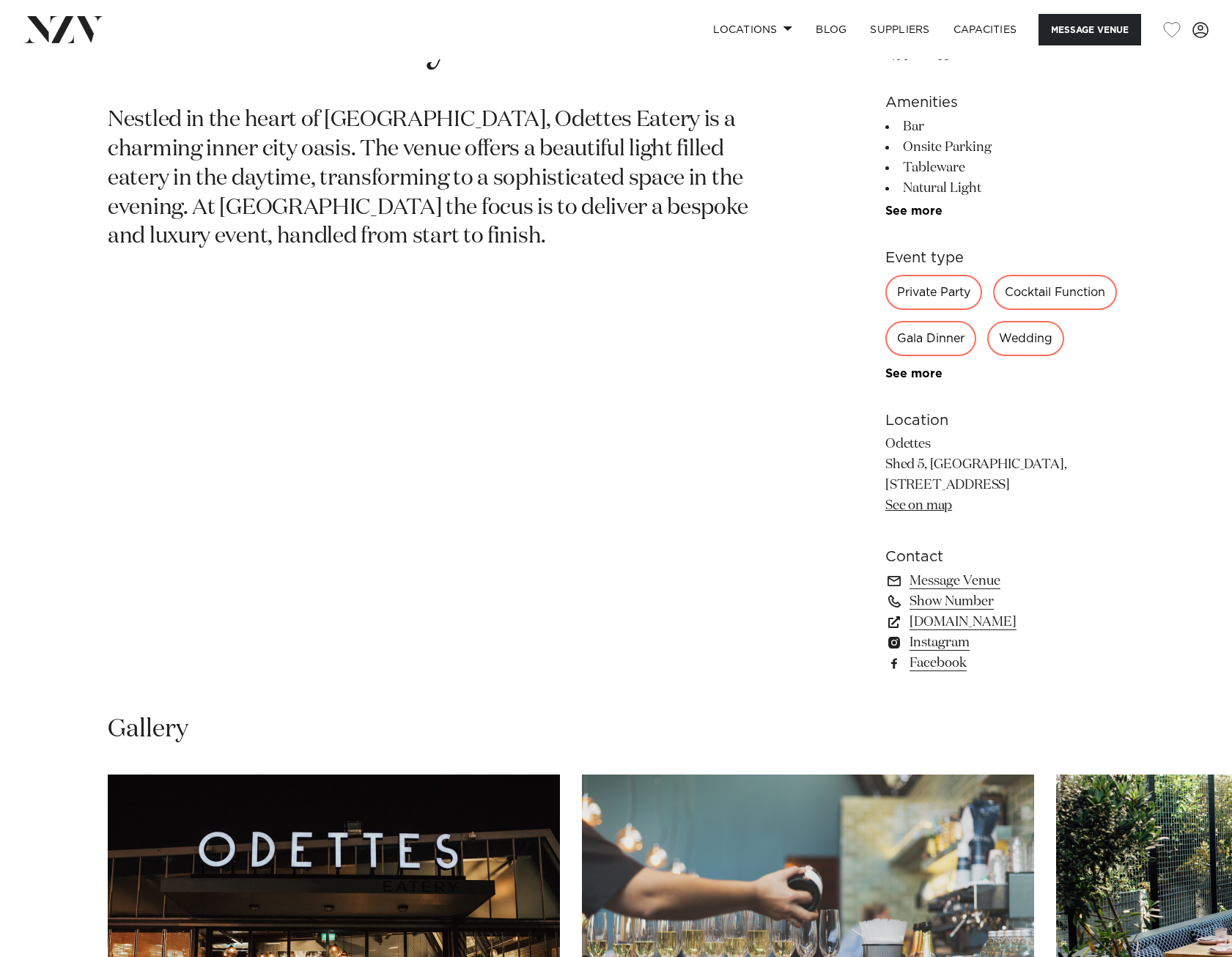
scroll to position [413, 0]
